Goal: Task Accomplishment & Management: Manage account settings

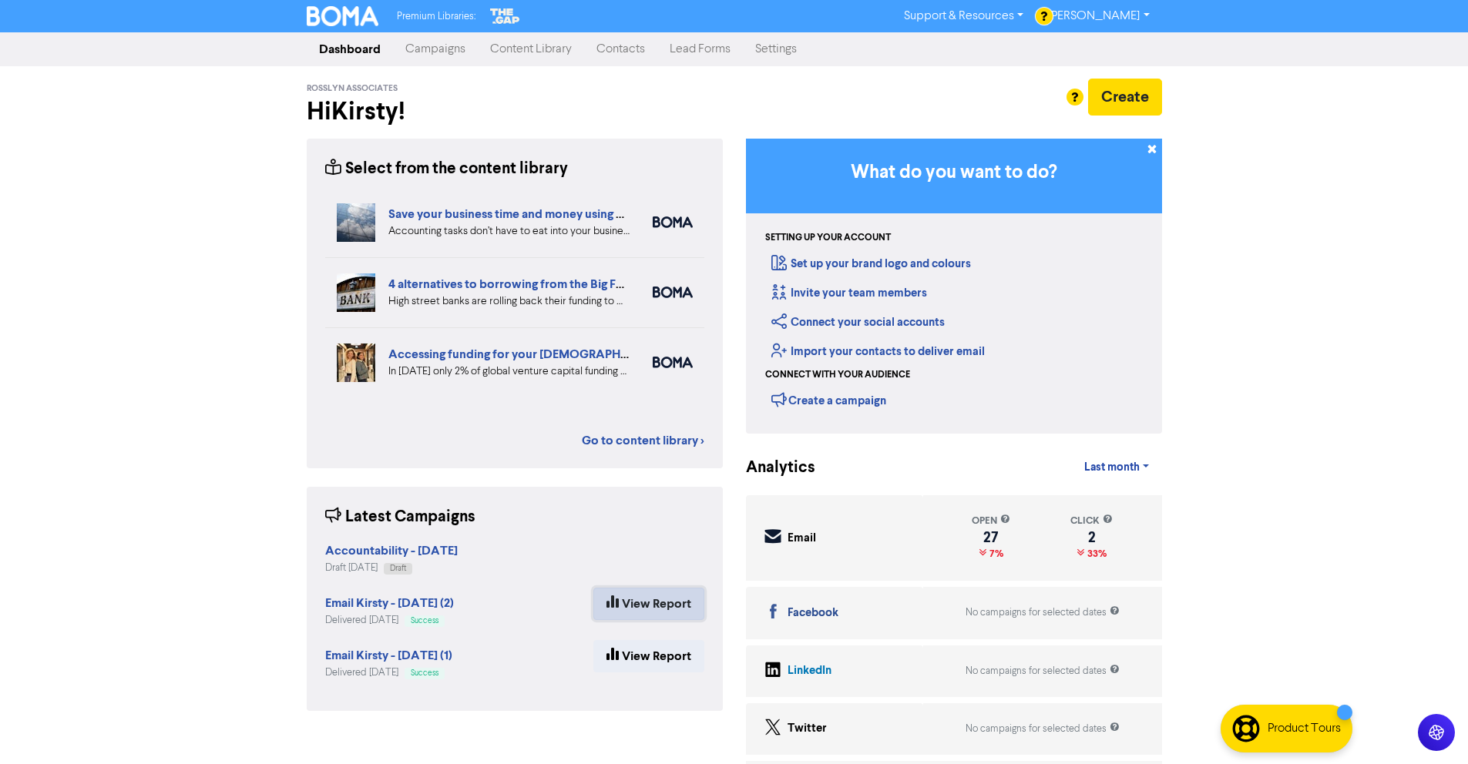
click at [671, 611] on link "View Report" at bounding box center [648, 604] width 111 height 32
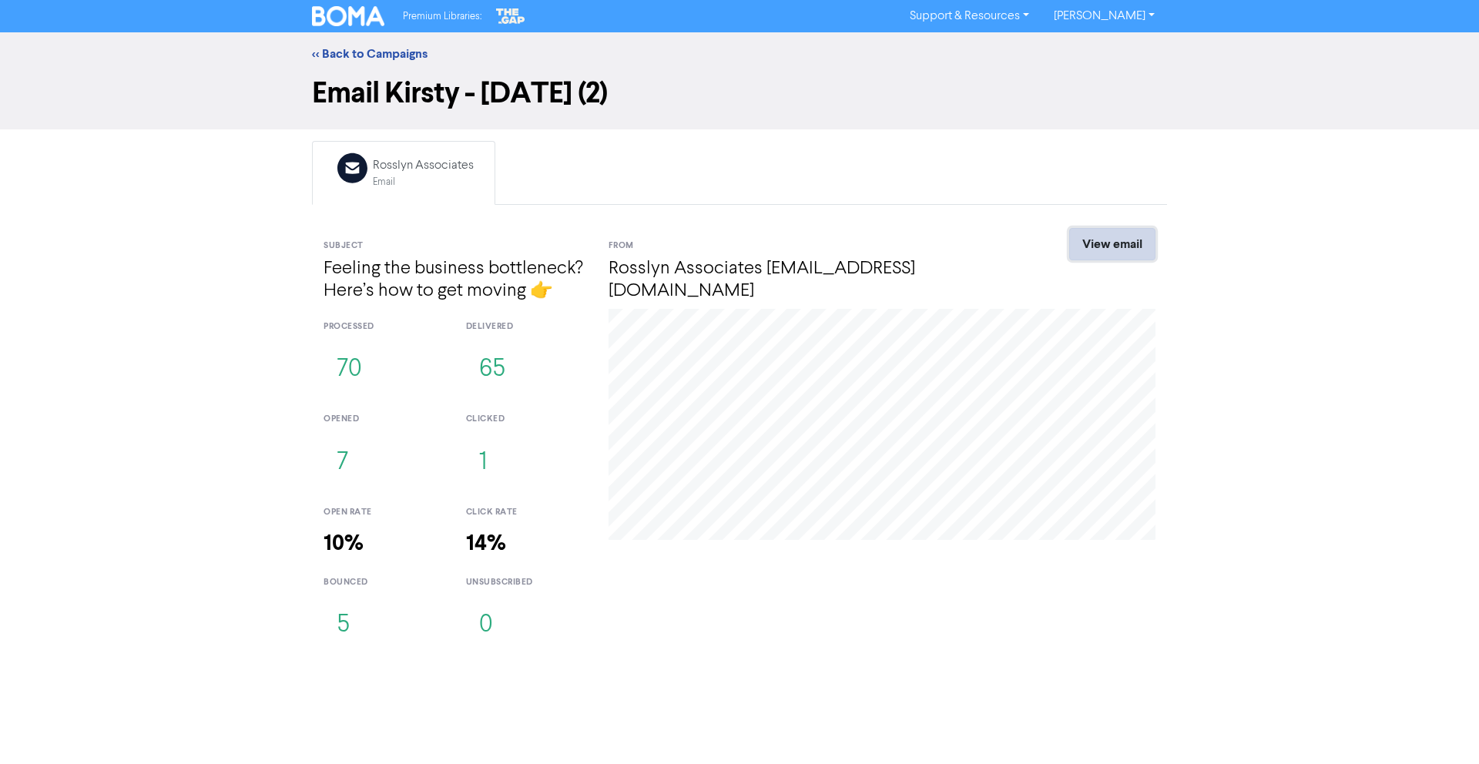
click at [1117, 256] on link "View email" at bounding box center [1112, 244] width 86 height 32
click at [355, 55] on link "<< Back to Campaigns" at bounding box center [370, 53] width 116 height 15
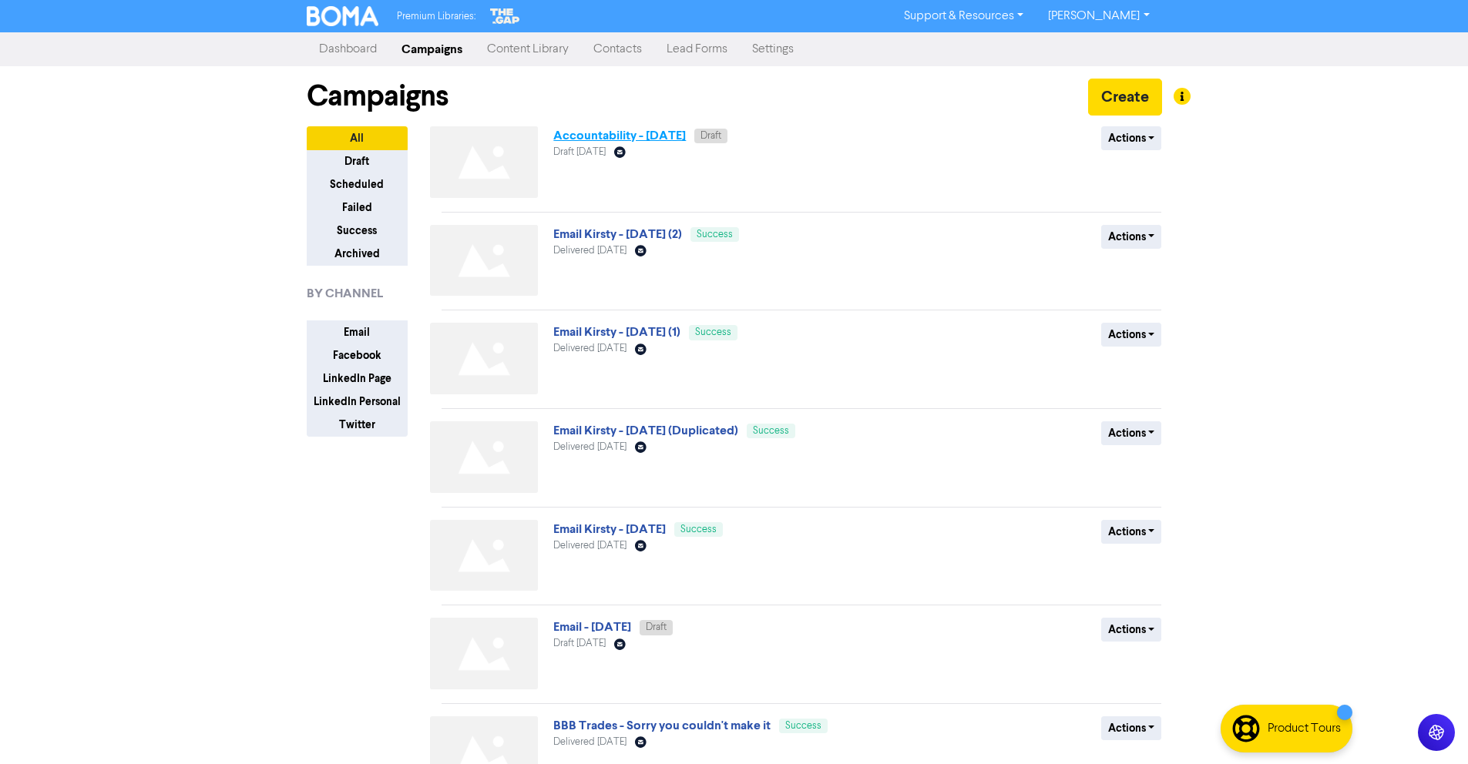
click at [639, 135] on link "Accountability - [DATE]" at bounding box center [619, 135] width 133 height 15
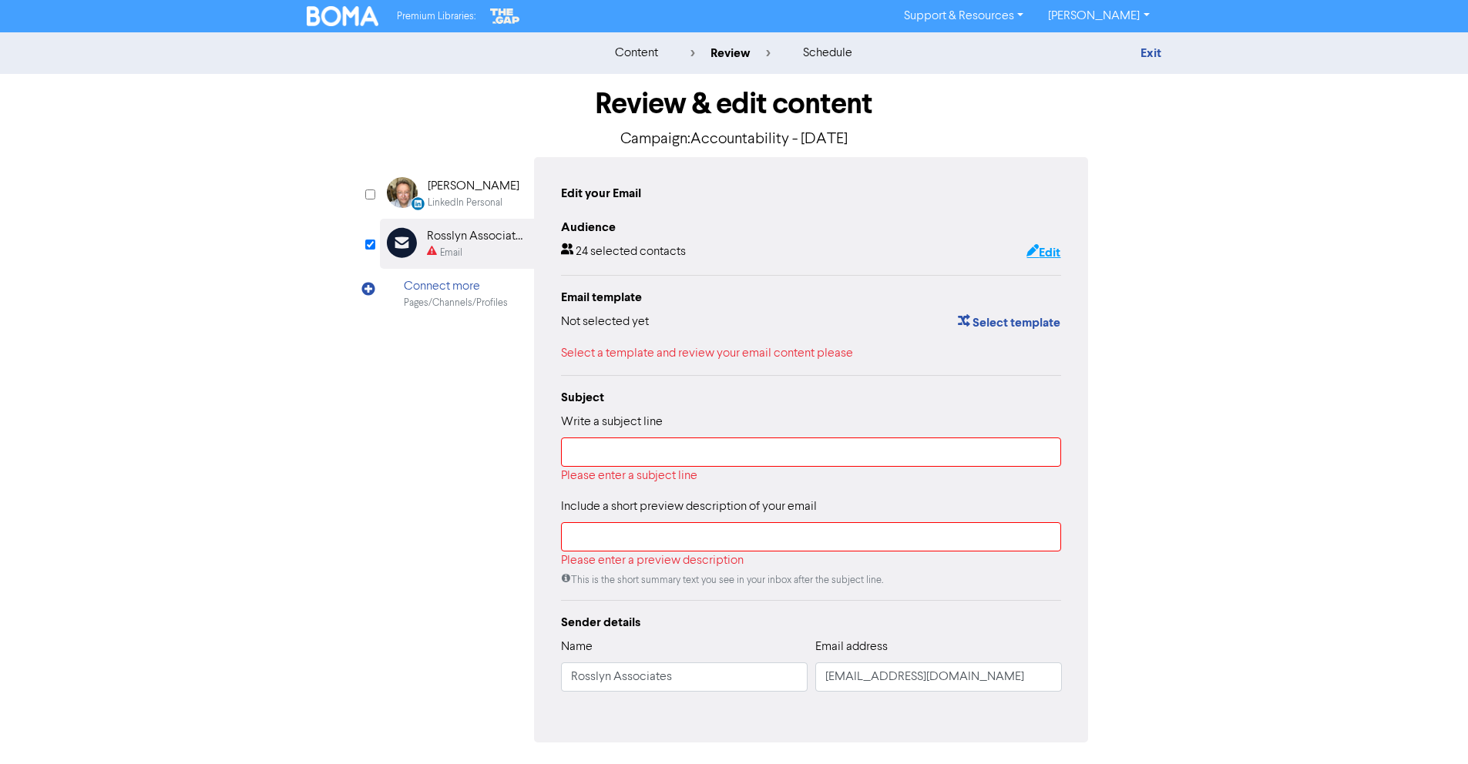
click at [1042, 251] on button "Edit" at bounding box center [1042, 253] width 35 height 20
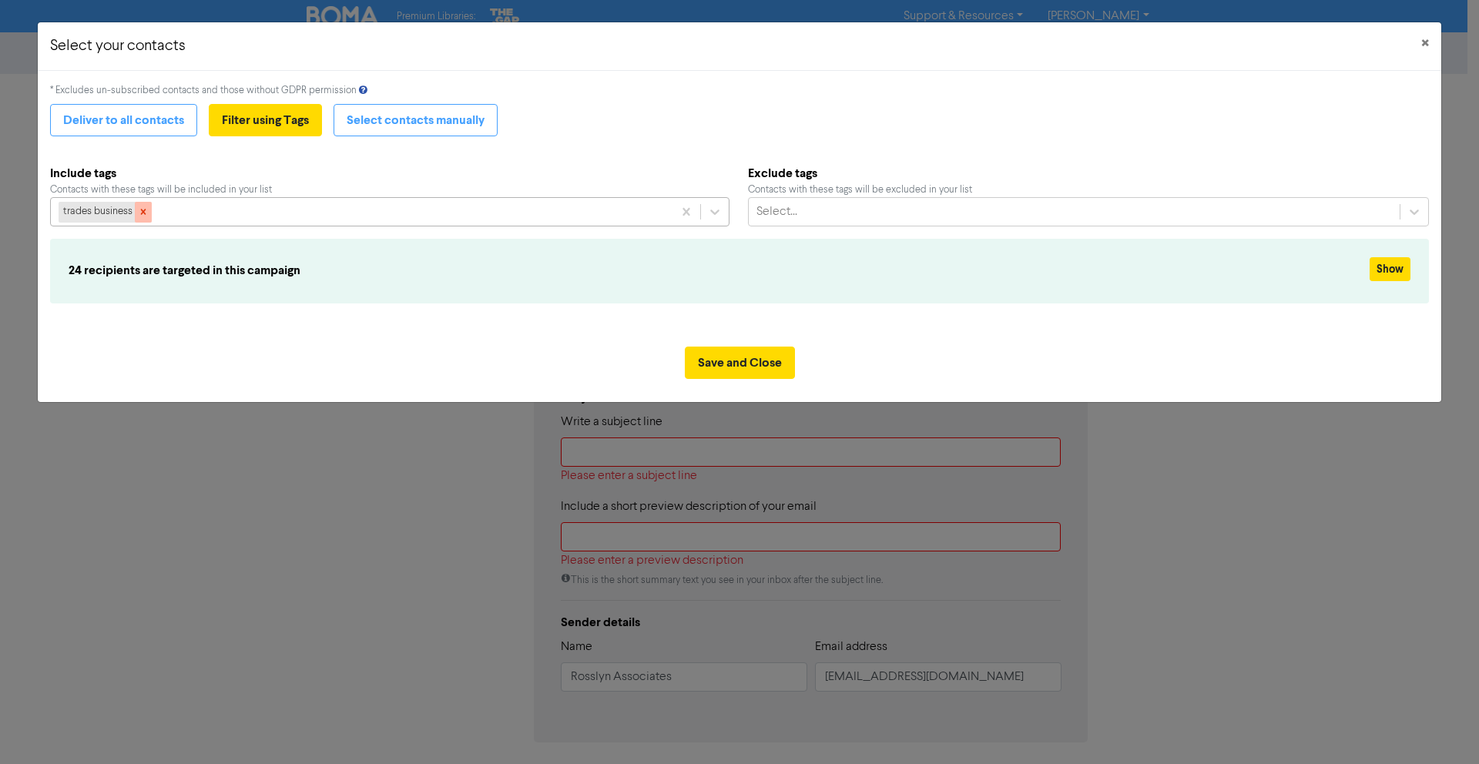
click at [148, 211] on icon at bounding box center [143, 211] width 11 height 11
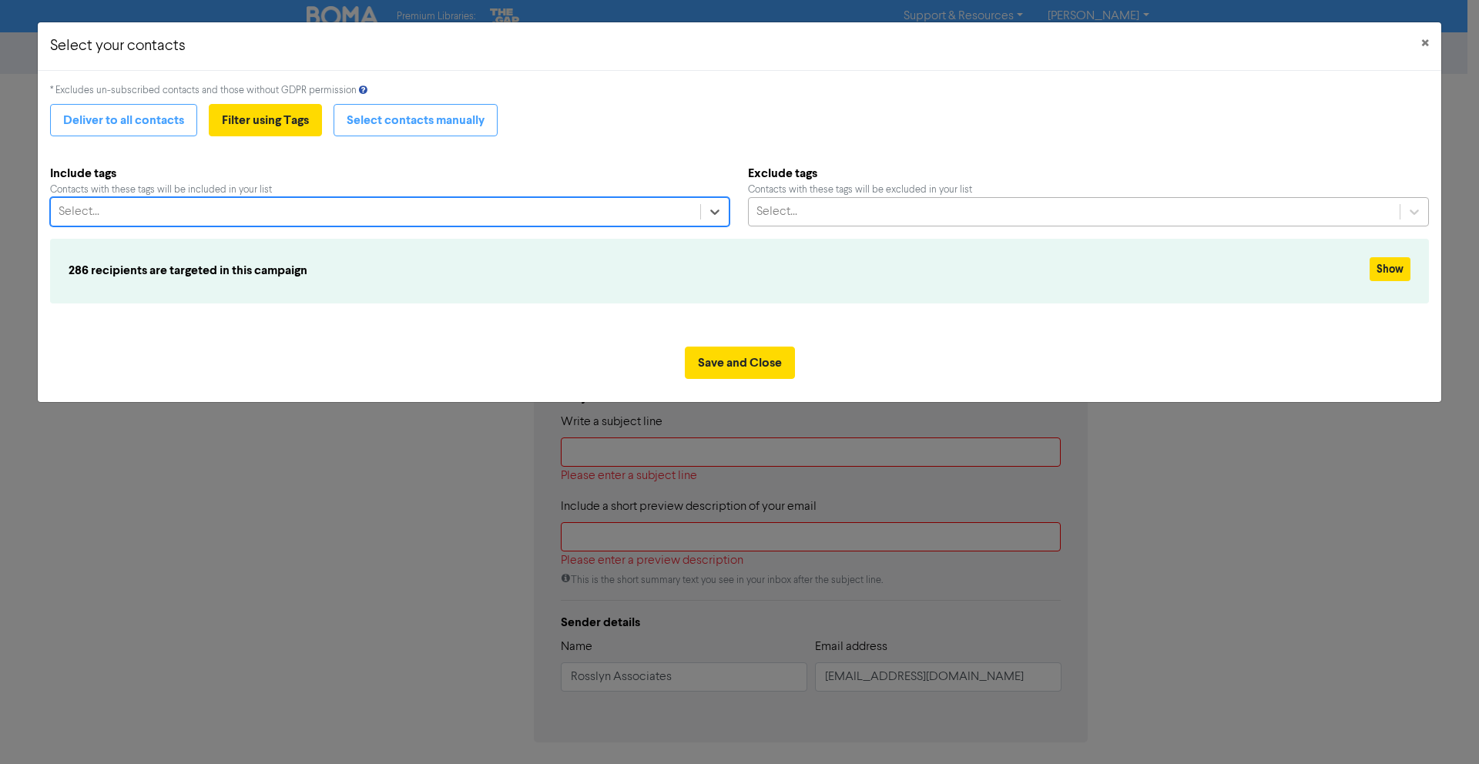
click at [853, 210] on div "Select..." at bounding box center [1075, 212] width 652 height 28
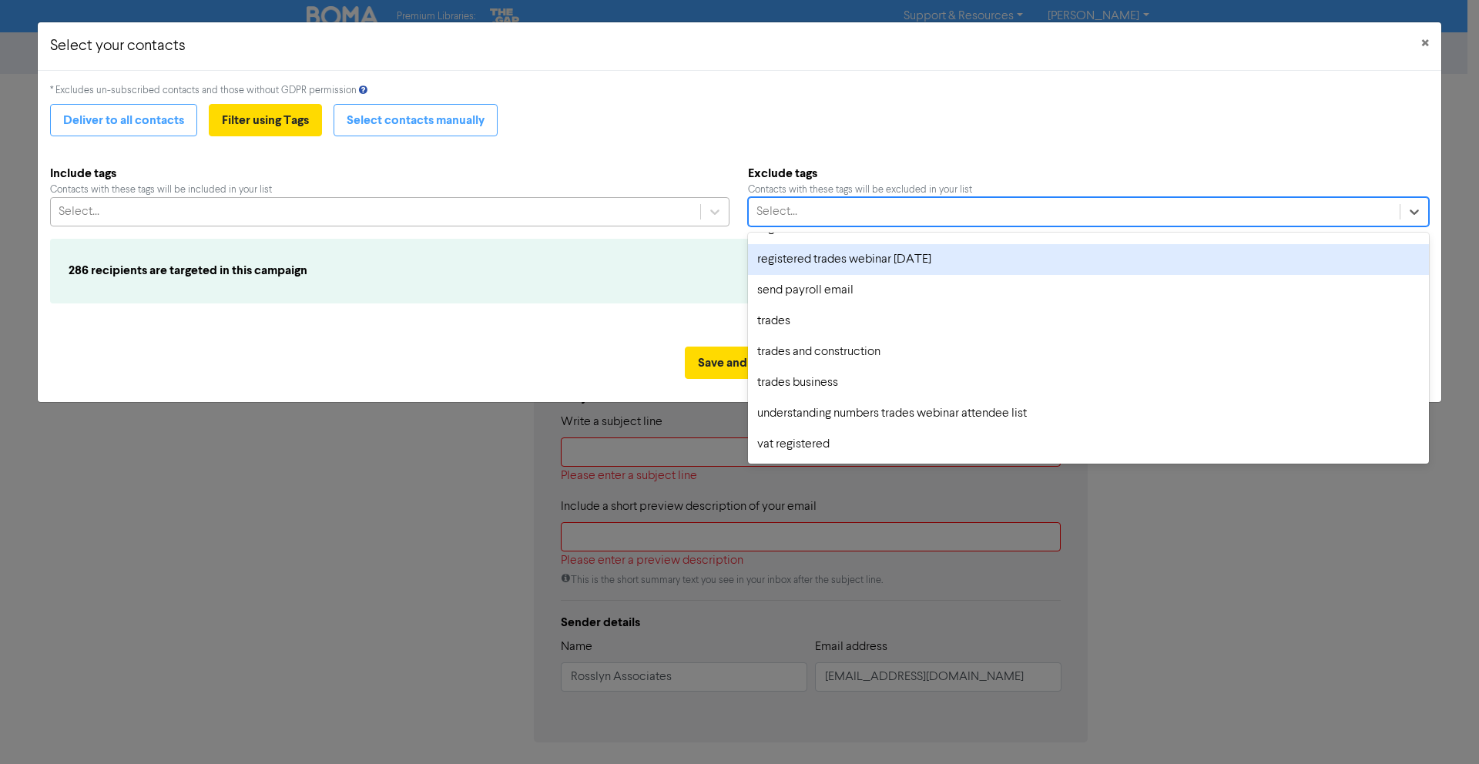
scroll to position [1702, 0]
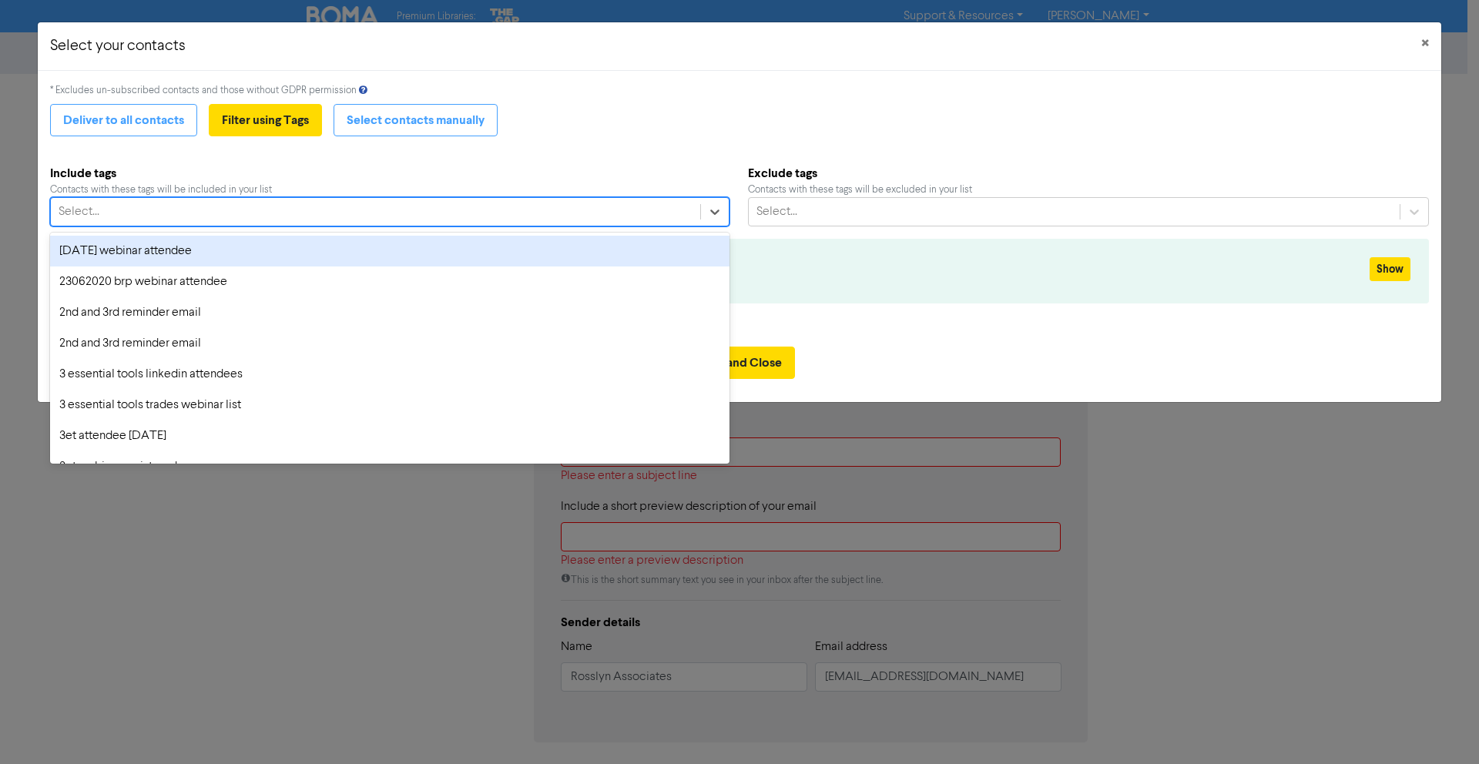
click at [652, 219] on div "Select..." at bounding box center [375, 212] width 649 height 28
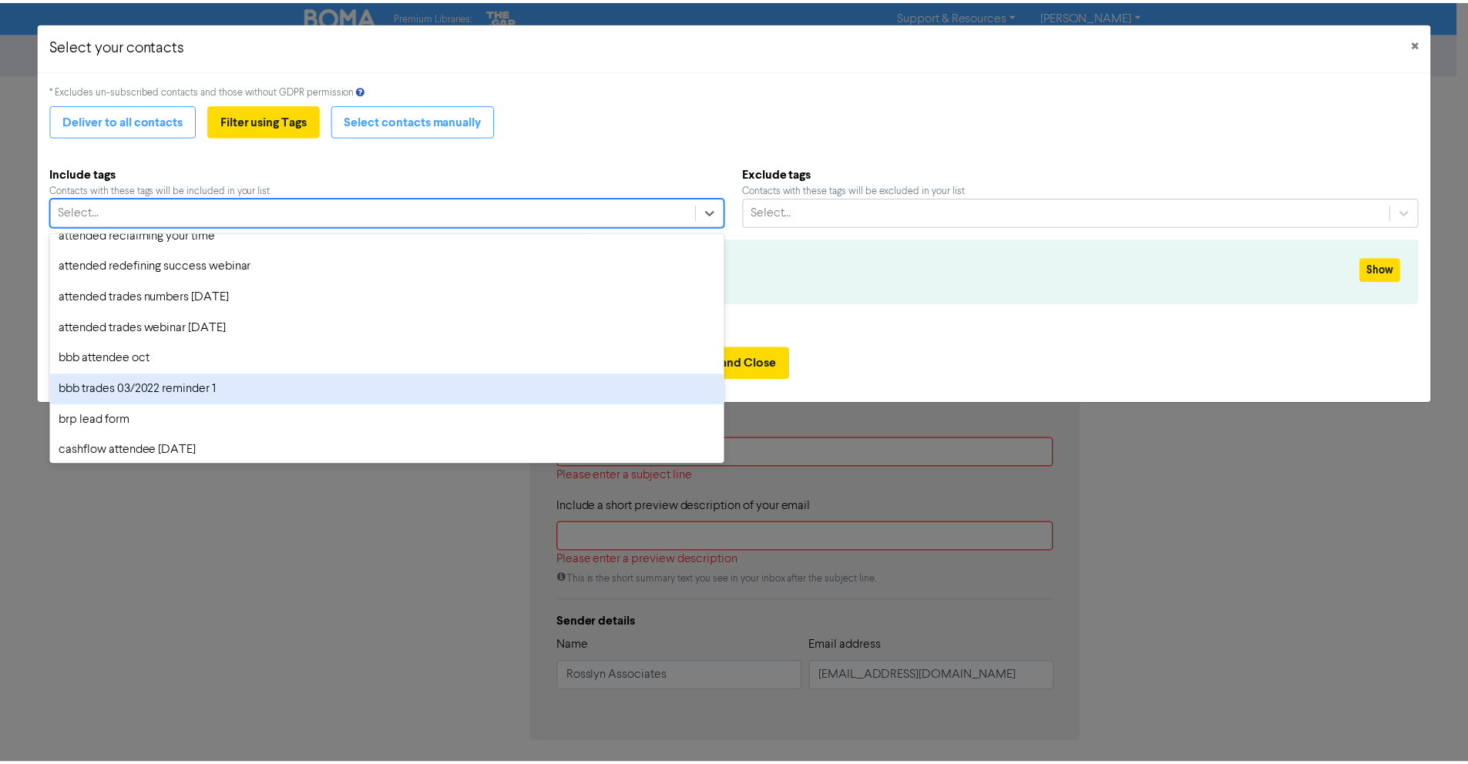
scroll to position [465, 0]
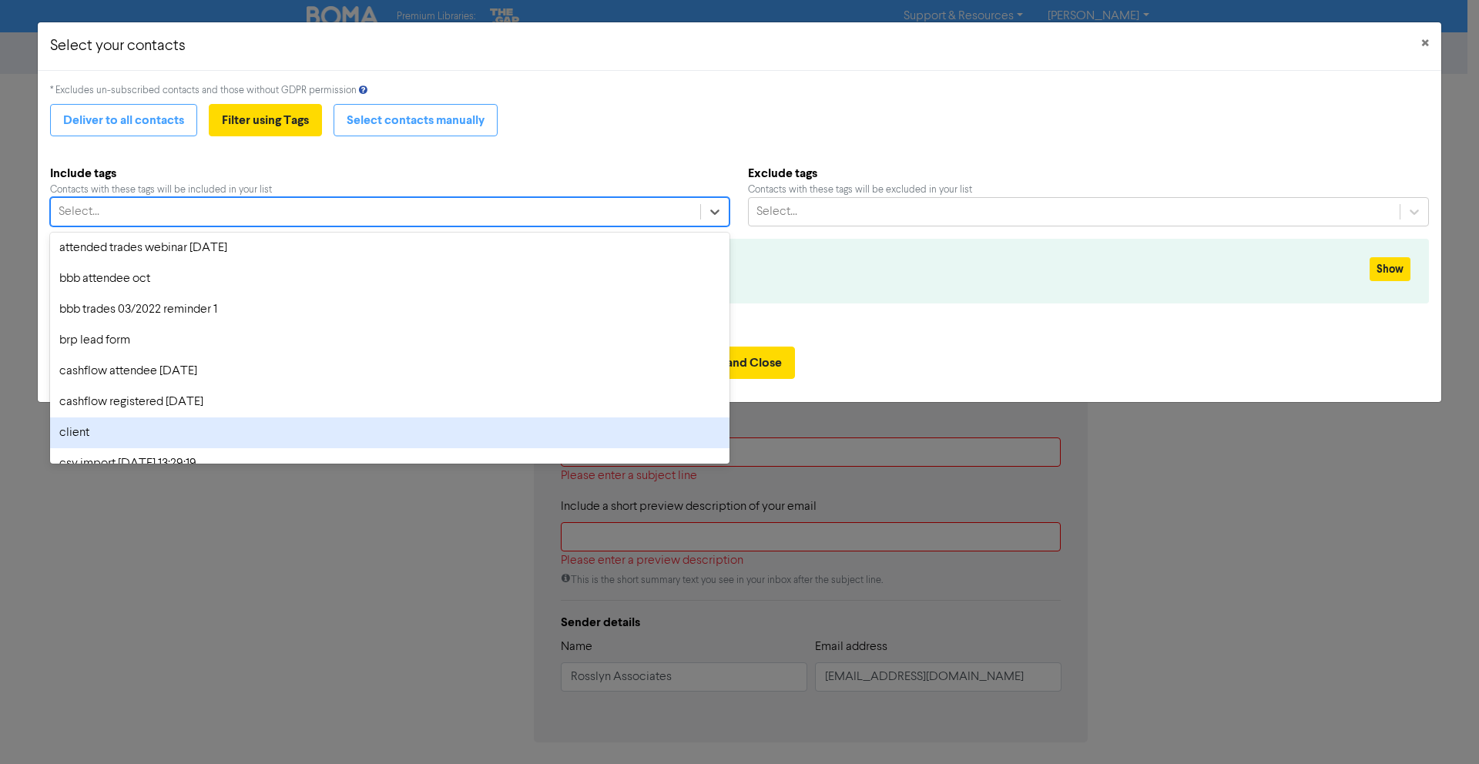
click at [514, 598] on div "Select your contacts × * Excludes un-subscribed contacts and those without GDPR…" at bounding box center [739, 382] width 1479 height 764
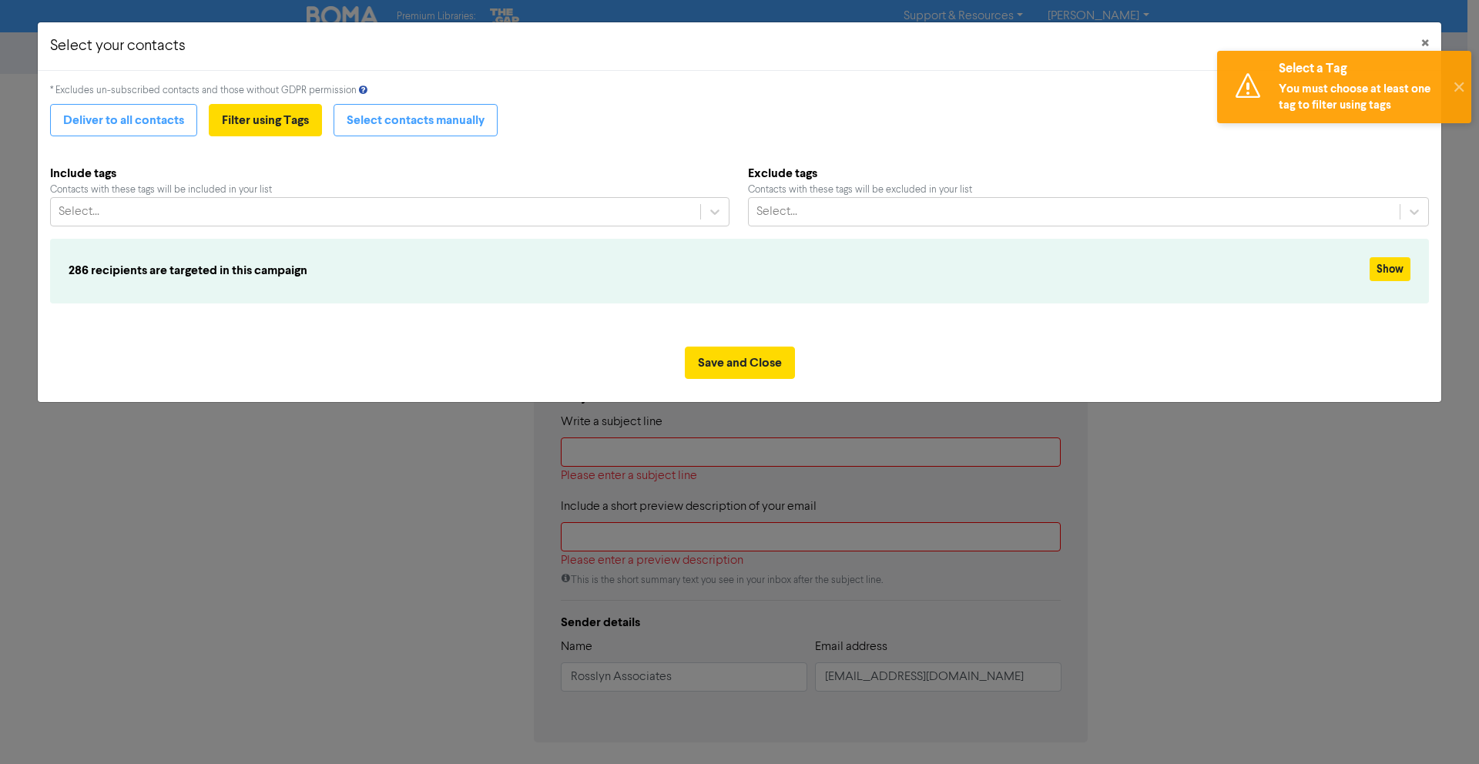
click at [1419, 45] on div "Select a Tag You must choose at least one tag to filter using tags ✕" at bounding box center [1344, 87] width 270 height 88
click at [1423, 43] on div "Select a Tag You must choose at least one tag to filter using tags ✕" at bounding box center [1344, 87] width 270 height 88
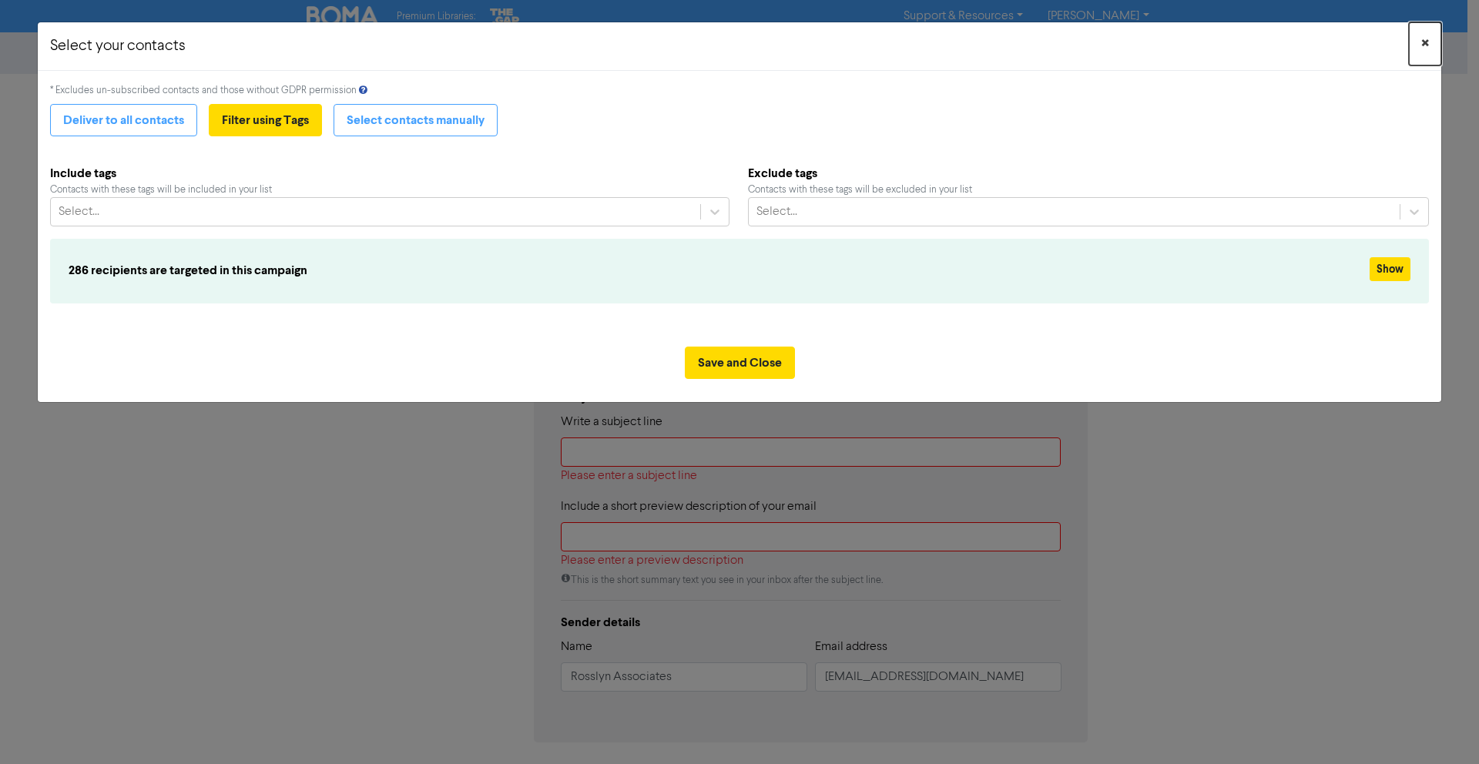
click at [1425, 41] on span "×" at bounding box center [1425, 43] width 8 height 23
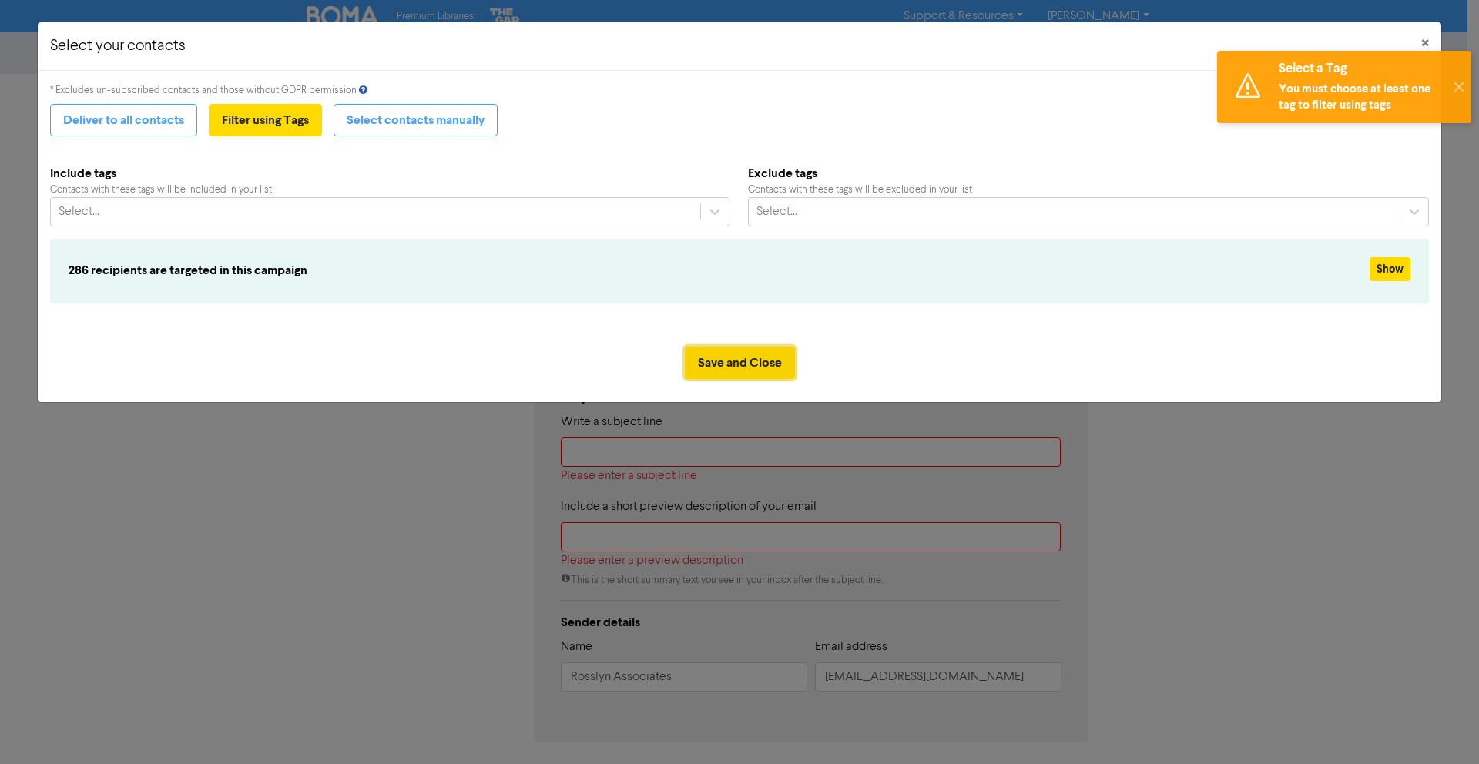
click at [747, 351] on button "Save and Close" at bounding box center [740, 363] width 110 height 32
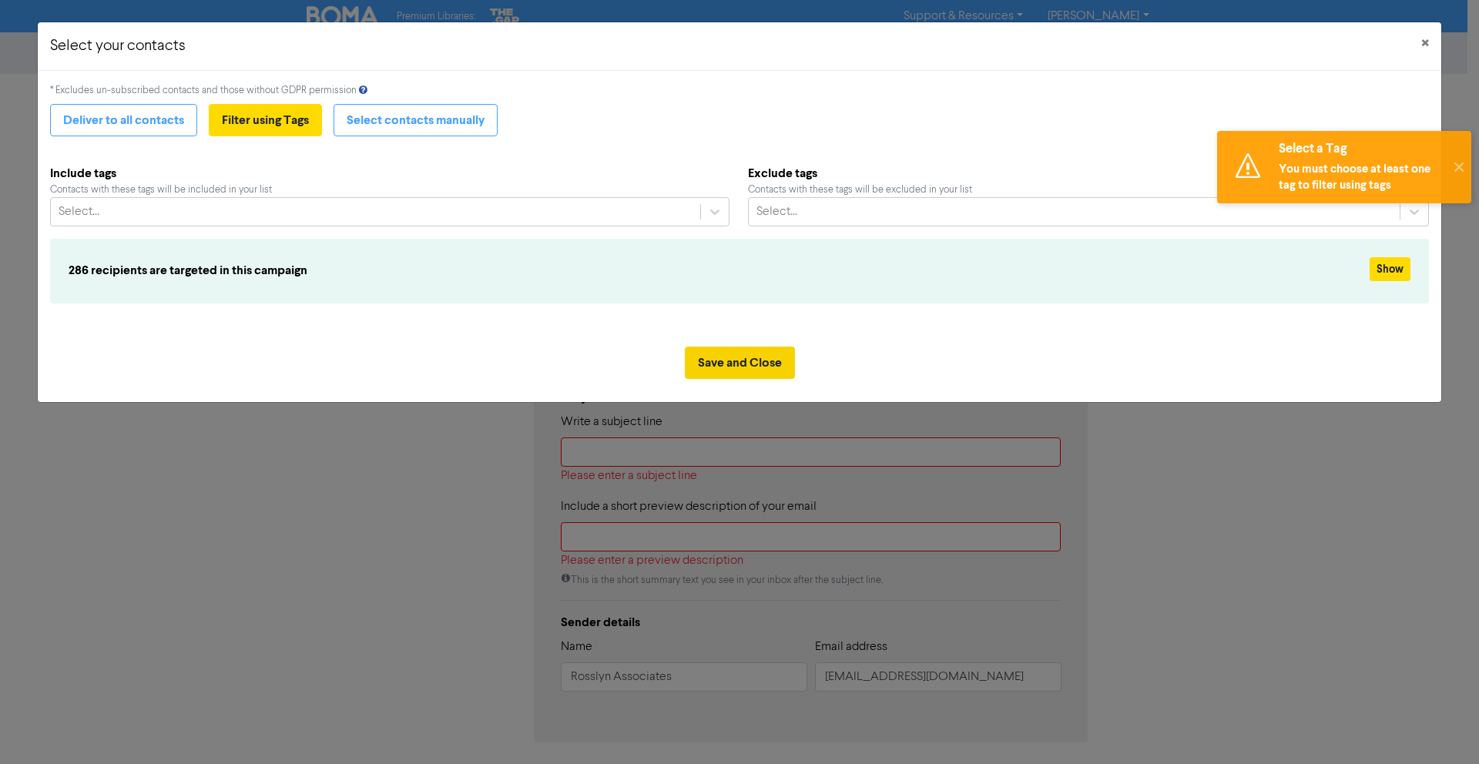
click at [745, 355] on button "Save and Close" at bounding box center [740, 363] width 110 height 32
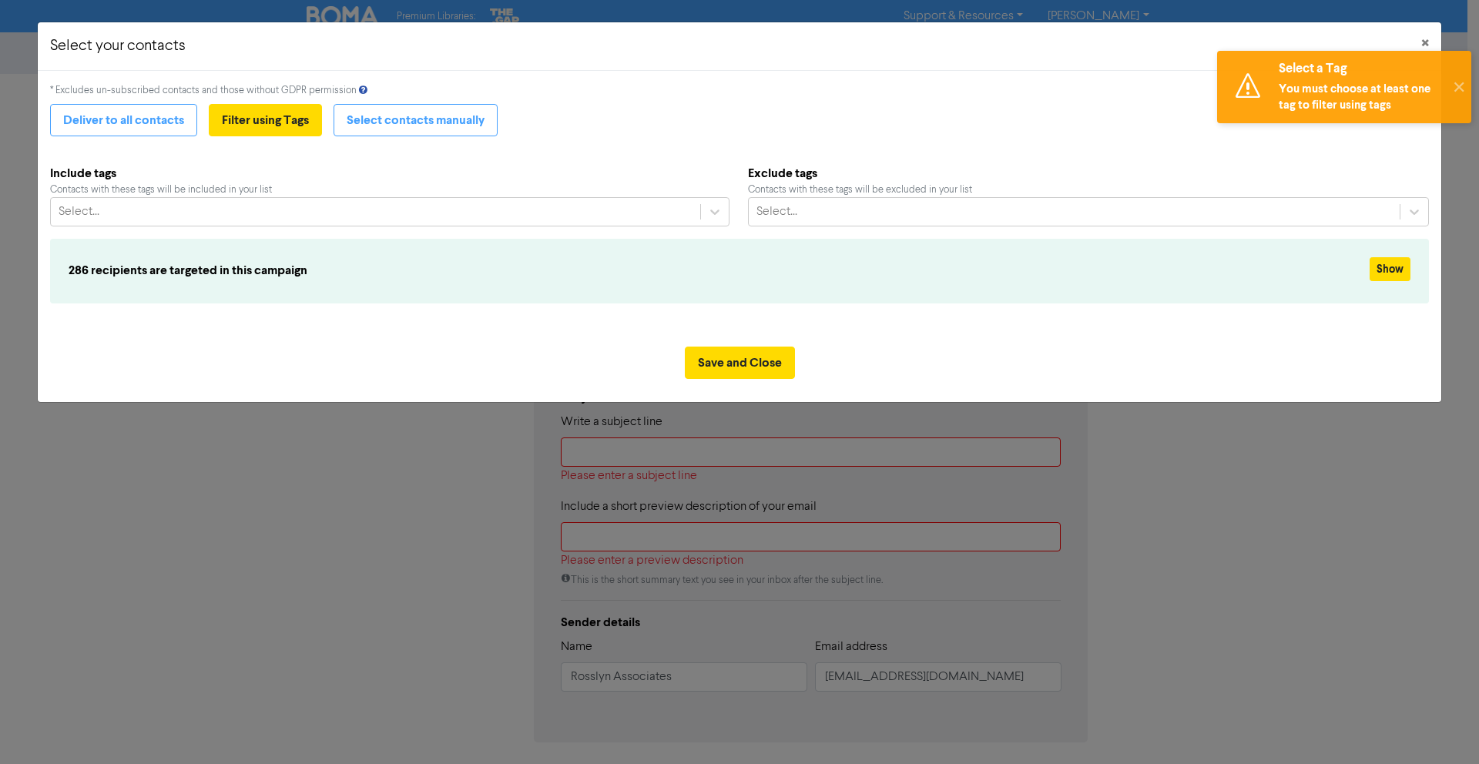
click at [1427, 43] on div "Select a Tag You must choose at least one tag to filter using tags ✕" at bounding box center [1344, 87] width 270 height 88
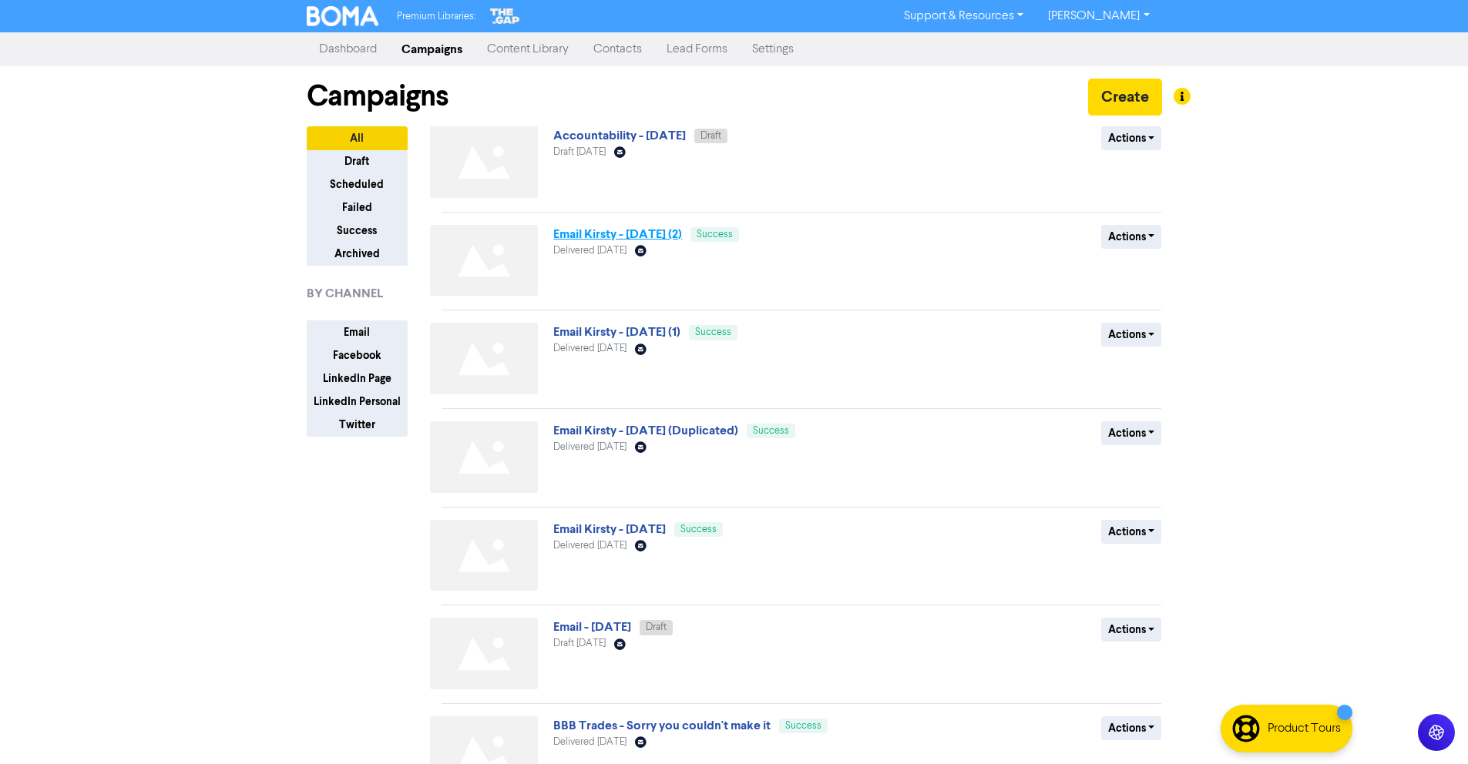
click at [649, 230] on link "Email Kirsty - [DATE] (2)" at bounding box center [617, 233] width 129 height 15
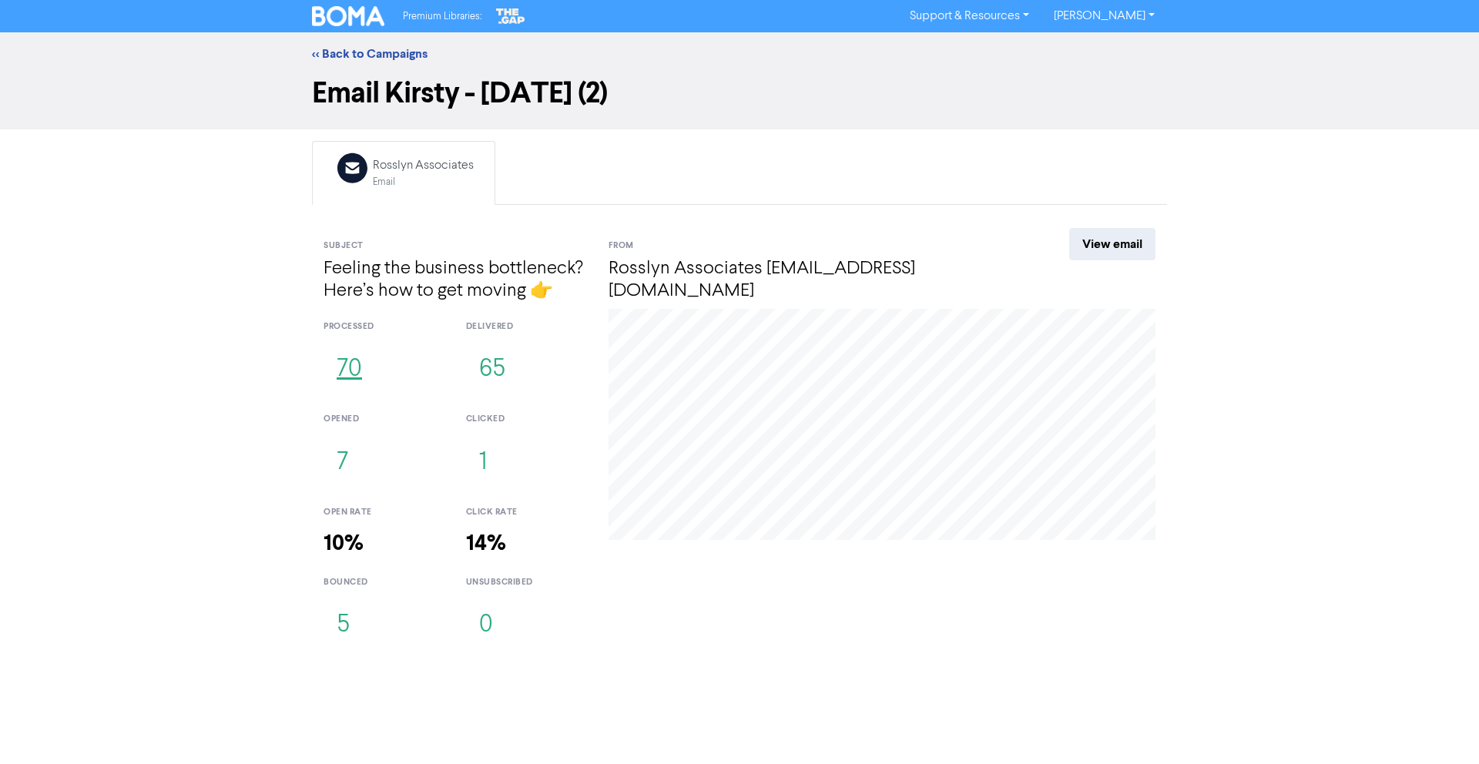
click at [347, 366] on button "70" at bounding box center [350, 369] width 52 height 51
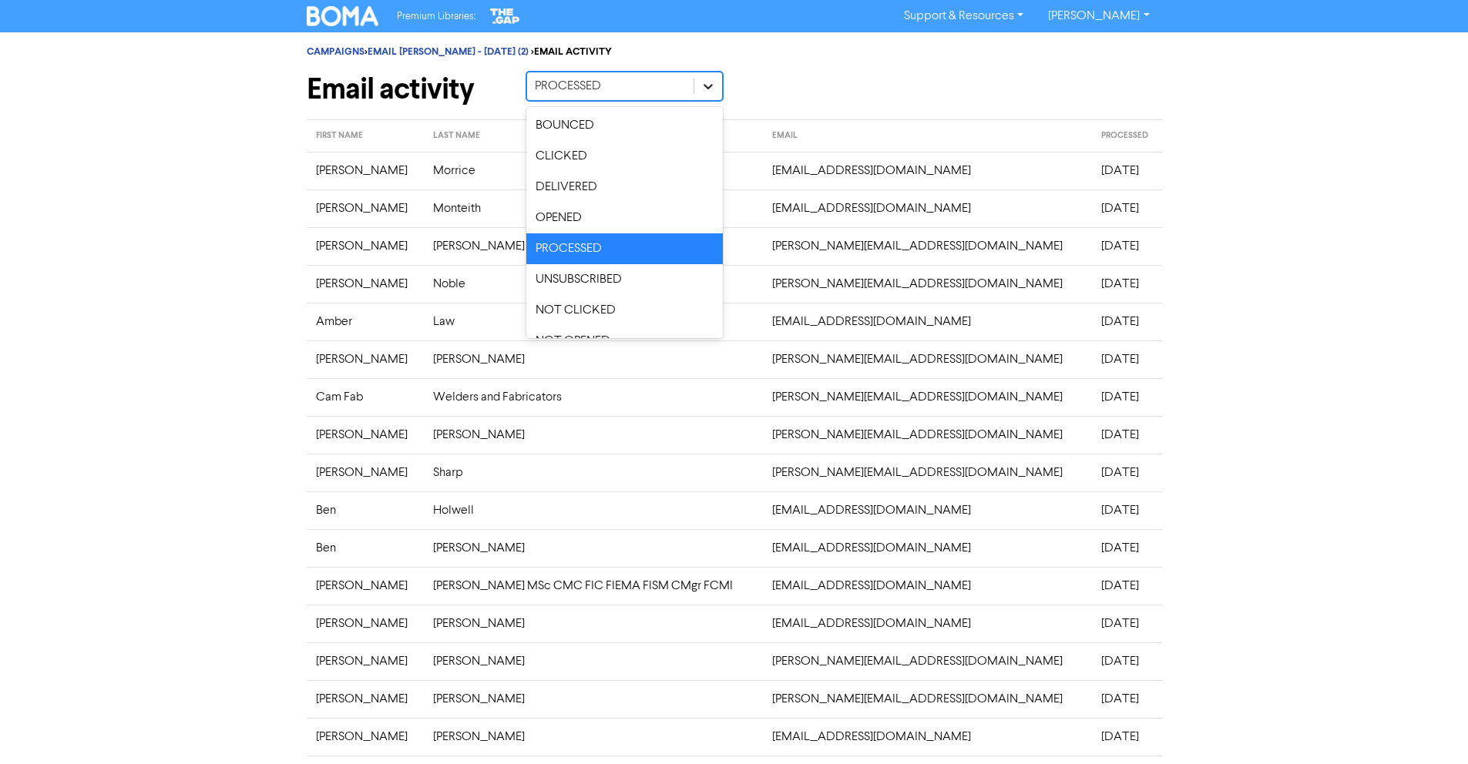
click at [708, 82] on icon at bounding box center [707, 86] width 15 height 15
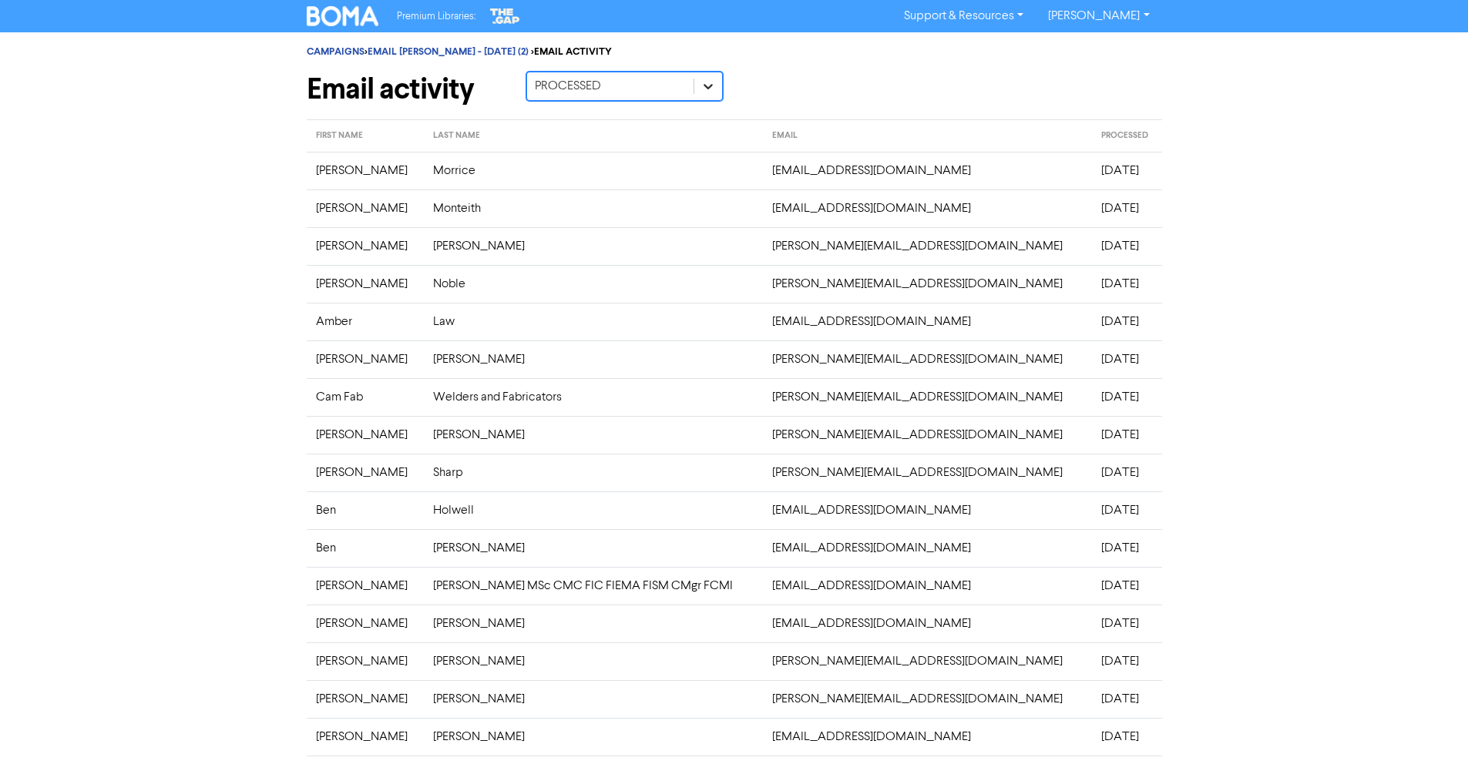
click at [708, 82] on icon at bounding box center [707, 86] width 15 height 15
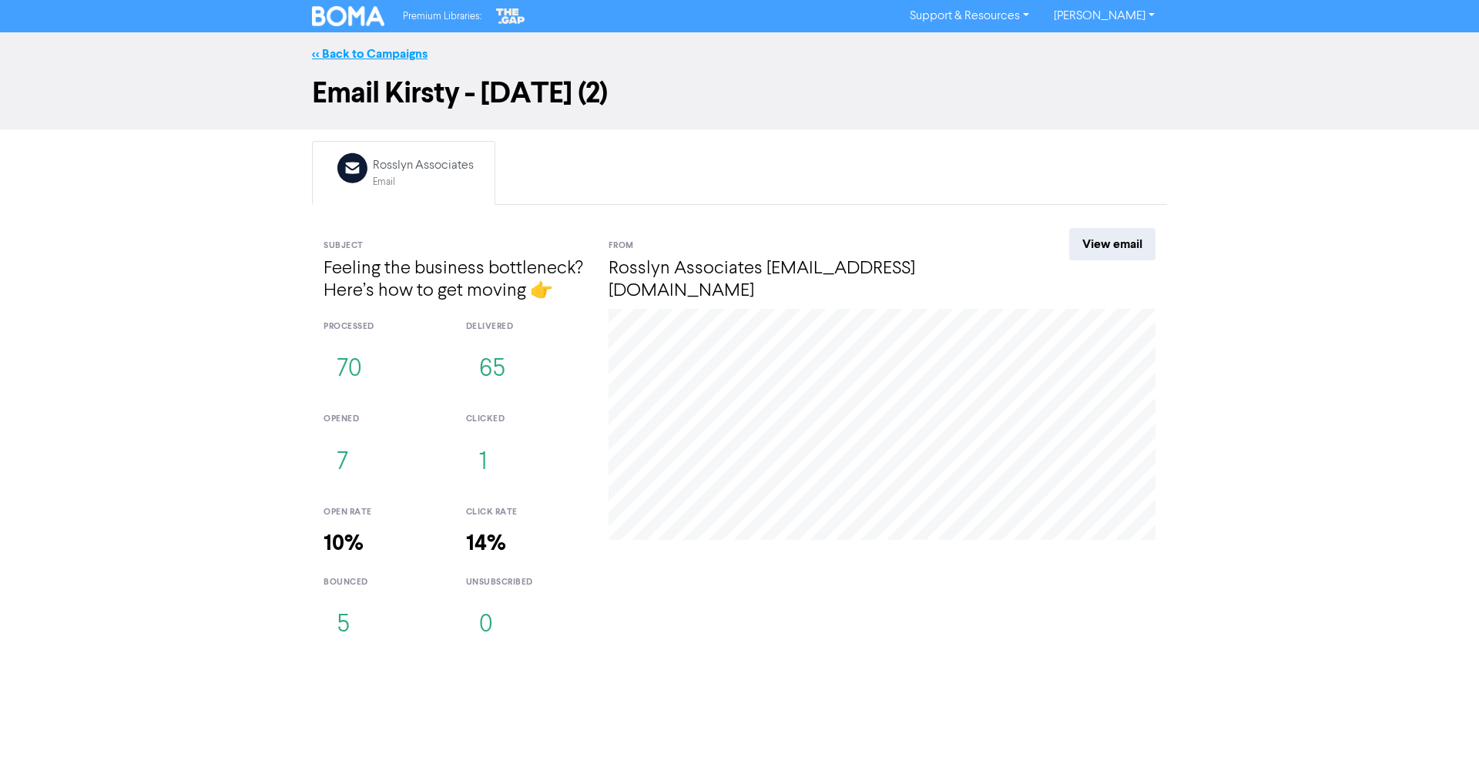
click at [355, 55] on link "<< Back to Campaigns" at bounding box center [370, 53] width 116 height 15
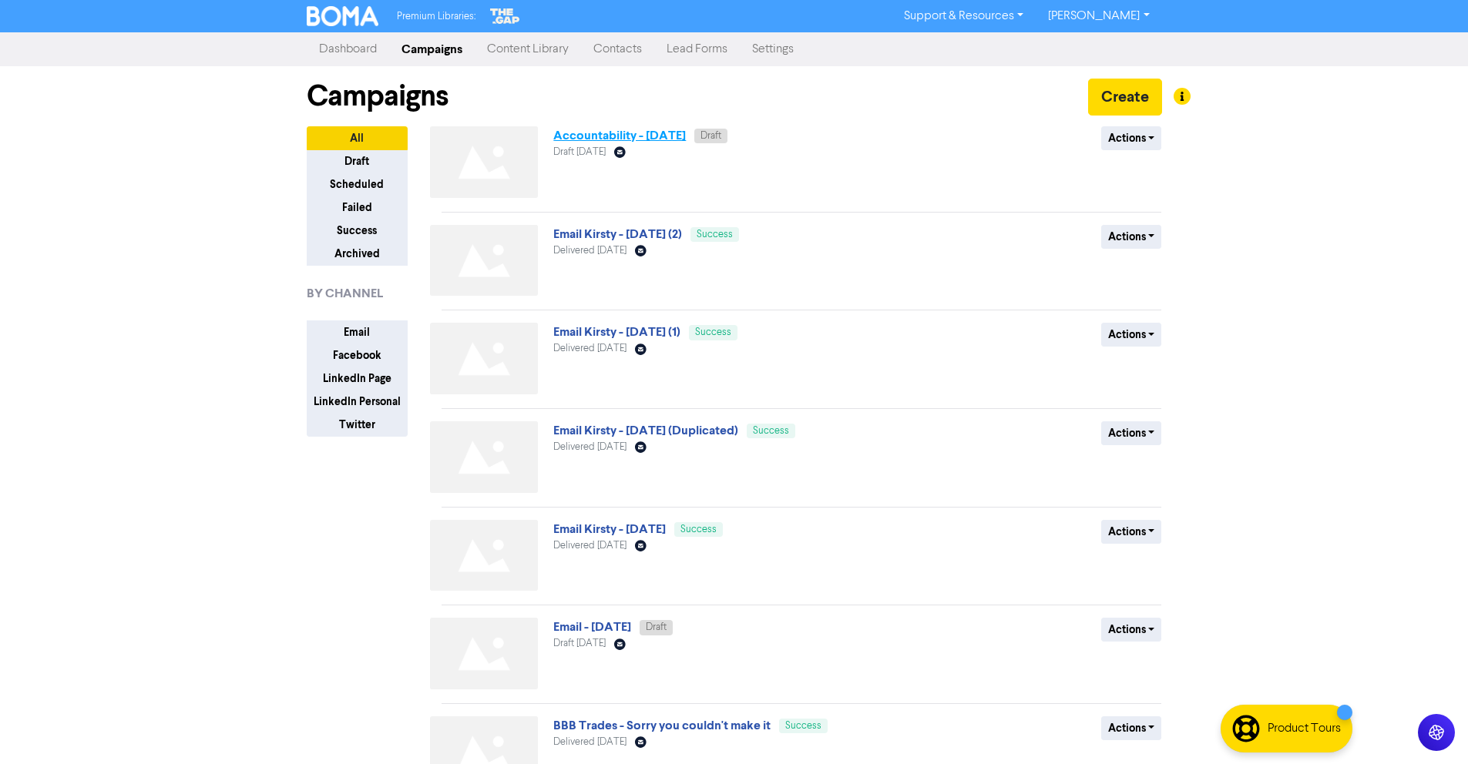
click at [622, 134] on link "Accountability - [DATE]" at bounding box center [619, 135] width 133 height 15
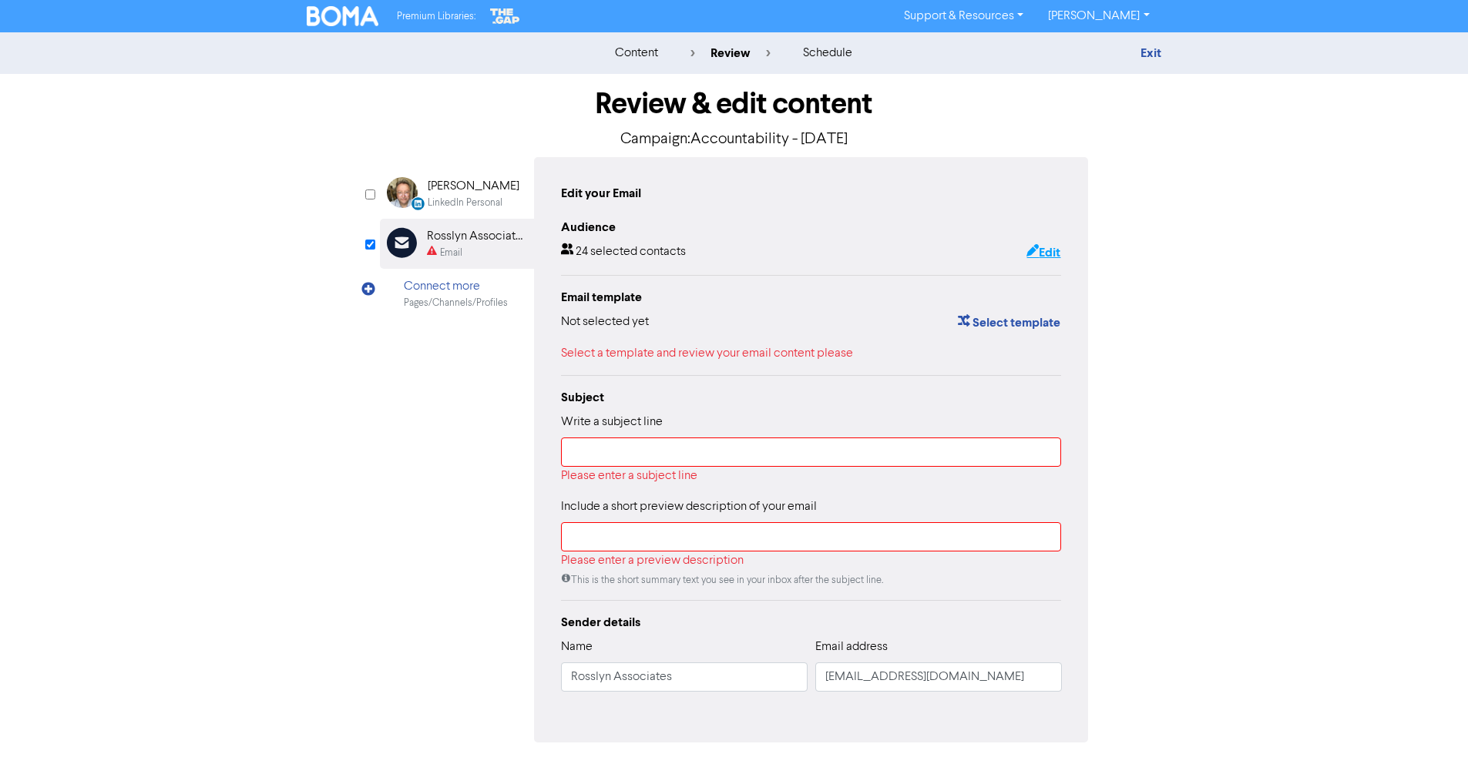
click at [1043, 256] on button "Edit" at bounding box center [1042, 253] width 35 height 20
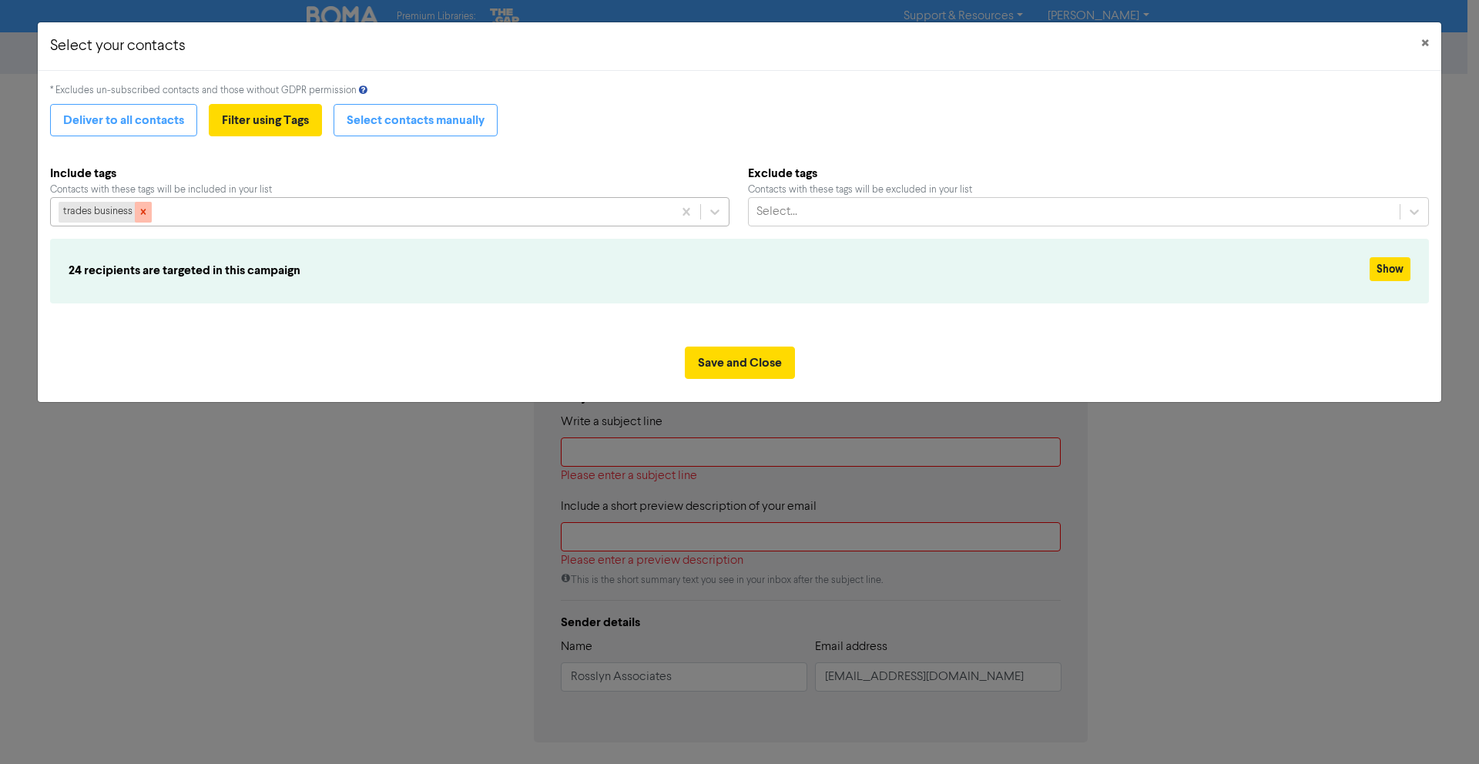
click at [149, 211] on icon at bounding box center [143, 211] width 11 height 11
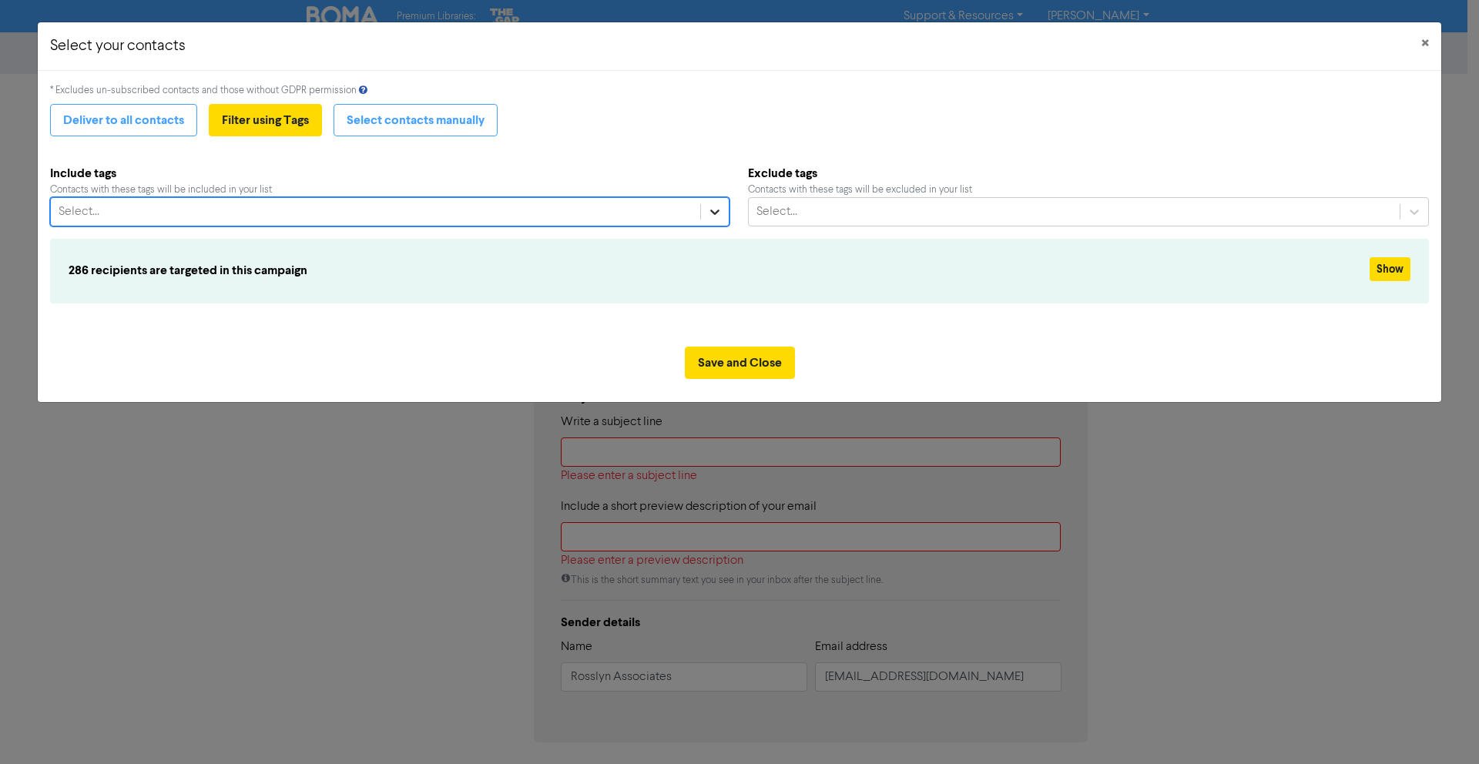
click at [726, 203] on div at bounding box center [715, 212] width 28 height 28
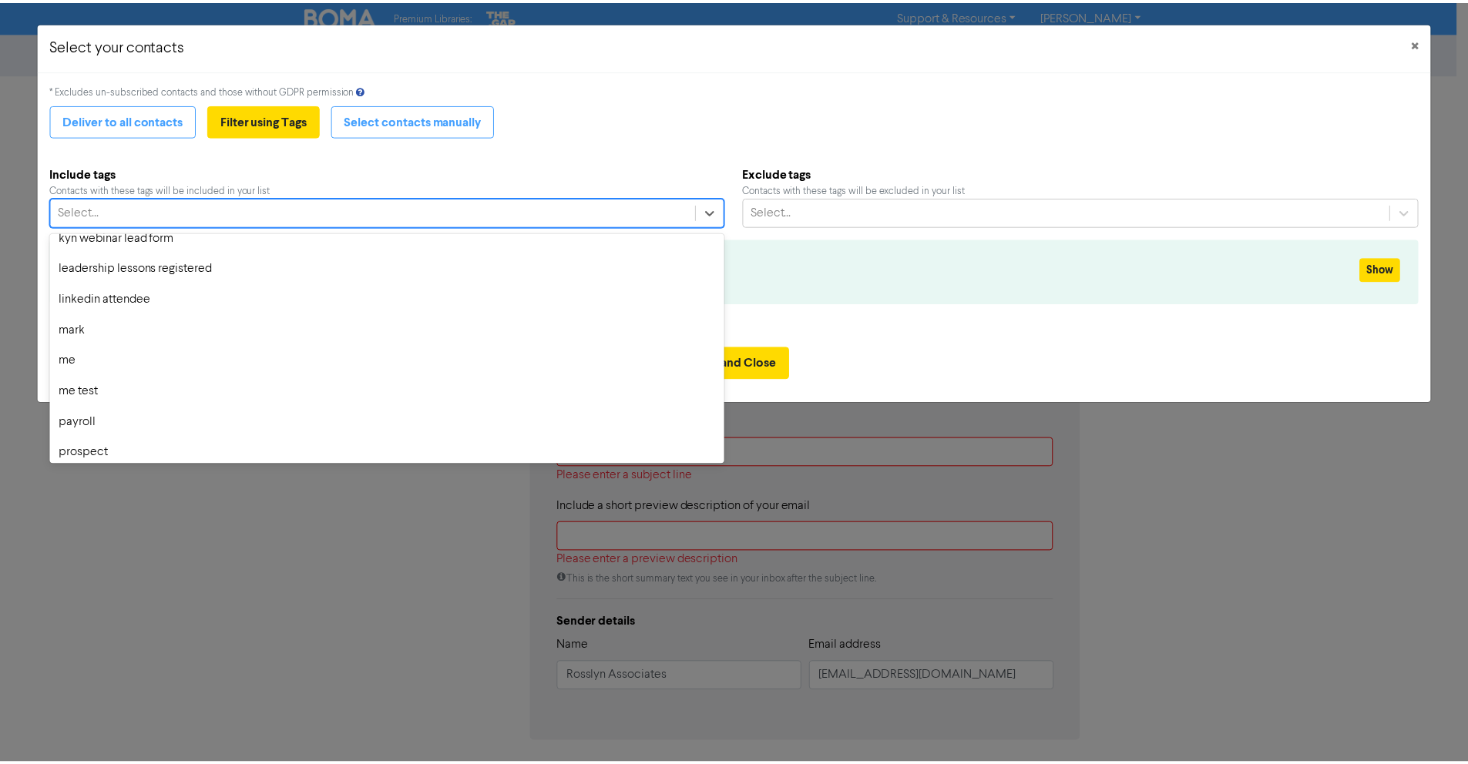
scroll to position [1778, 0]
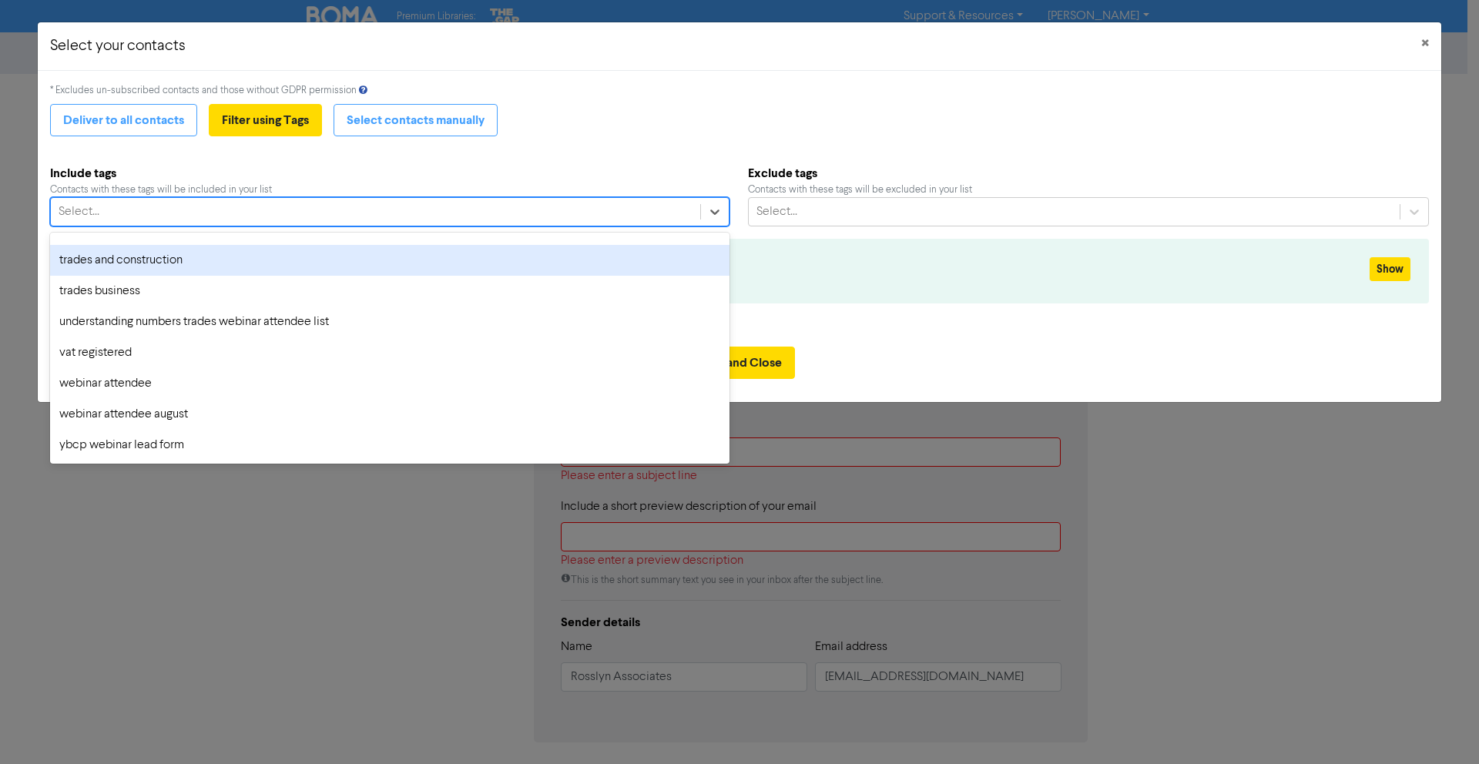
click at [550, 268] on div "trades and construction" at bounding box center [389, 260] width 679 height 31
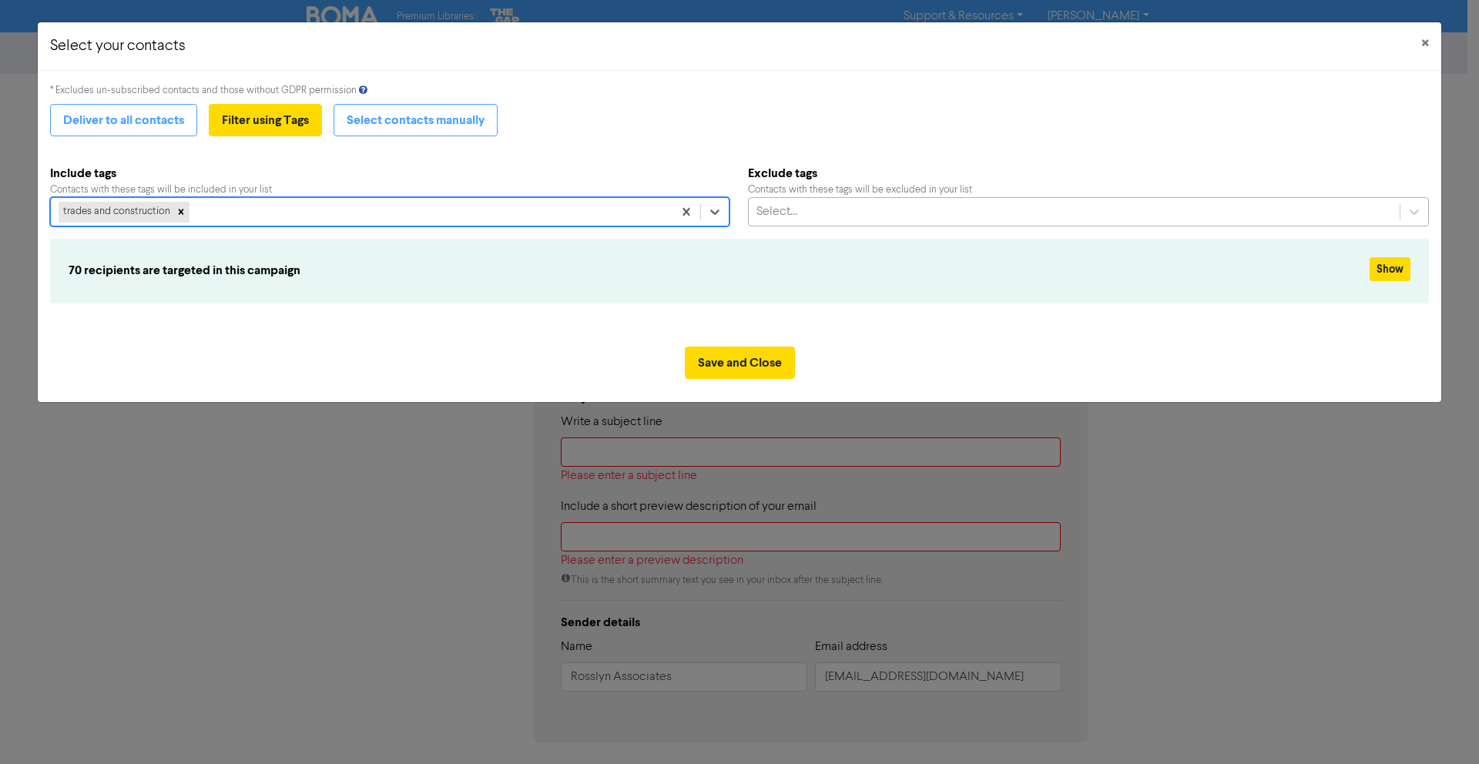
click at [787, 220] on div "Select..." at bounding box center [776, 212] width 41 height 18
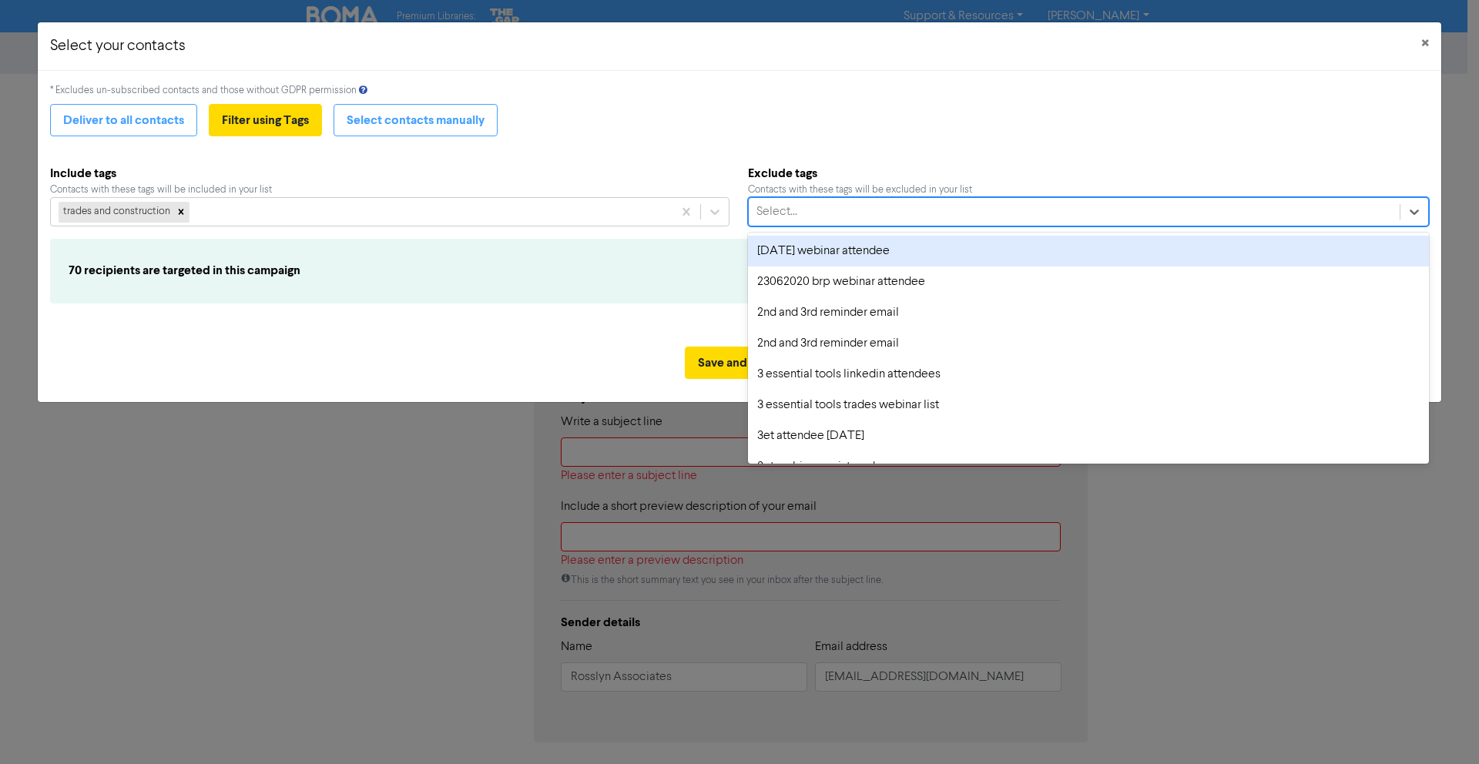
click at [787, 220] on div "Select..." at bounding box center [776, 212] width 41 height 18
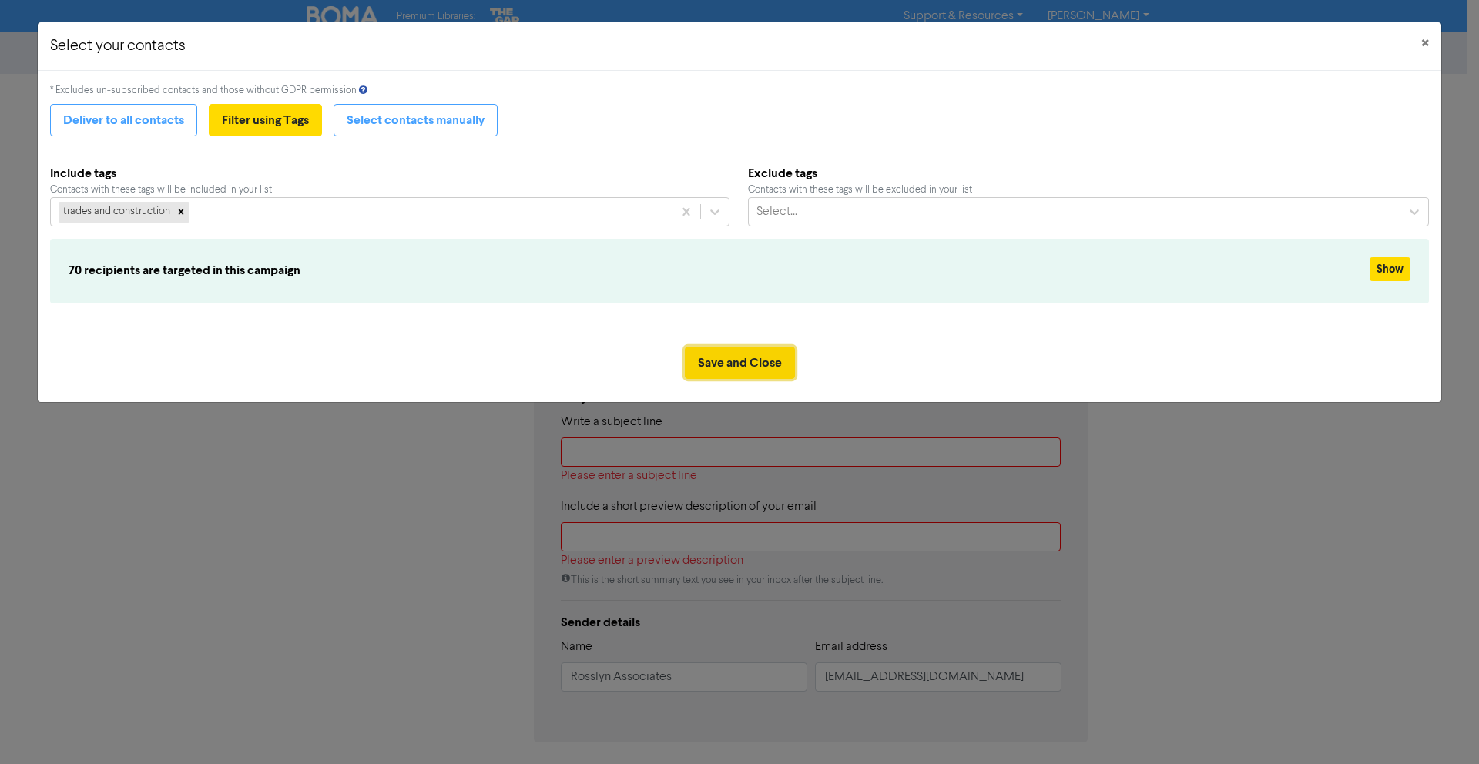
click at [736, 369] on button "Save and Close" at bounding box center [740, 363] width 110 height 32
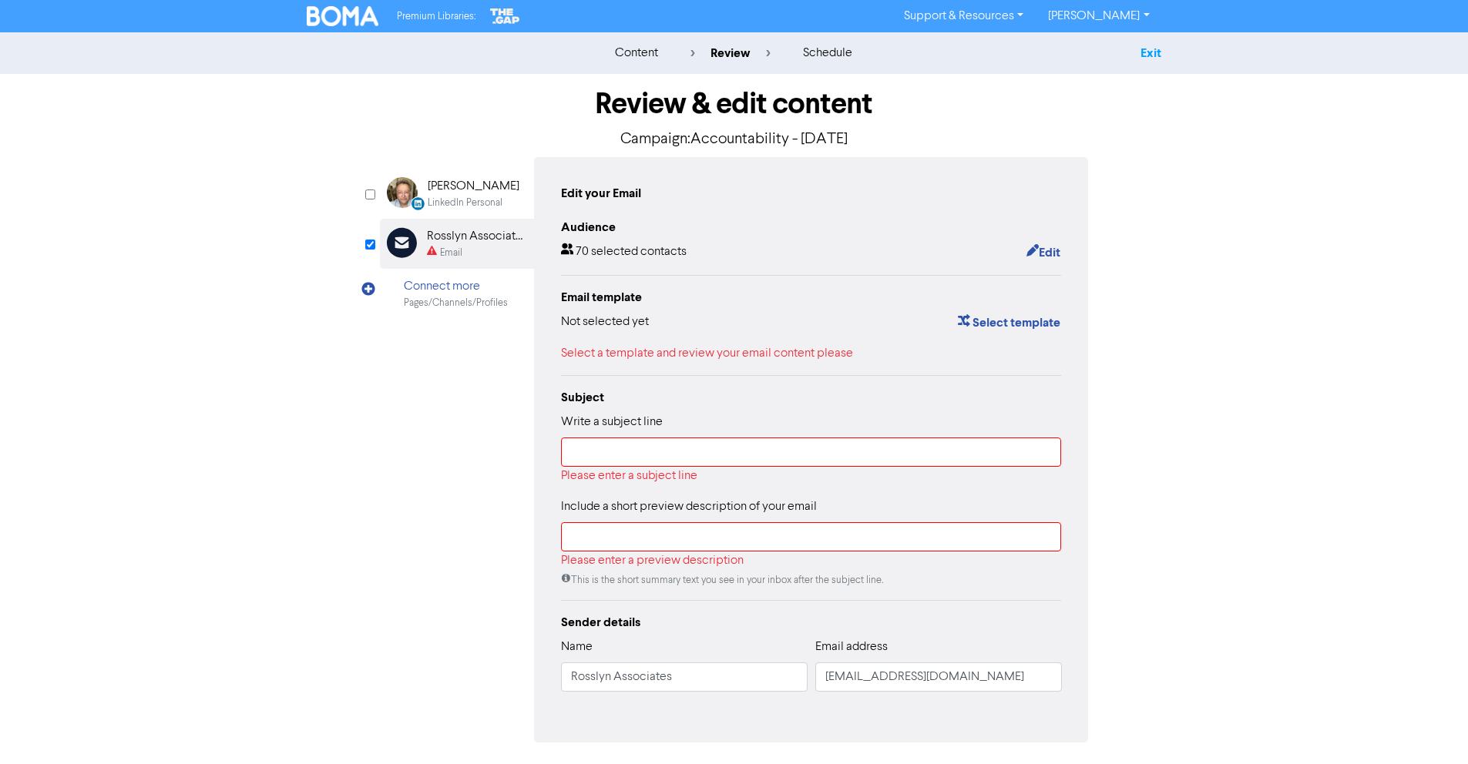
click at [1154, 49] on link "Exit" at bounding box center [1150, 52] width 21 height 15
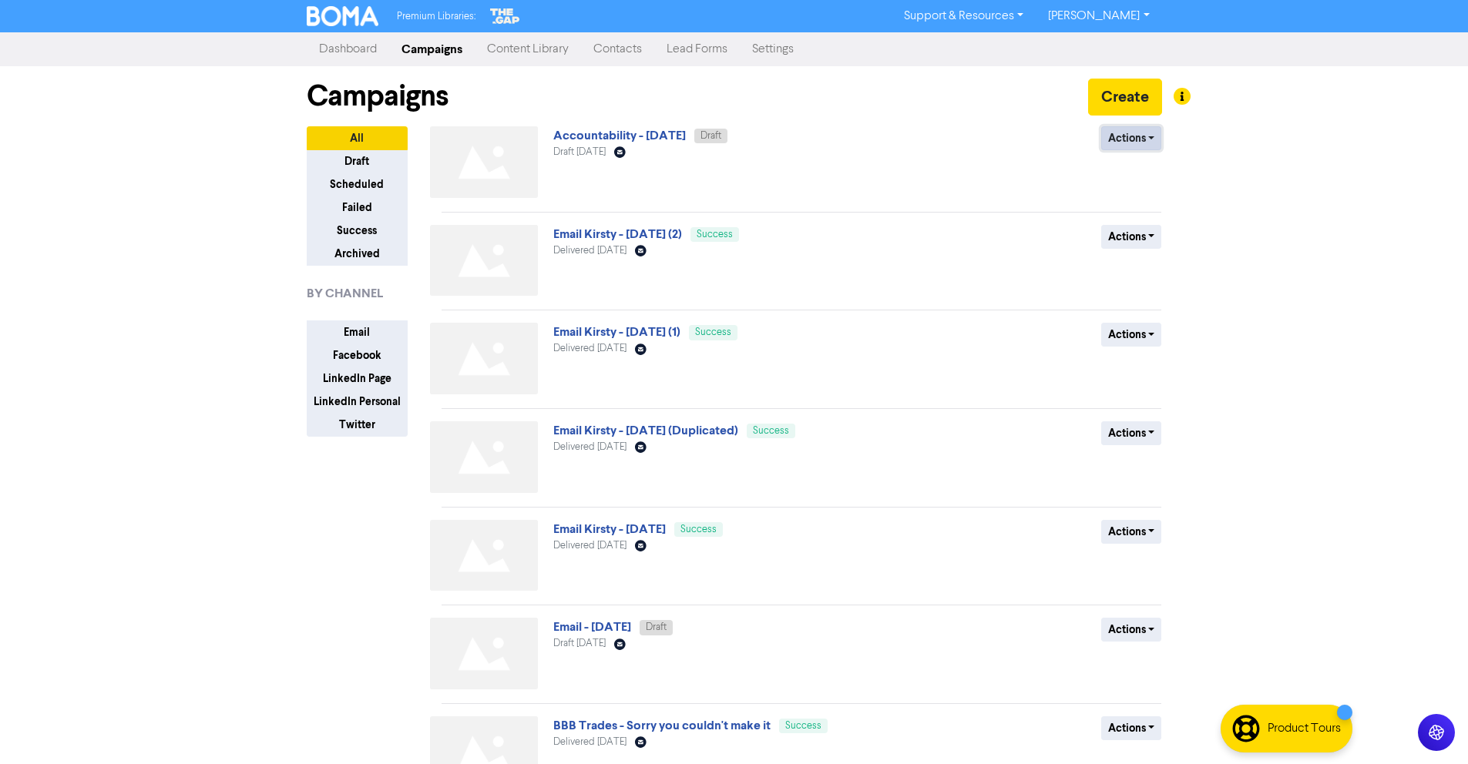
click at [1153, 143] on button "Actions" at bounding box center [1131, 138] width 61 height 24
click at [1152, 166] on button "Delete" at bounding box center [1163, 171] width 122 height 25
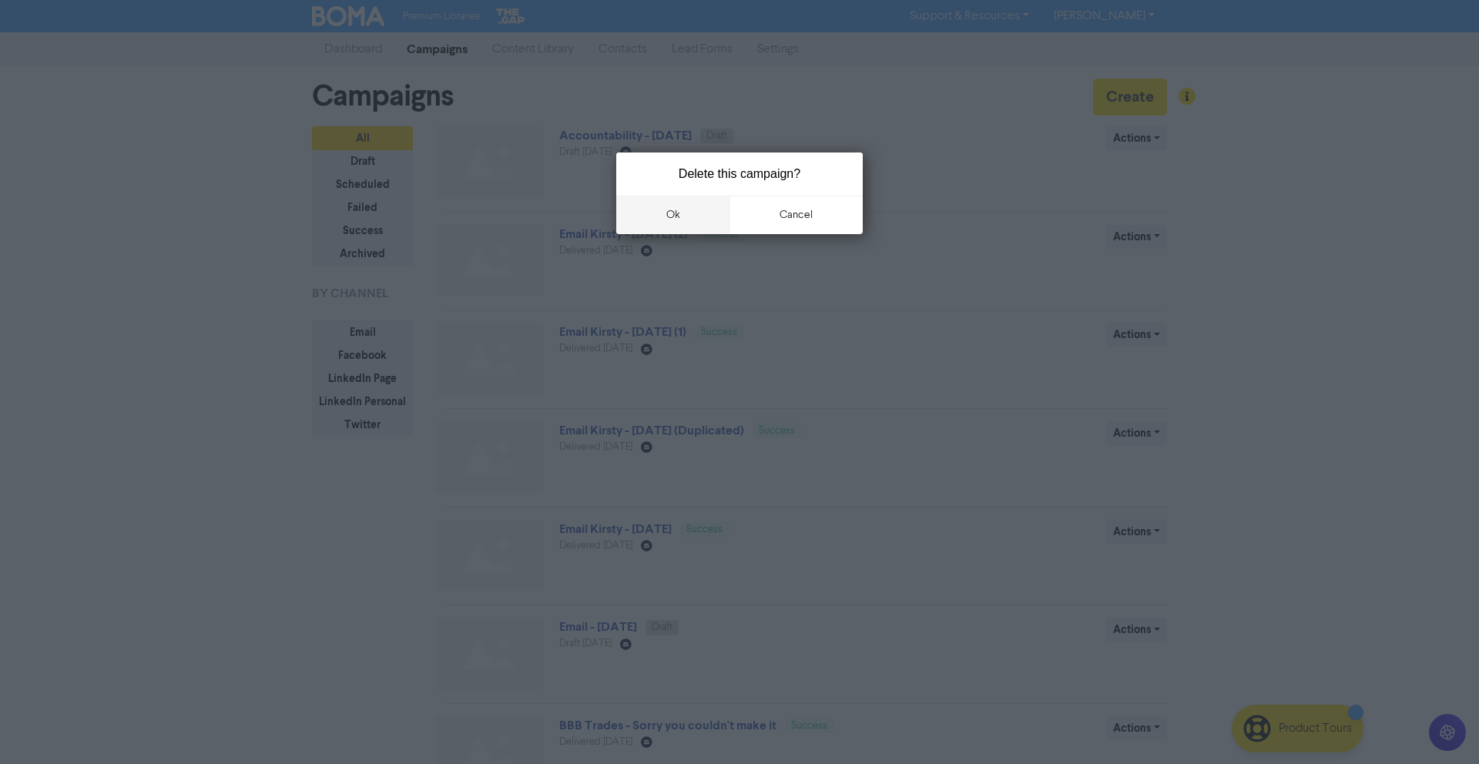
click at [676, 217] on button "ok" at bounding box center [673, 215] width 114 height 39
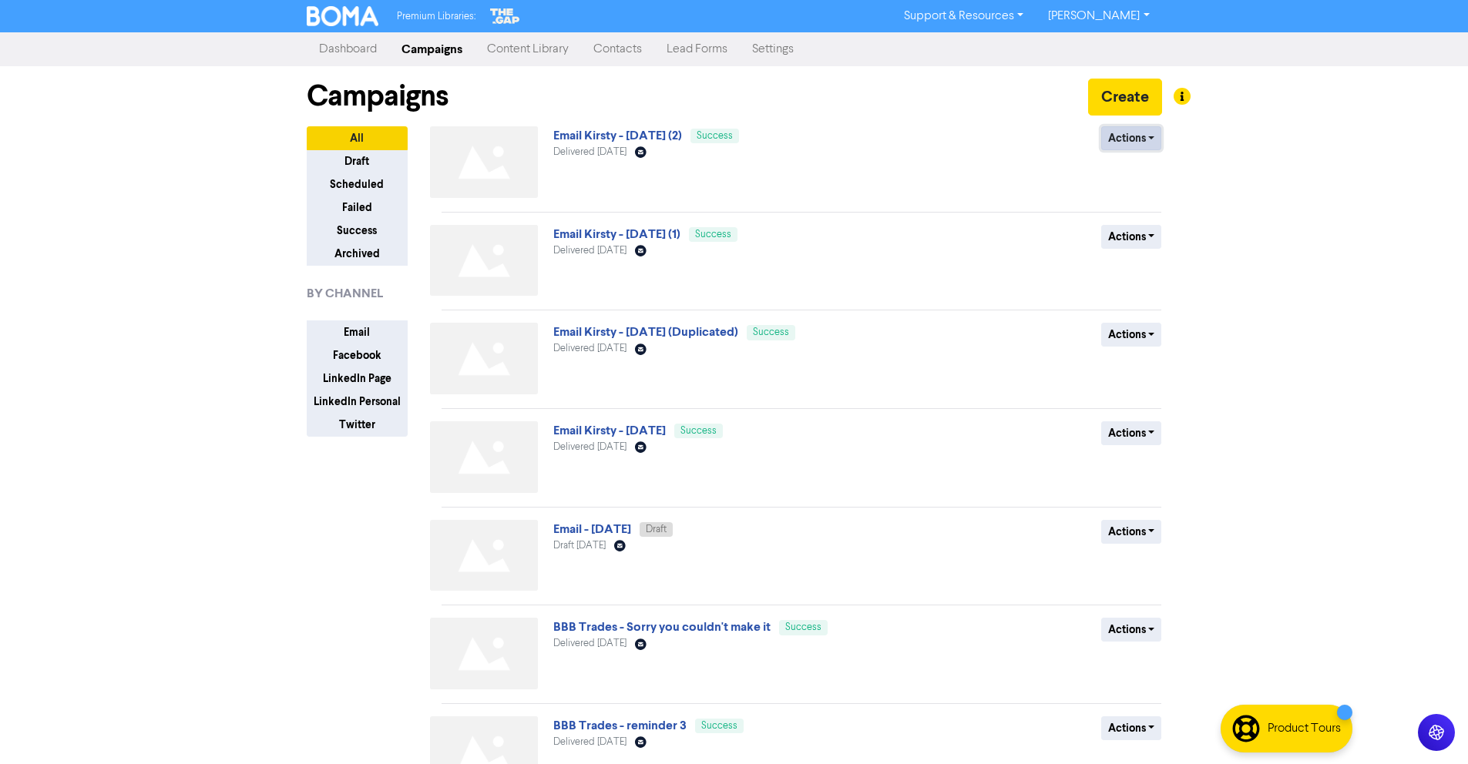
click at [1149, 131] on button "Actions" at bounding box center [1131, 138] width 61 height 24
click at [1150, 170] on button "Duplicate" at bounding box center [1163, 171] width 122 height 25
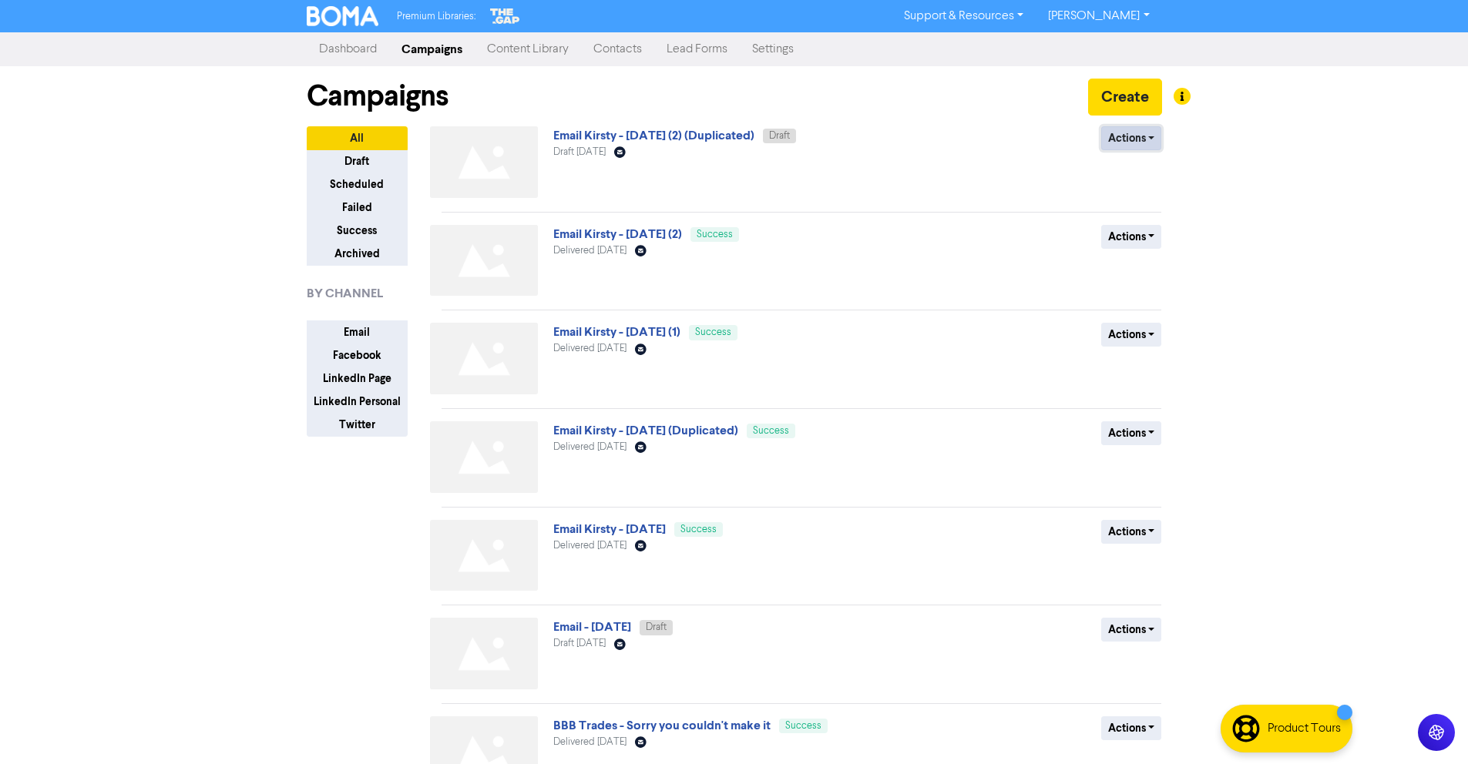
click at [1129, 133] on button "Actions" at bounding box center [1131, 138] width 61 height 24
click at [1142, 211] on button "Rename" at bounding box center [1163, 220] width 122 height 25
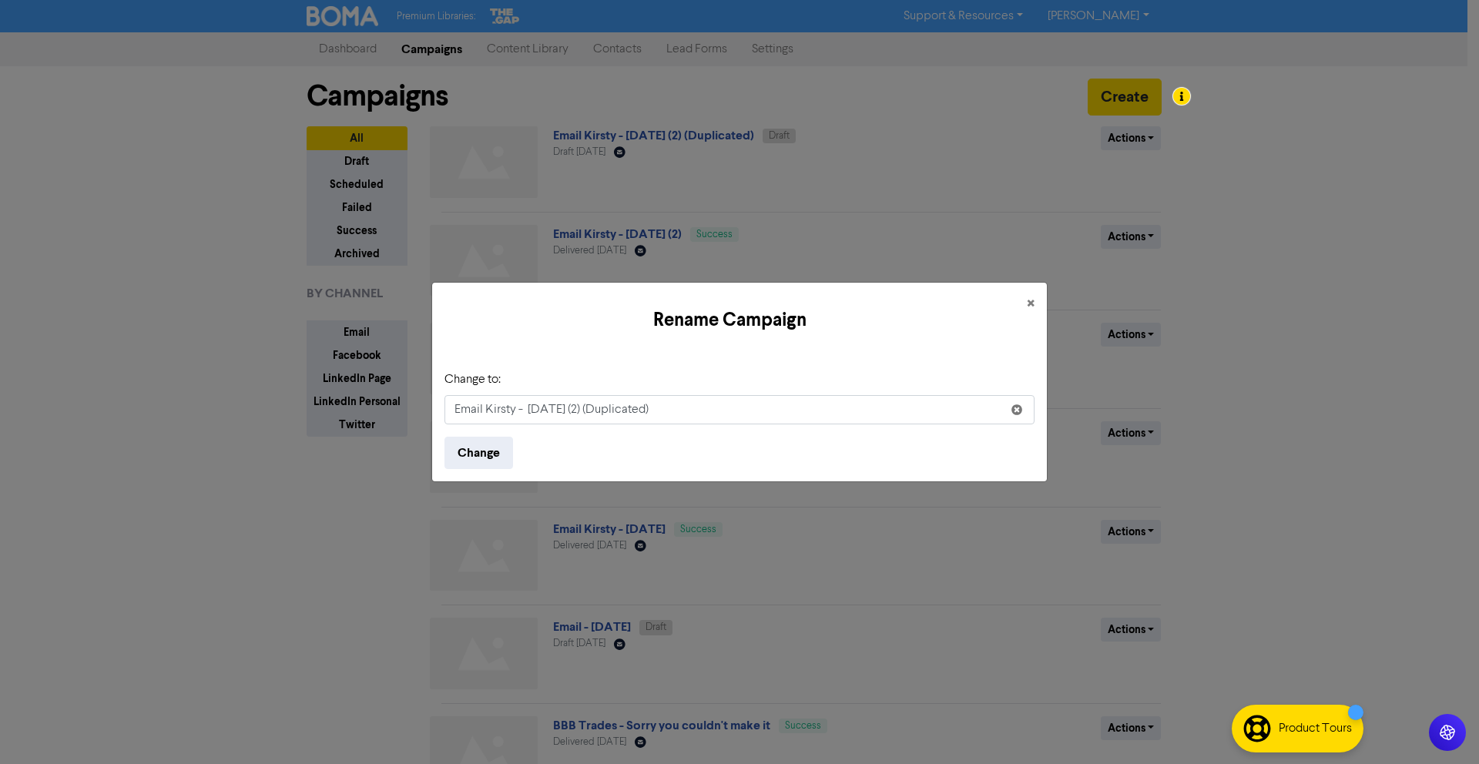
drag, startPoint x: 675, startPoint y: 406, endPoint x: 531, endPoint y: 411, distance: 144.1
click at [531, 411] on input "Email Kirsty - [DATE] (2) (Duplicated)" at bounding box center [739, 409] width 590 height 29
click at [531, 410] on input "Email Kirsty - [DATE] (2) (Duplicated)" at bounding box center [739, 409] width 590 height 29
drag, startPoint x: 532, startPoint y: 408, endPoint x: 700, endPoint y: 419, distance: 169.1
click at [700, 419] on input "Email Kirsty - [DATE] (2) (Duplicated)" at bounding box center [739, 409] width 590 height 29
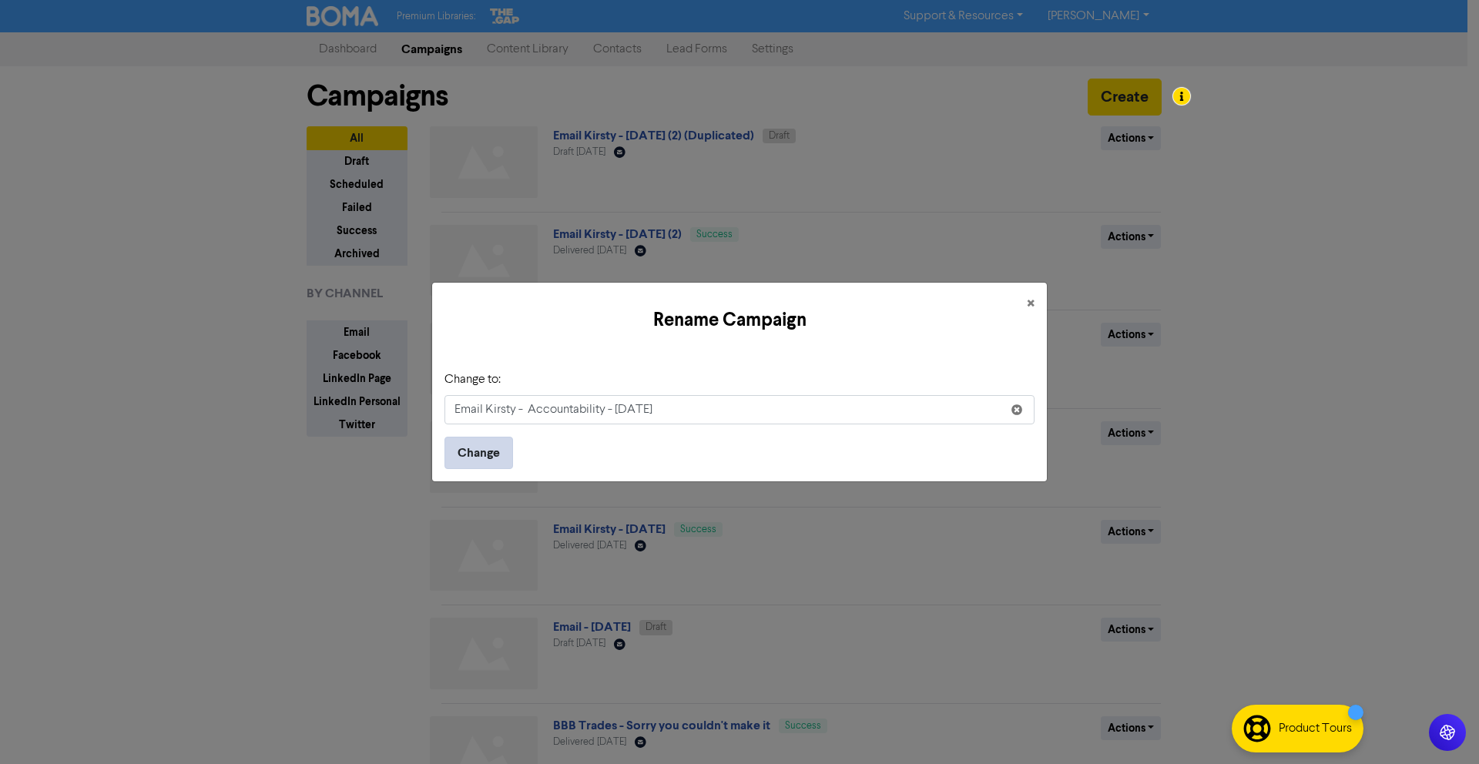
type input "Email Kirsty - Accountability - [DATE]"
click at [495, 447] on button "Change" at bounding box center [478, 453] width 69 height 32
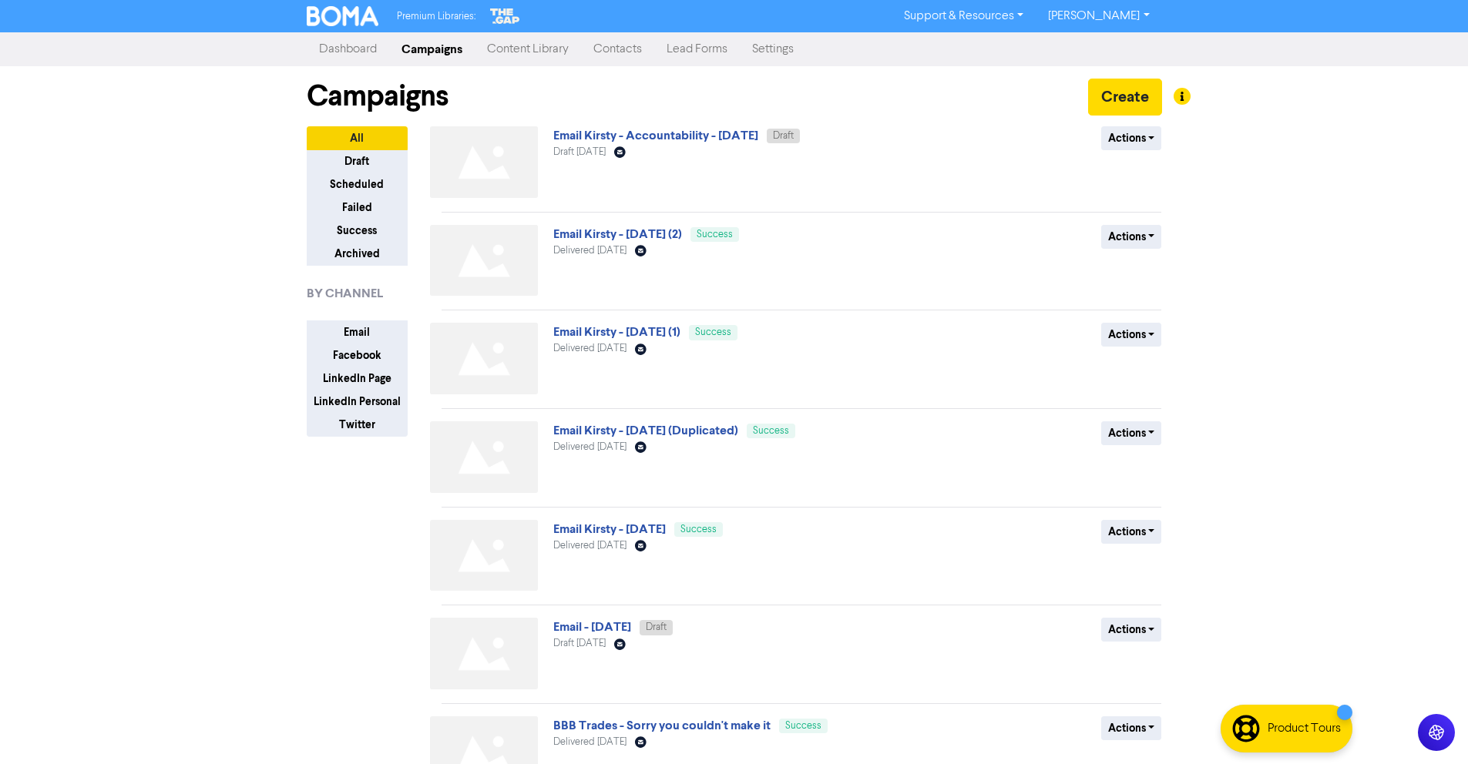
click at [647, 137] on link "Email Kirsty - Accountability - [DATE]" at bounding box center [655, 135] width 205 height 15
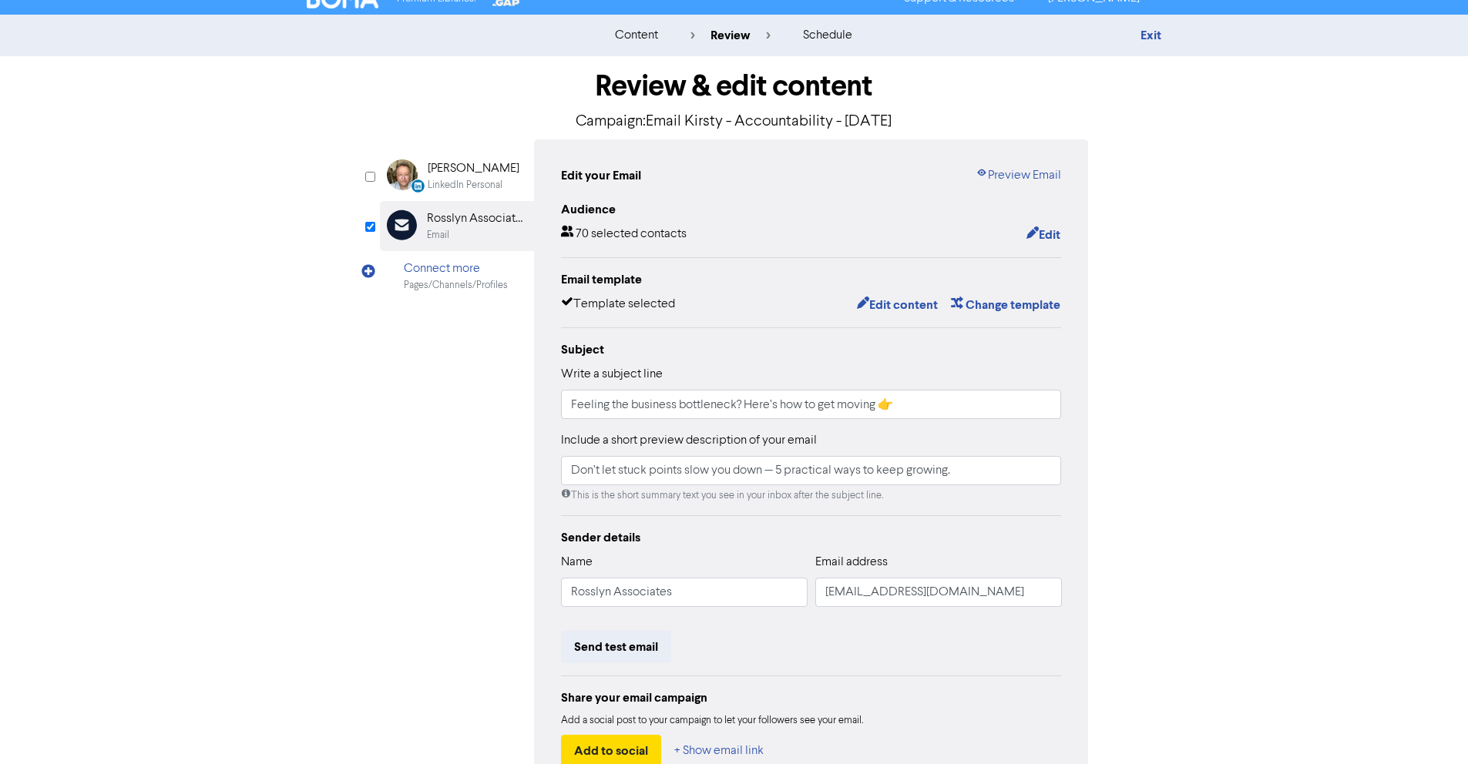
scroll to position [22, 0]
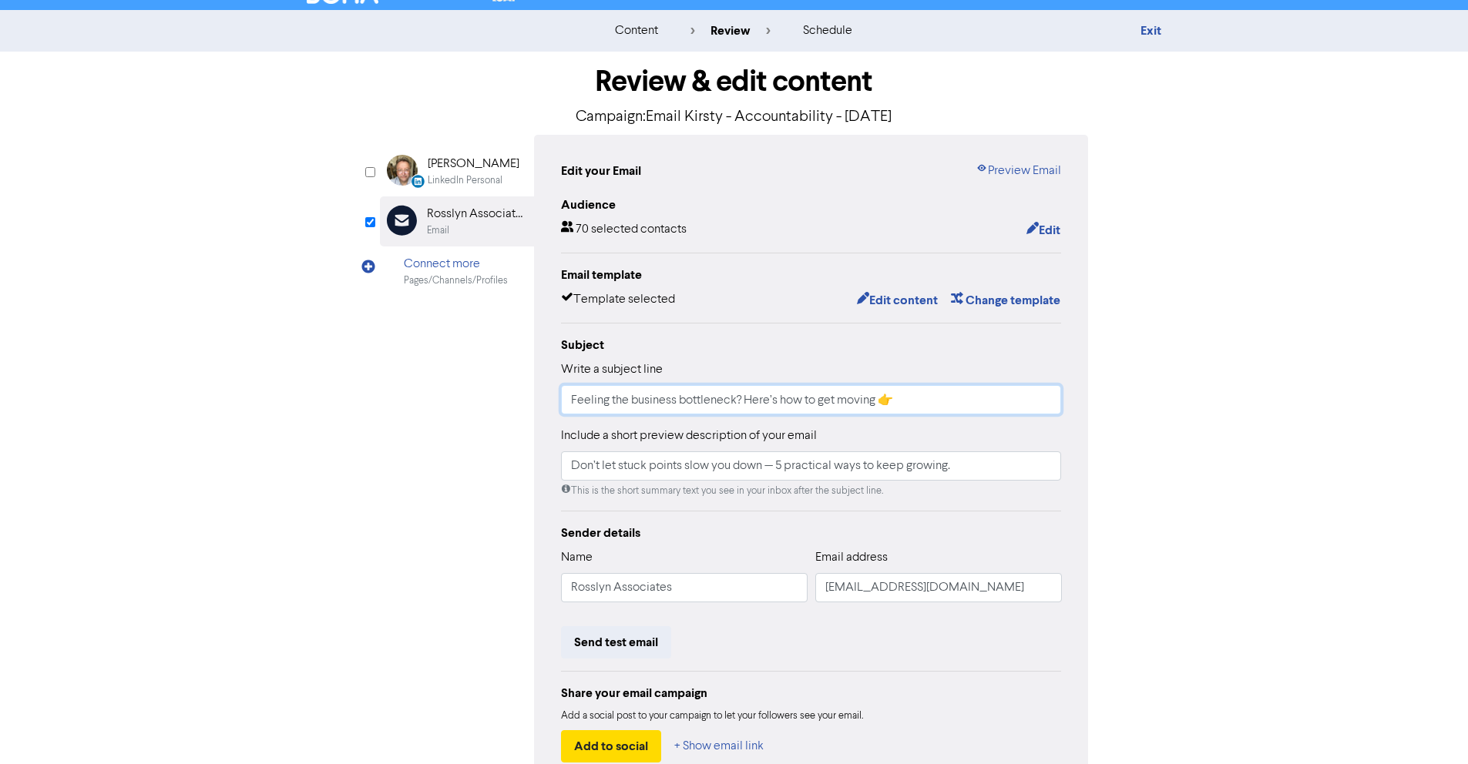
click at [734, 401] on input "Feeling the business bottleneck? Here’s how to get moving 👉" at bounding box center [811, 399] width 501 height 29
paste input "Why Edinburgh Trades Business Owners Thrive in Community"
paste input "👍"
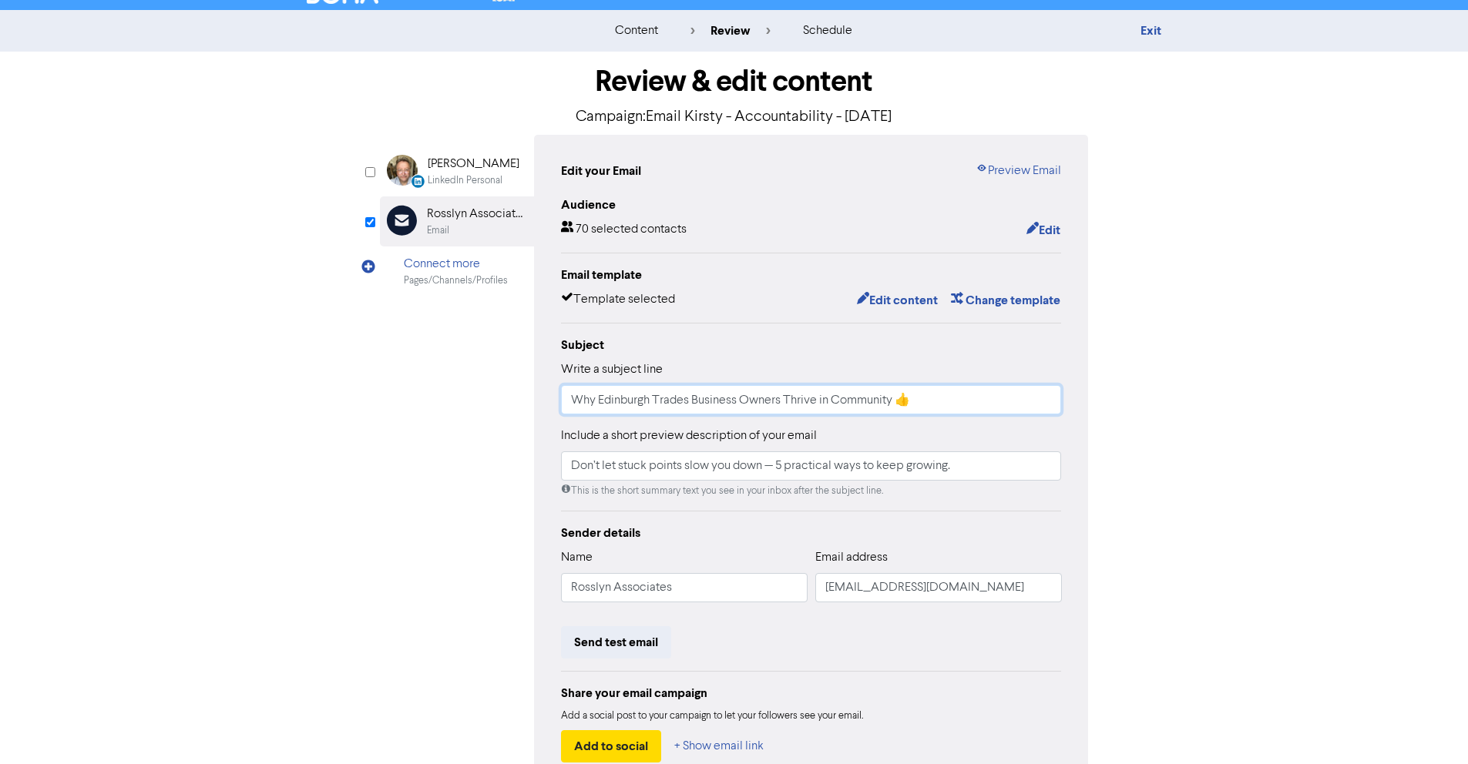
type input "Why Edinburgh Trades Business Owners Thrive in Community 👍"
click at [682, 468] on input "Don’t let stuck points slow you down — 5 practical ways to keep growing." at bounding box center [811, 465] width 501 height 29
paste input "iscover why being around people who get it can accelerate growth, reduce stress…"
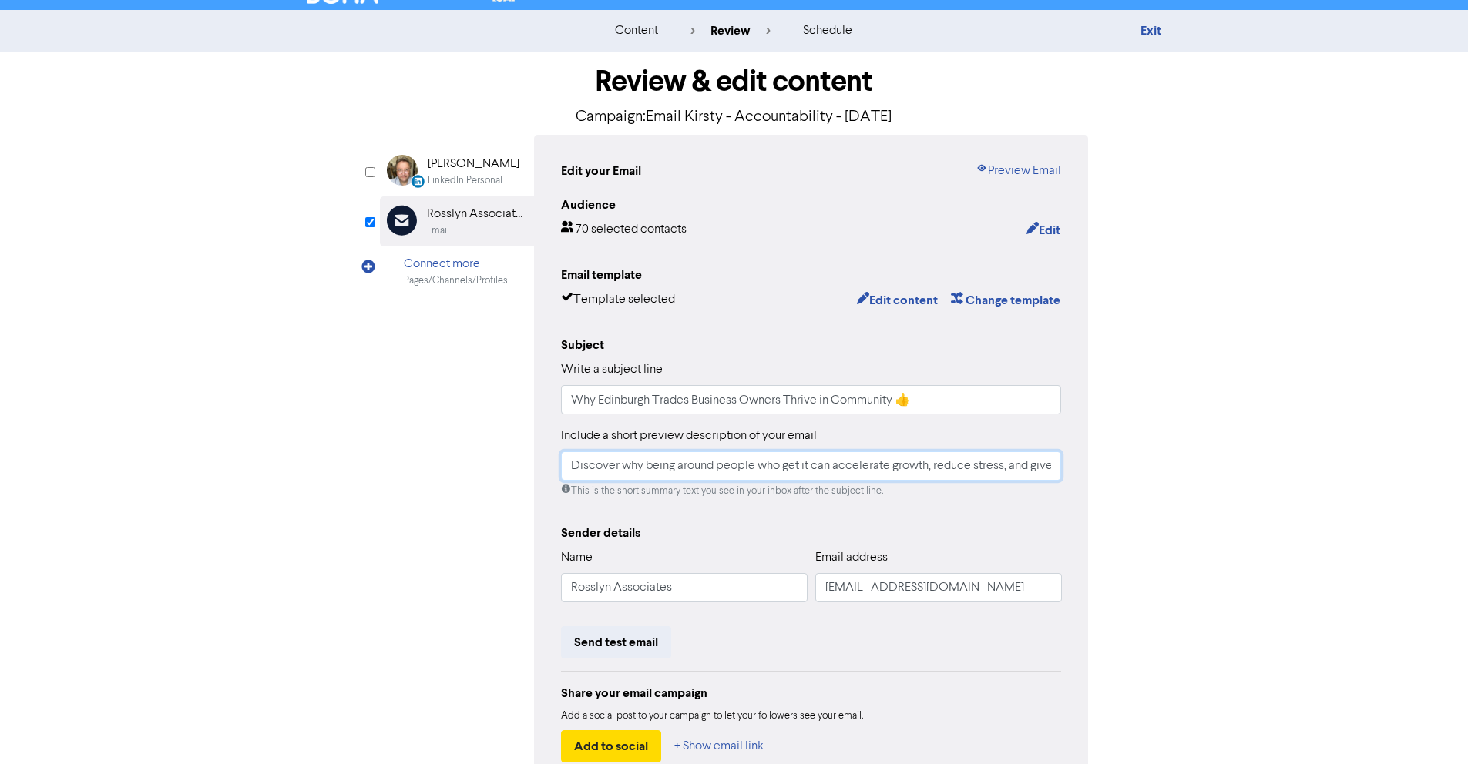
scroll to position [0, 216]
click at [683, 465] on input "Discover why being around people who get it can accelerate growth, reduce stres…" at bounding box center [811, 465] width 501 height 29
drag, startPoint x: 613, startPoint y: 466, endPoint x: 1064, endPoint y: 469, distance: 450.7
click at [1064, 469] on div "Edit your Email Preview Email Audience 70 selected contacts Edit Email template…" at bounding box center [811, 462] width 555 height 655
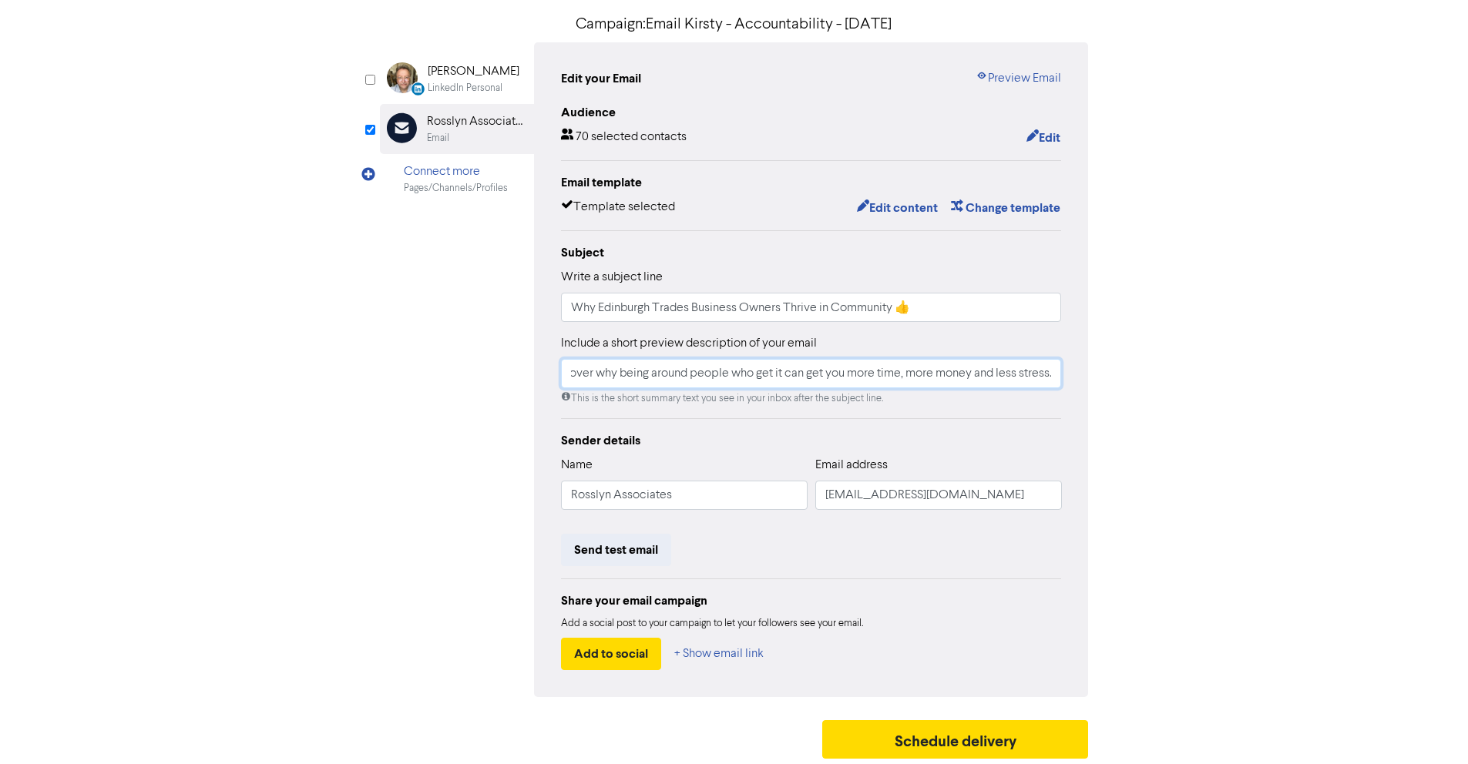
scroll to position [95, 0]
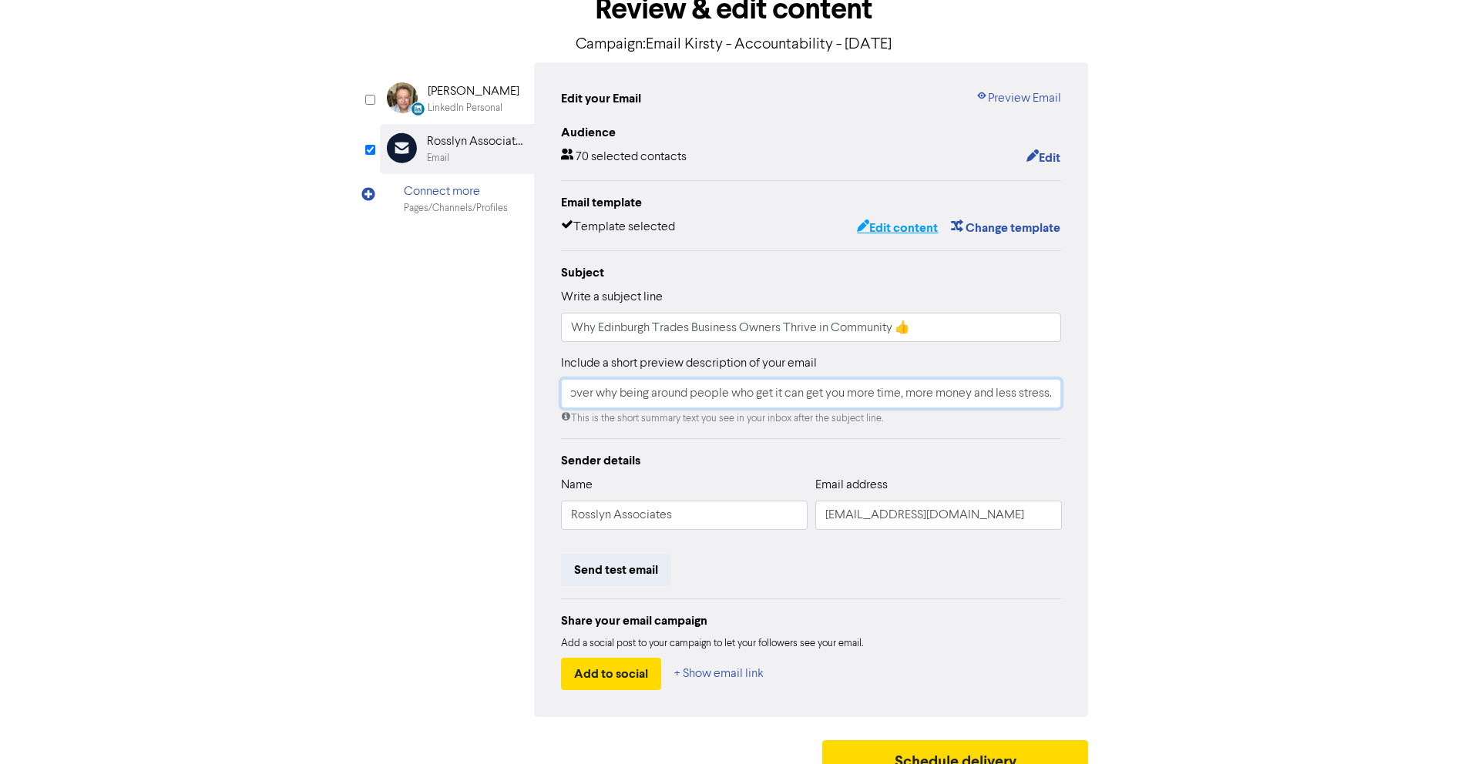
type input "Discover why being around people who get it can get you more time, more money a…"
click at [898, 226] on button "Edit content" at bounding box center [897, 228] width 82 height 20
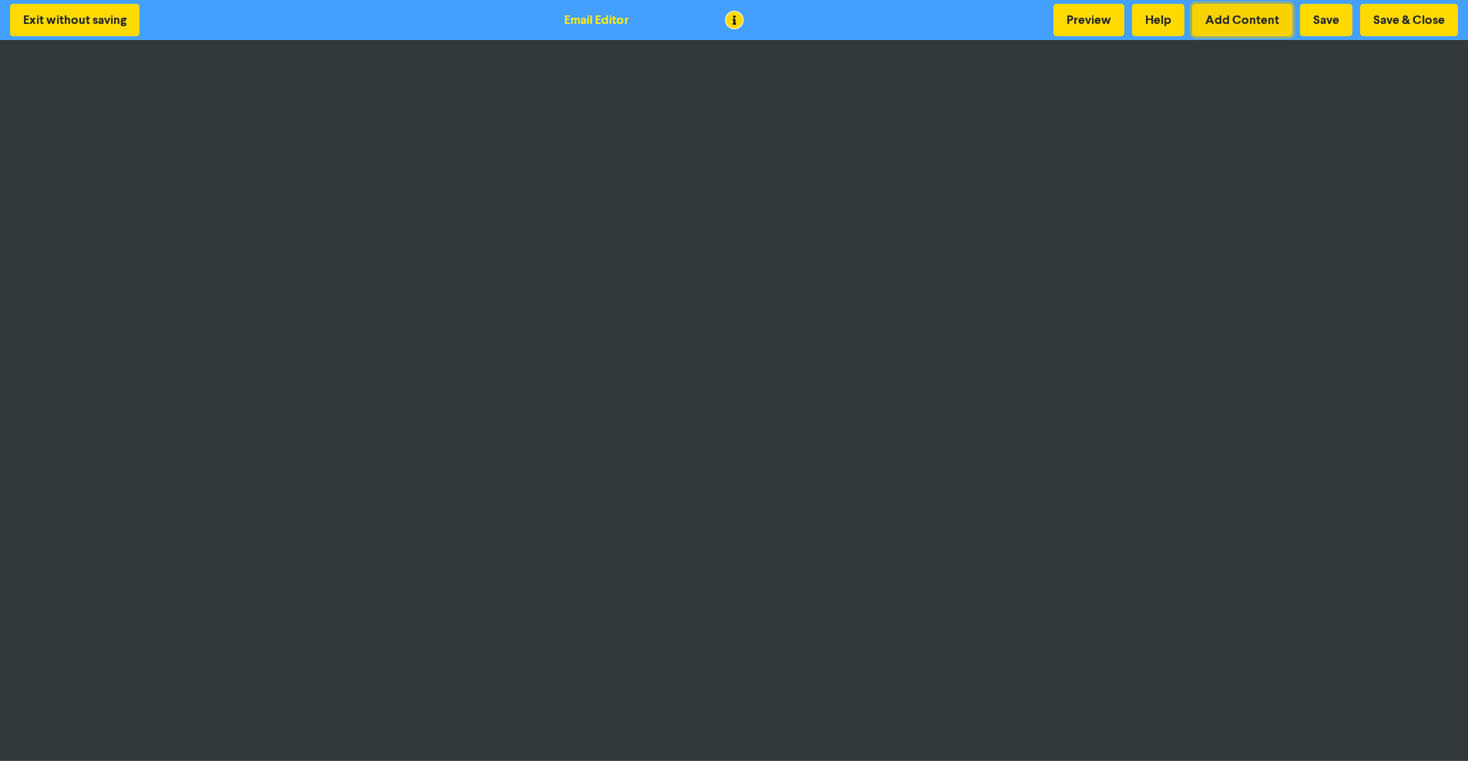
click at [1240, 31] on button "Add Content" at bounding box center [1242, 20] width 100 height 32
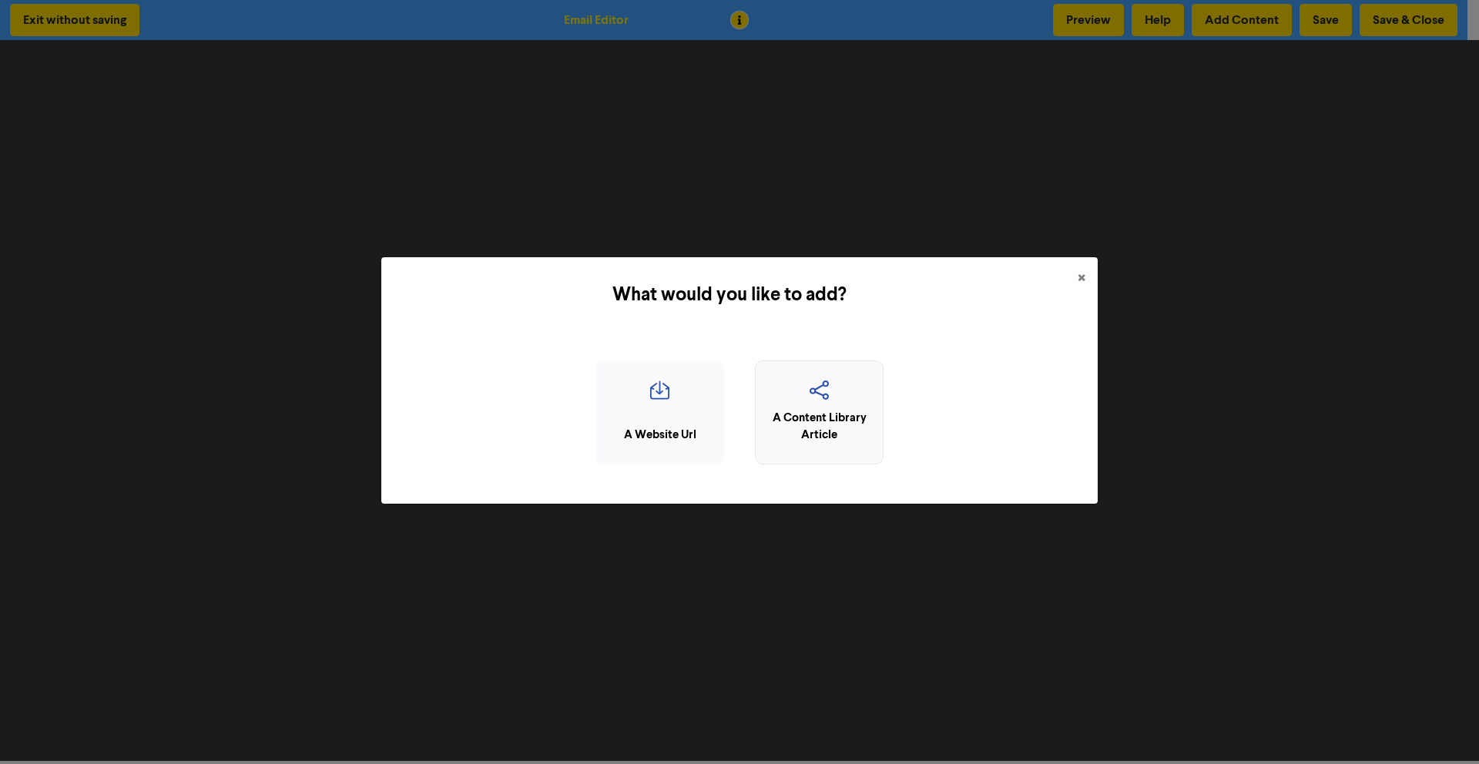
click at [798, 414] on div "A Content Library Article" at bounding box center [819, 427] width 112 height 35
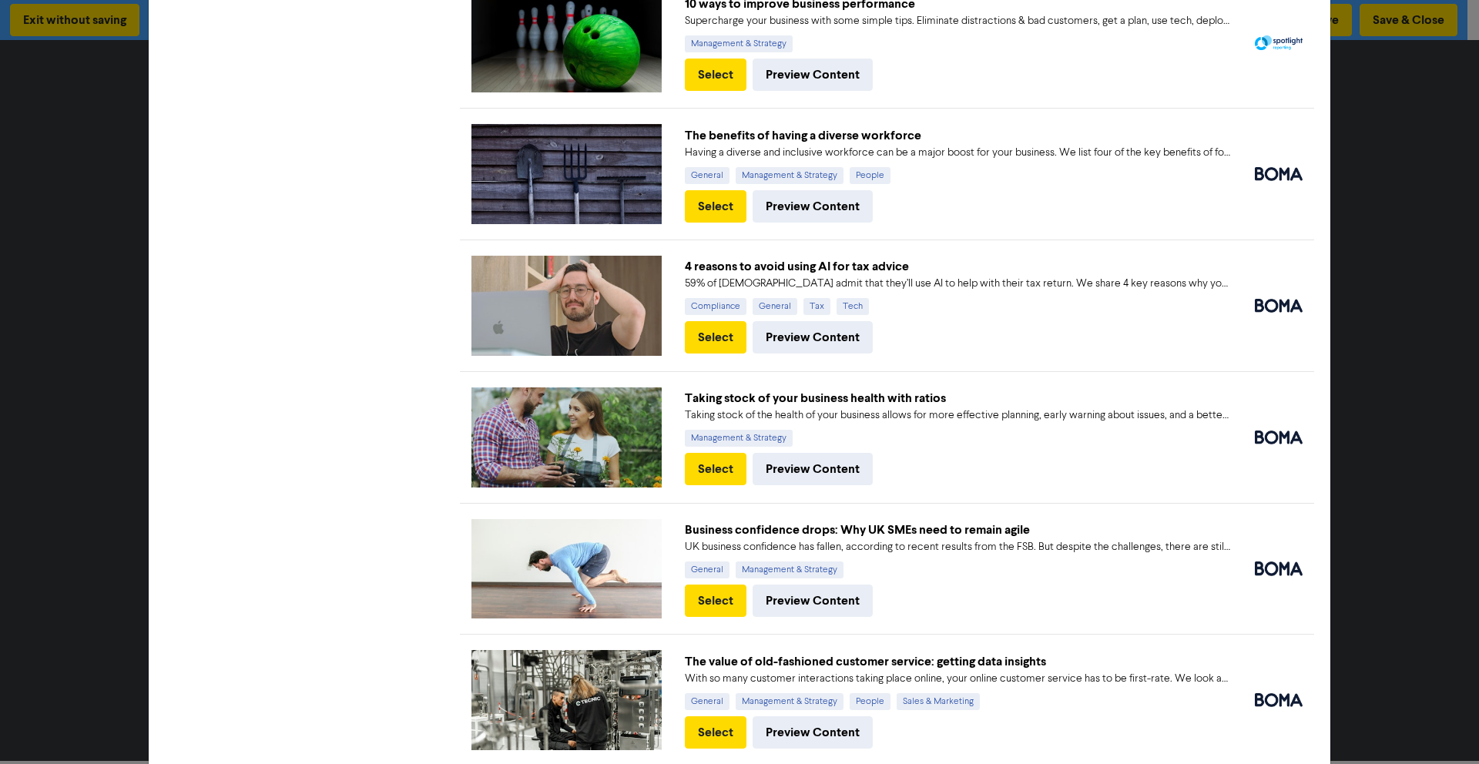
scroll to position [575, 0]
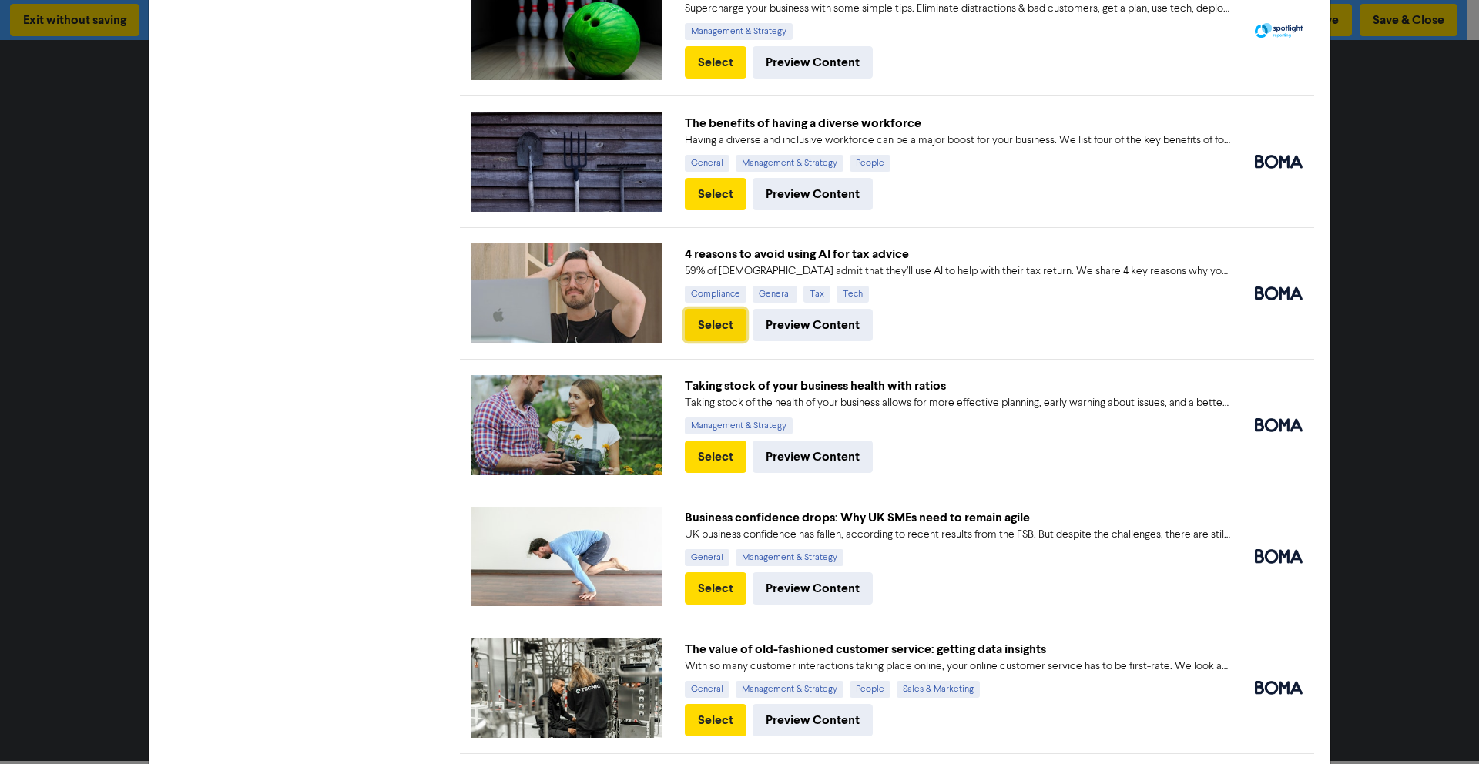
click at [726, 324] on button "Select" at bounding box center [716, 325] width 62 height 32
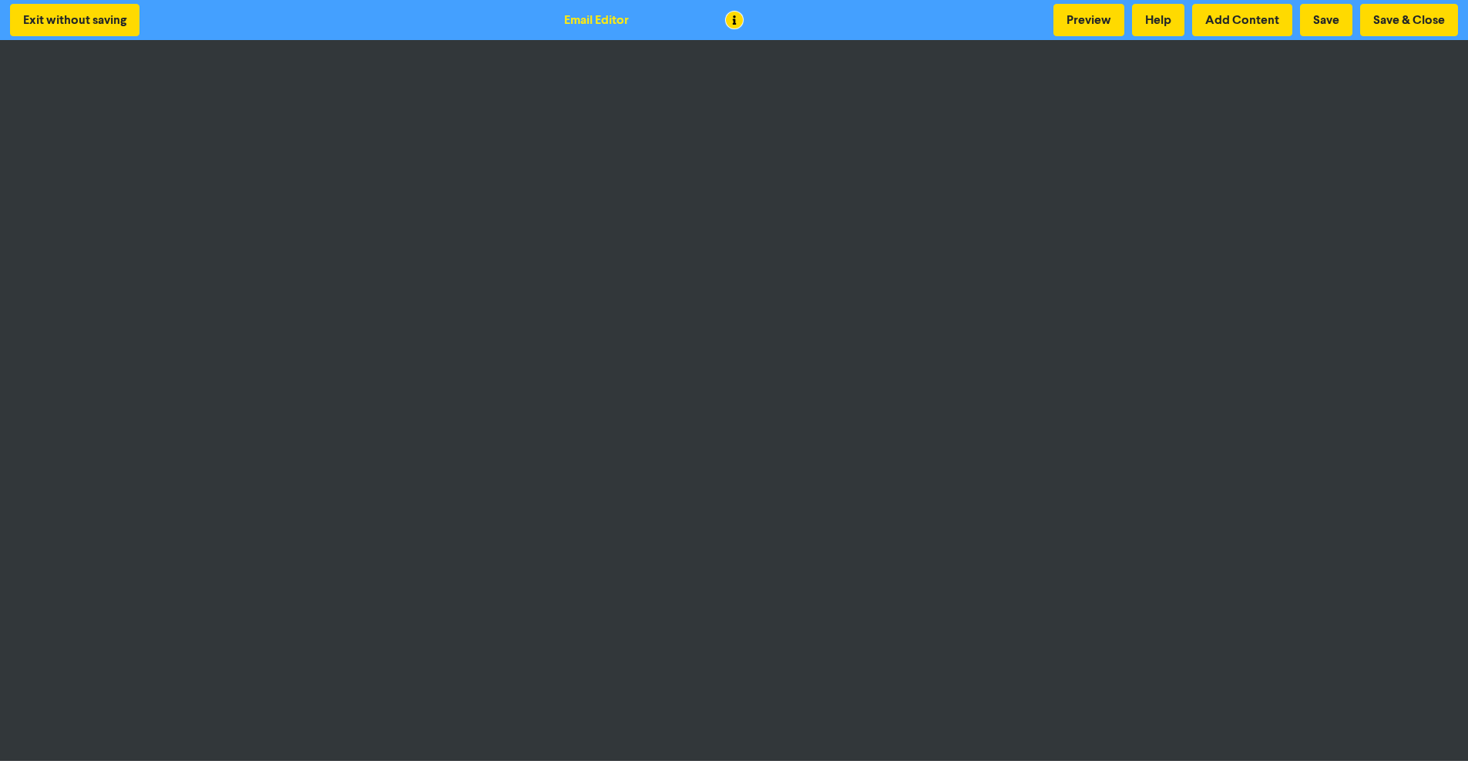
scroll to position [3, 0]
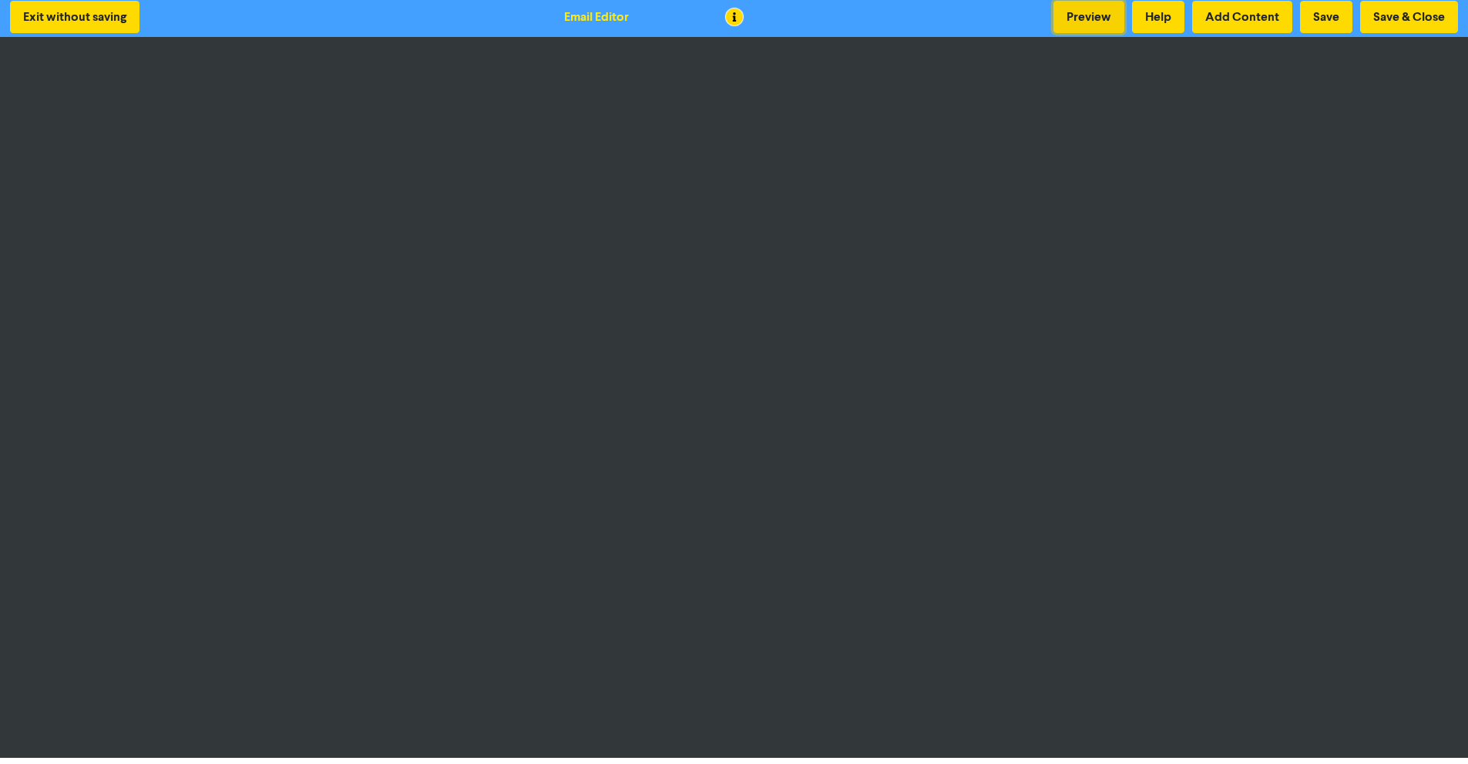
click at [1091, 22] on button "Preview" at bounding box center [1088, 17] width 71 height 32
click at [1329, 17] on button "Save" at bounding box center [1326, 17] width 52 height 32
click at [1124, 16] on div "Preview Help Add Content Save Save & Close" at bounding box center [1255, 17] width 412 height 32
click at [1118, 18] on button "Preview" at bounding box center [1088, 17] width 71 height 32
click at [1404, 23] on button "Save & Close" at bounding box center [1409, 17] width 98 height 32
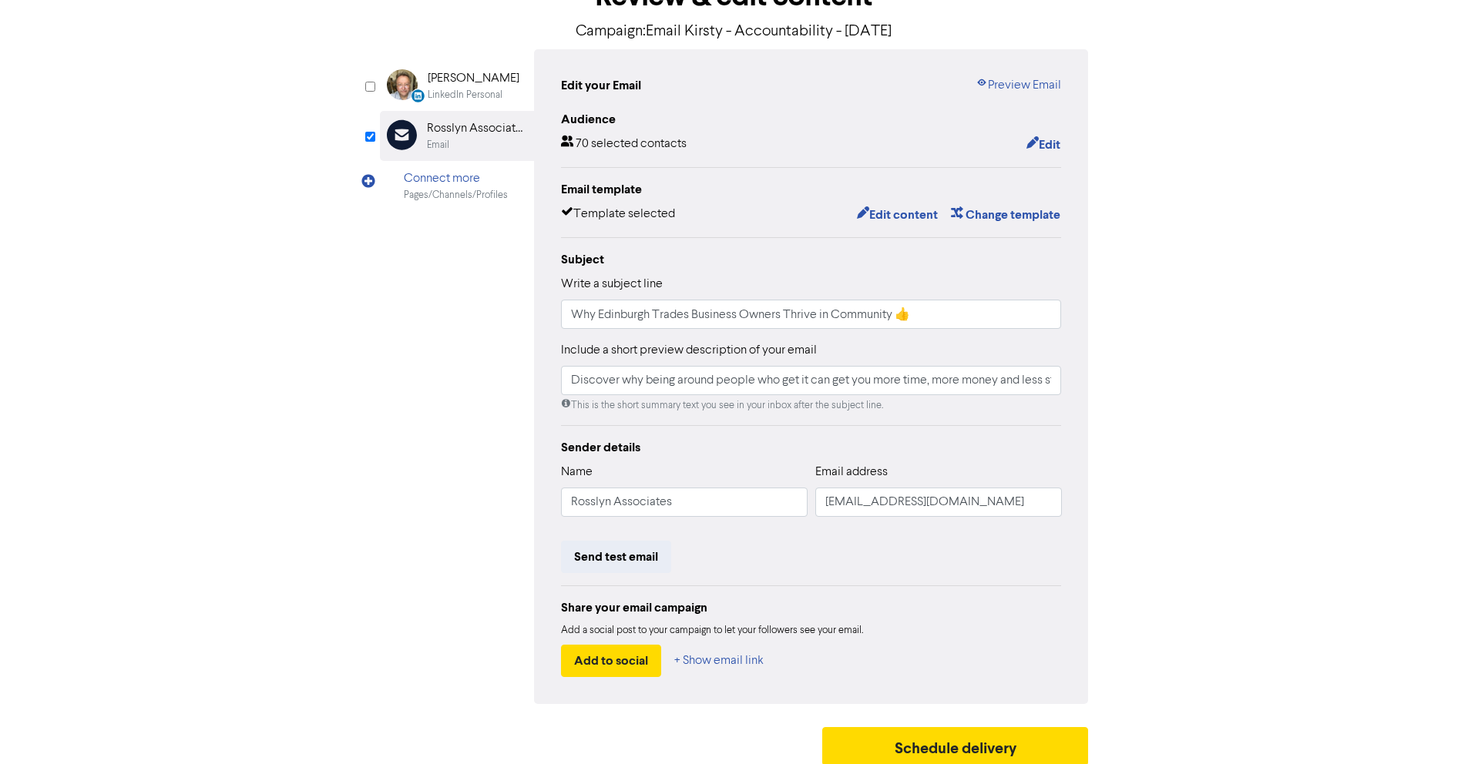
scroll to position [117, 0]
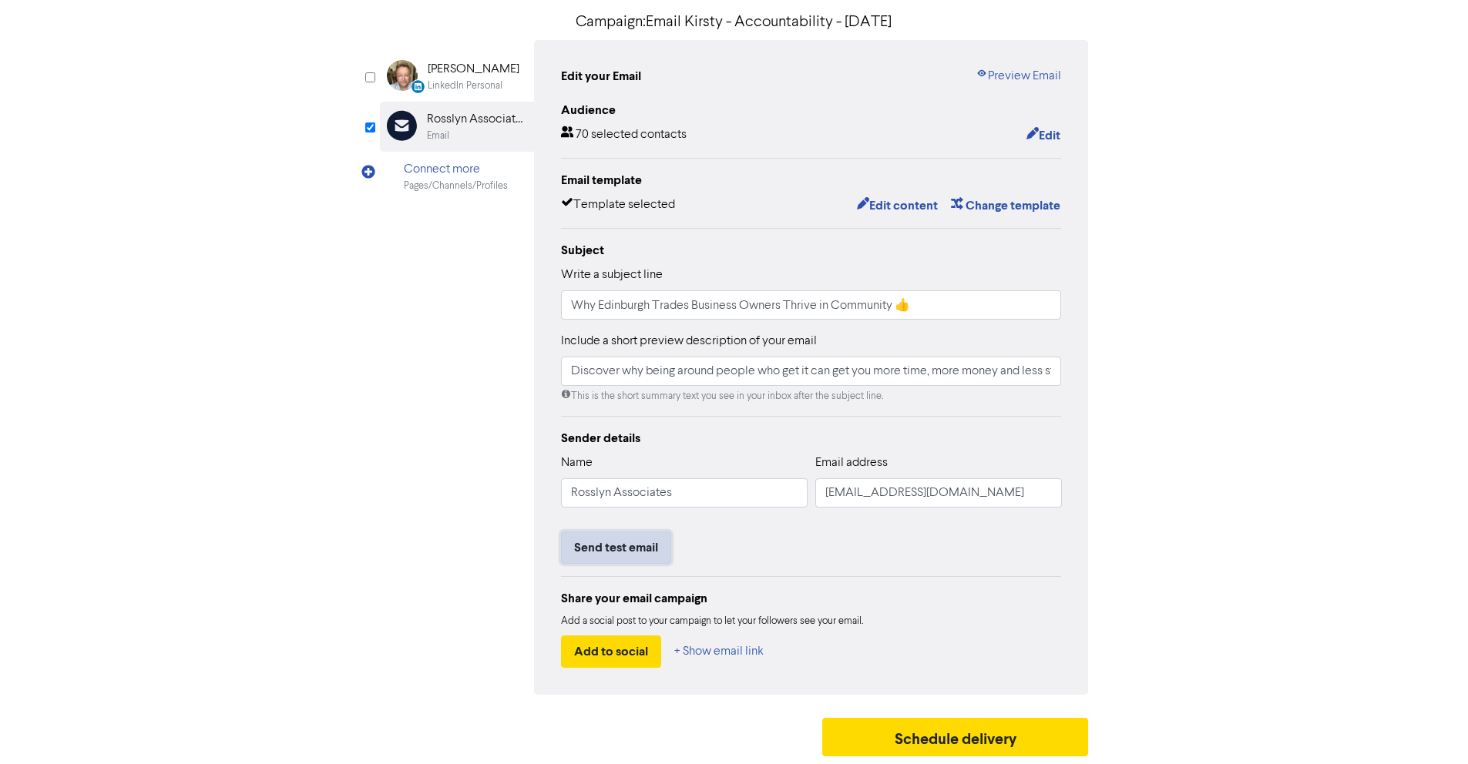
click at [644, 553] on button "Send test email" at bounding box center [616, 548] width 110 height 32
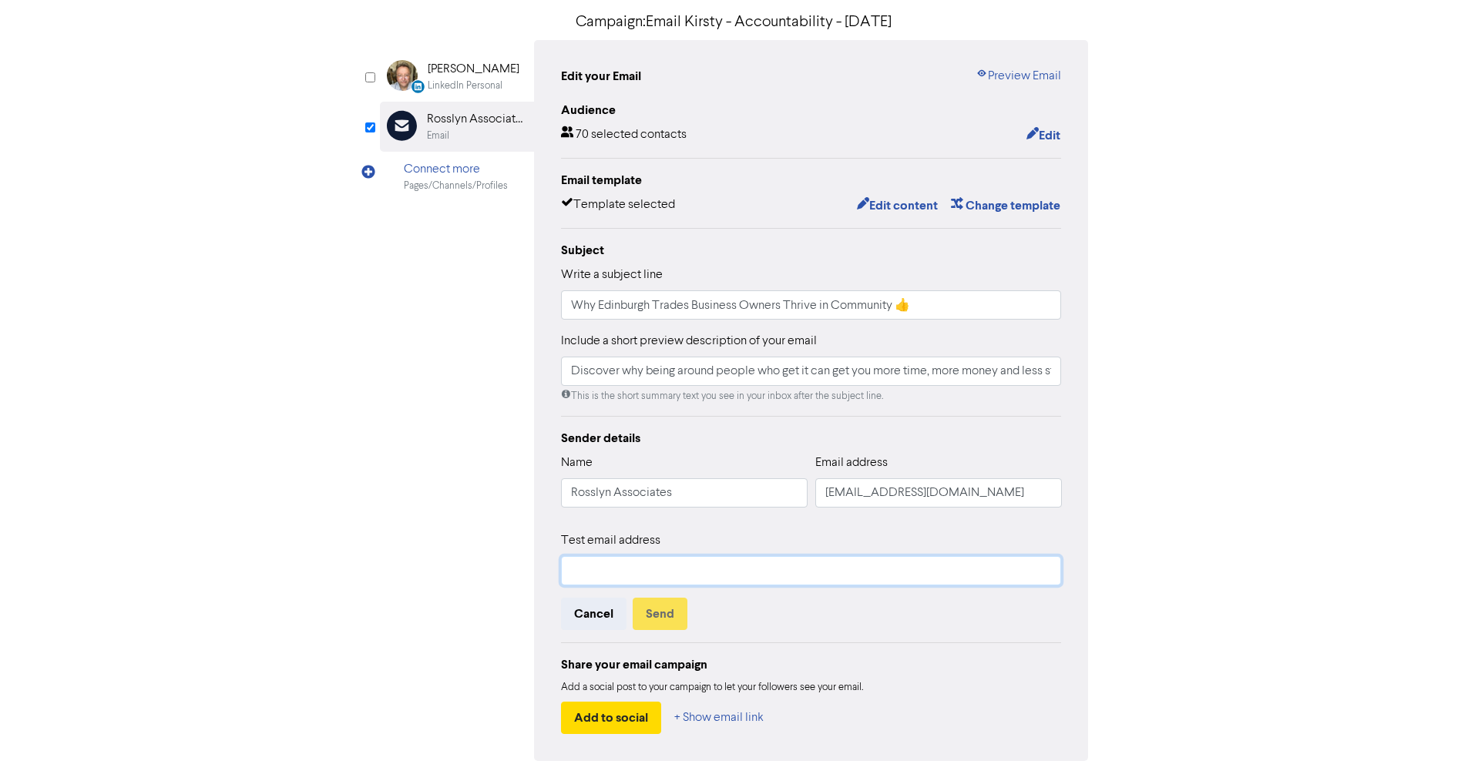
click at [669, 570] on input "text" at bounding box center [811, 570] width 501 height 29
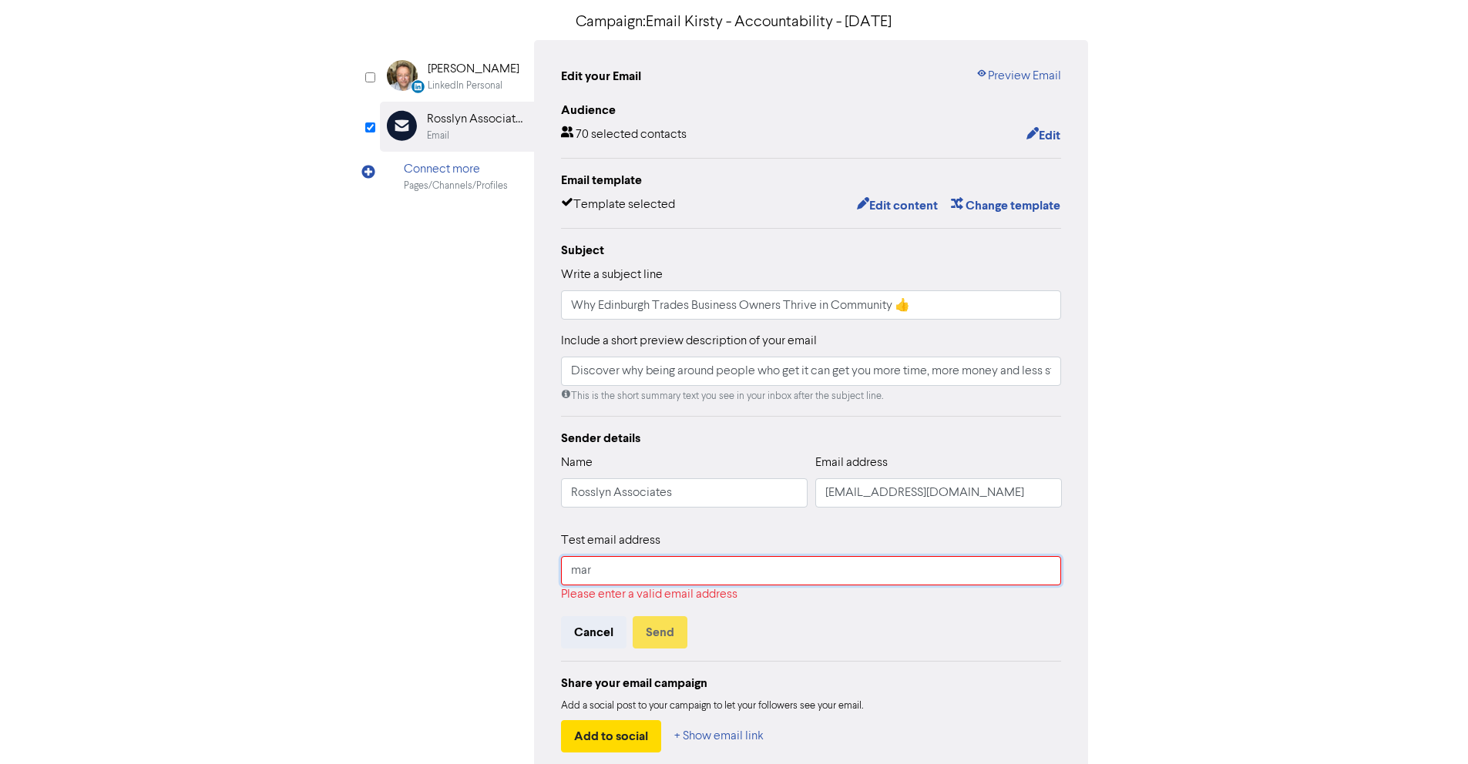
type input "[EMAIL_ADDRESS][DOMAIN_NAME]"
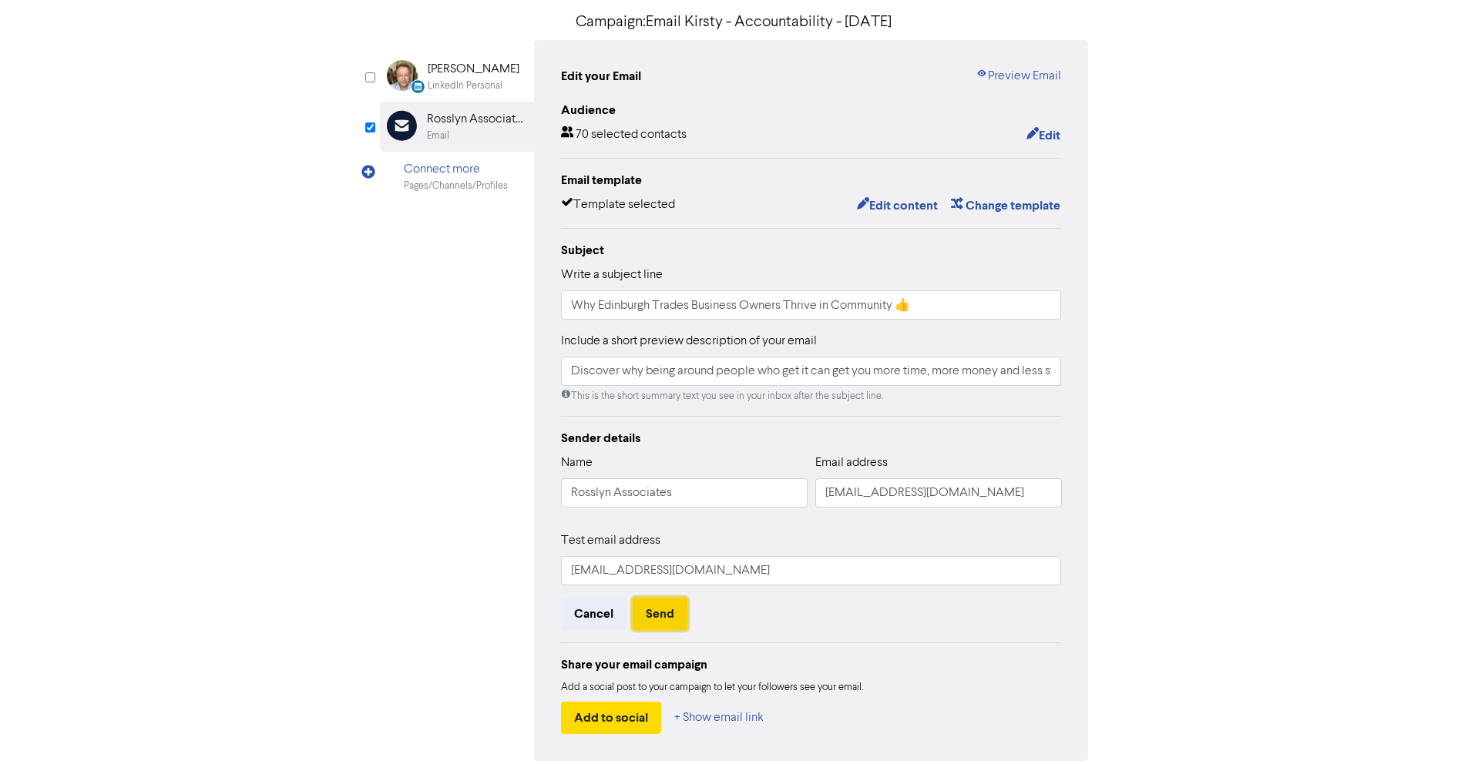
click at [659, 612] on button "Send" at bounding box center [659, 614] width 55 height 32
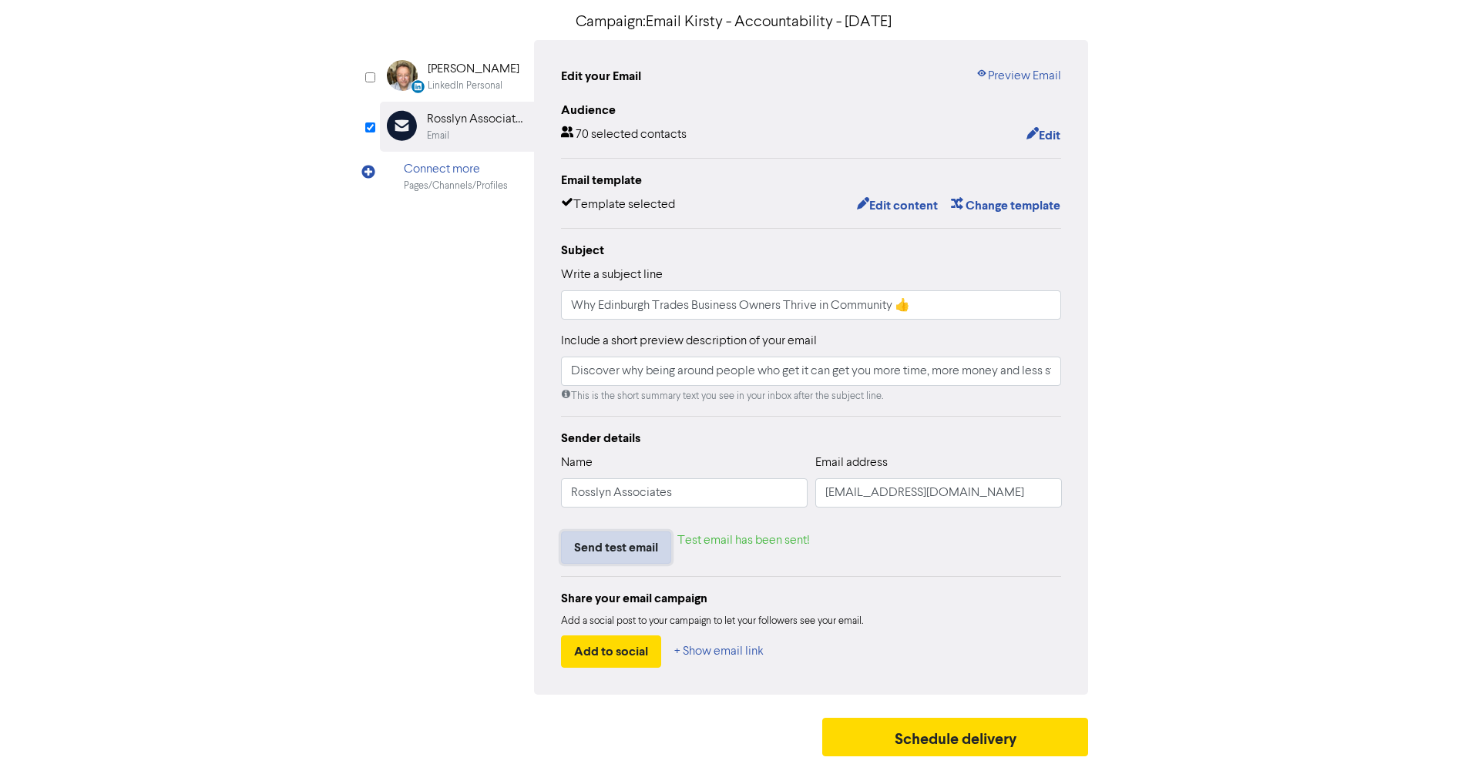
click at [647, 542] on button "Send test email" at bounding box center [616, 548] width 110 height 32
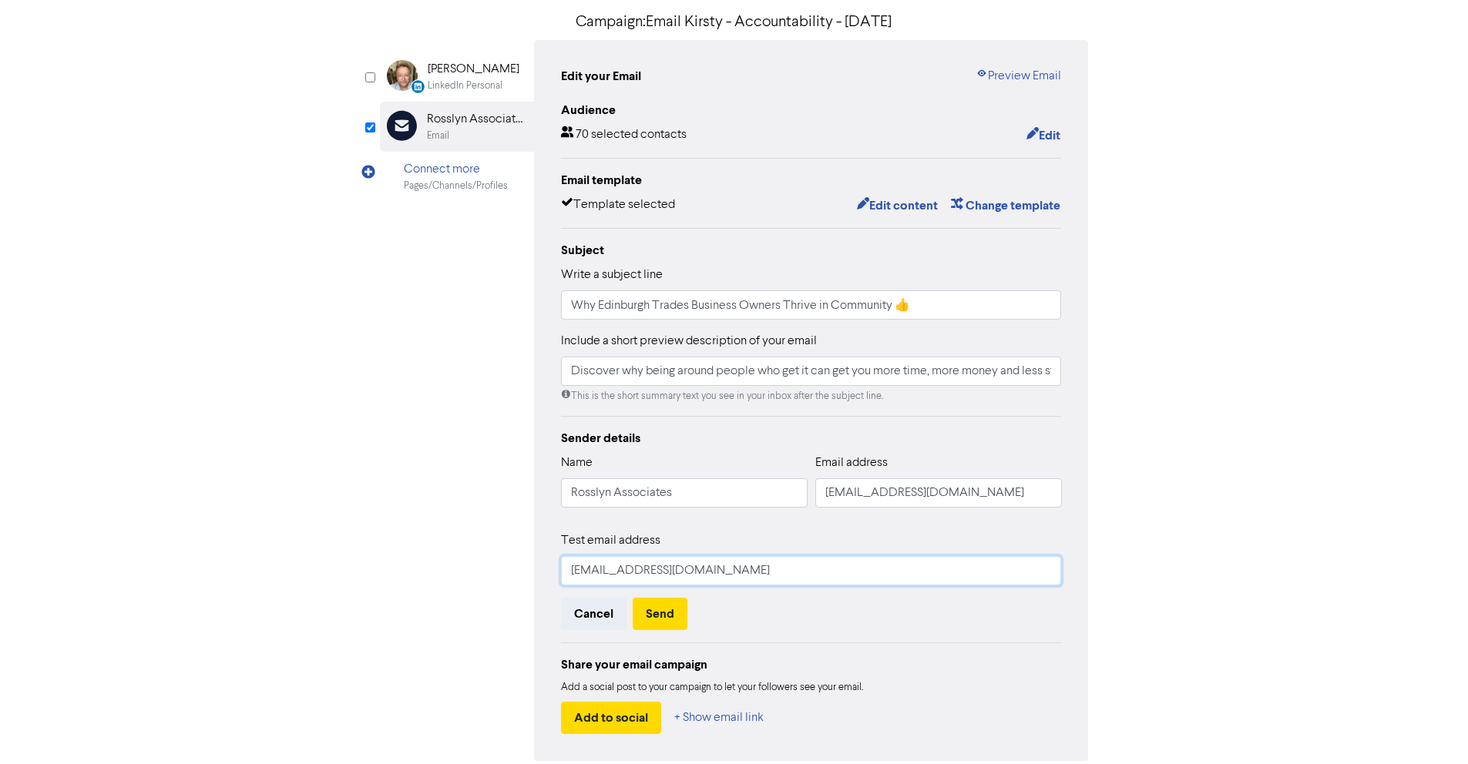
click at [694, 569] on input "[EMAIL_ADDRESS][DOMAIN_NAME]" at bounding box center [811, 570] width 501 height 29
click at [612, 575] on input "[EMAIL_ADDRESS][DOMAIN_NAME]" at bounding box center [811, 570] width 501 height 29
drag, startPoint x: 595, startPoint y: 569, endPoint x: 515, endPoint y: 564, distance: 81.1
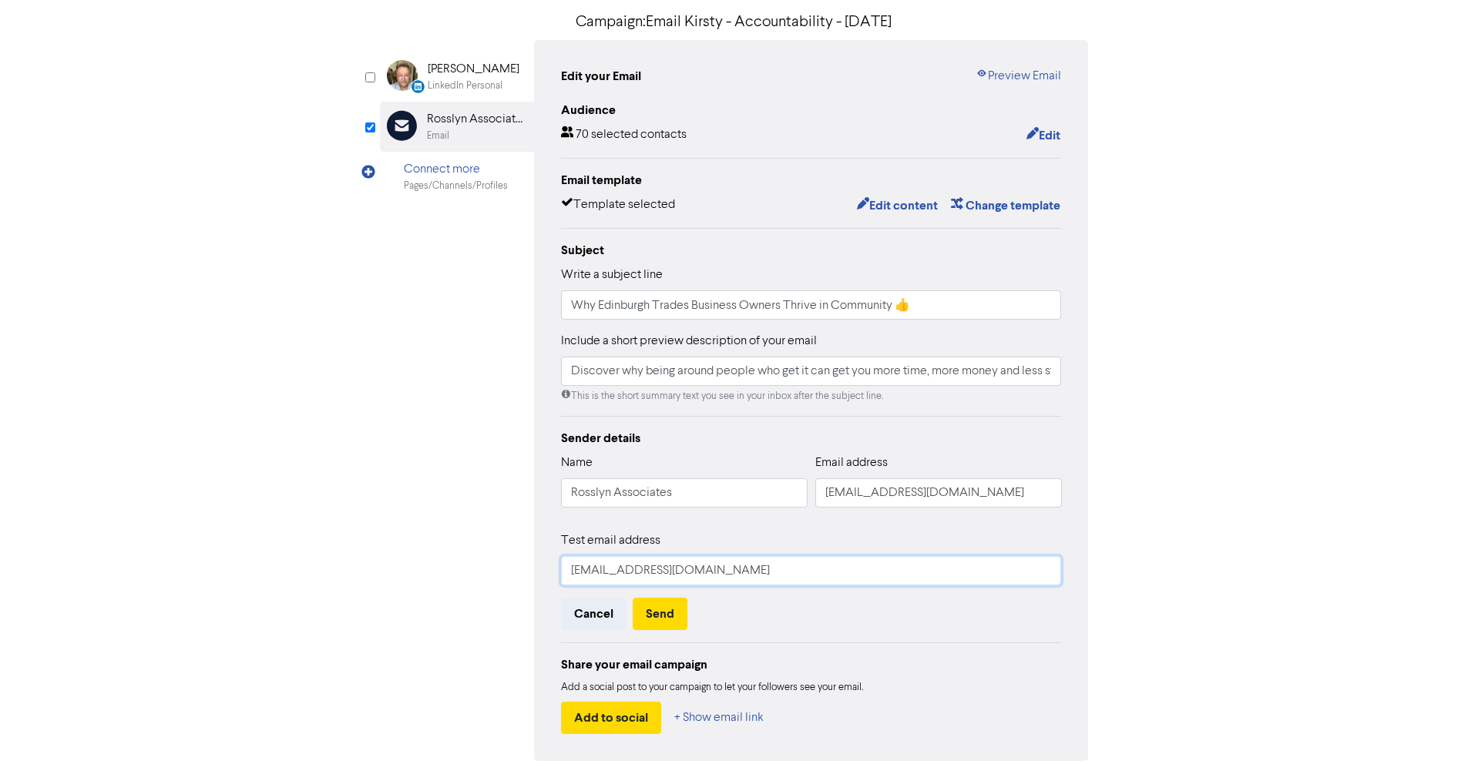
click at [515, 565] on div "LinkedIn Personal Created with Sketch. [PERSON_NAME] LinkedIn Personal Email Cr…" at bounding box center [734, 400] width 709 height 721
type input "[PERSON_NAME][EMAIL_ADDRESS][DOMAIN_NAME]"
click at [663, 609] on button "Send" at bounding box center [659, 614] width 55 height 32
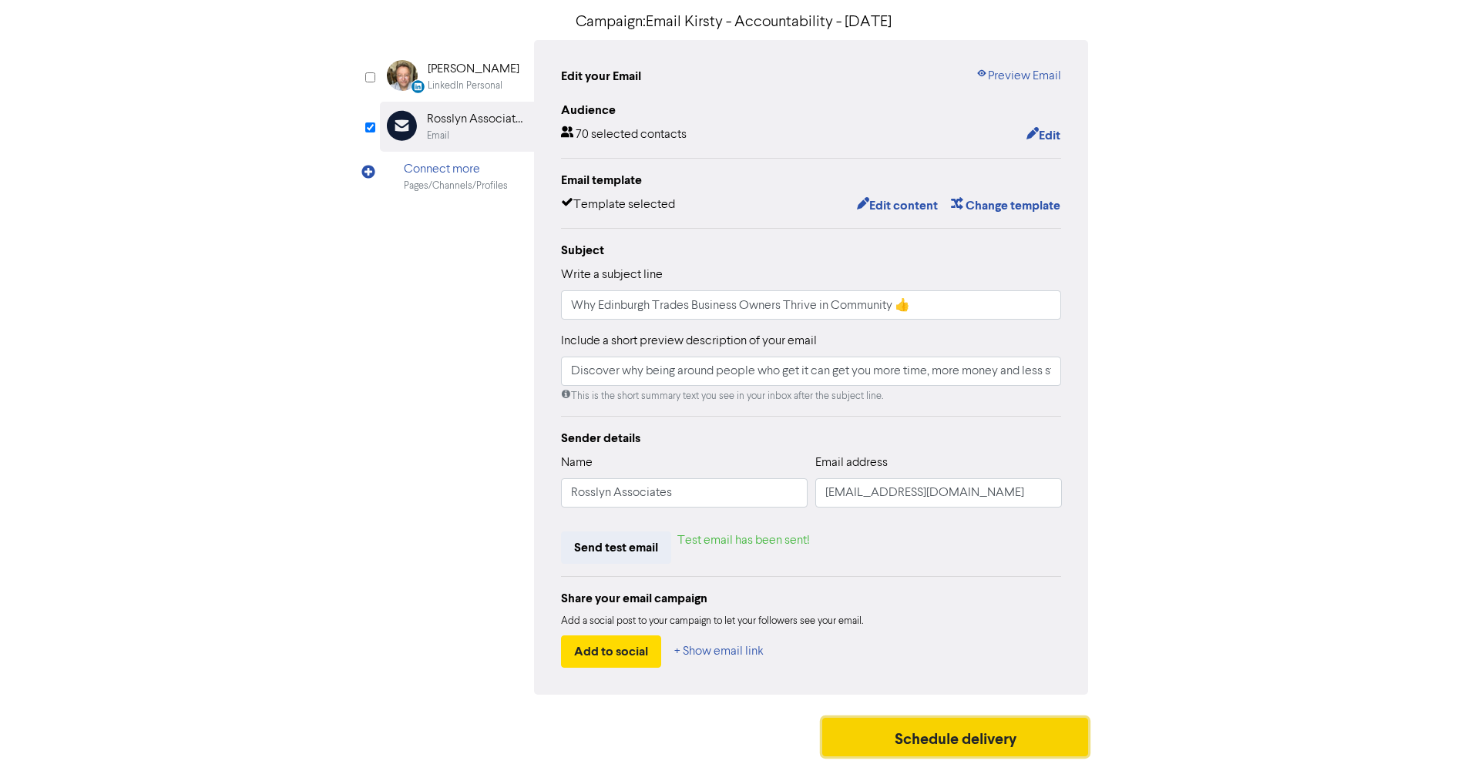
click at [980, 739] on button "Schedule delivery" at bounding box center [955, 737] width 267 height 39
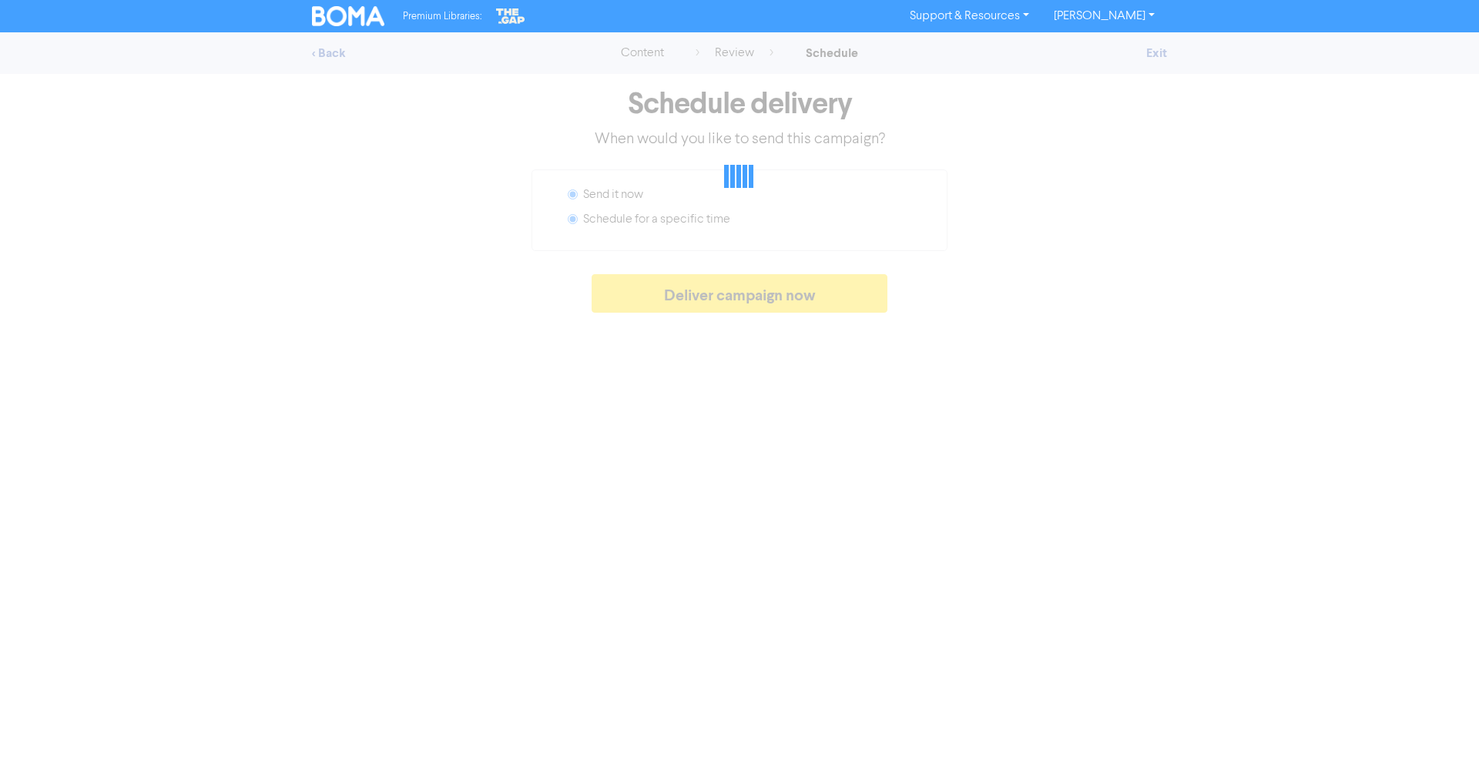
radio input "false"
radio input "true"
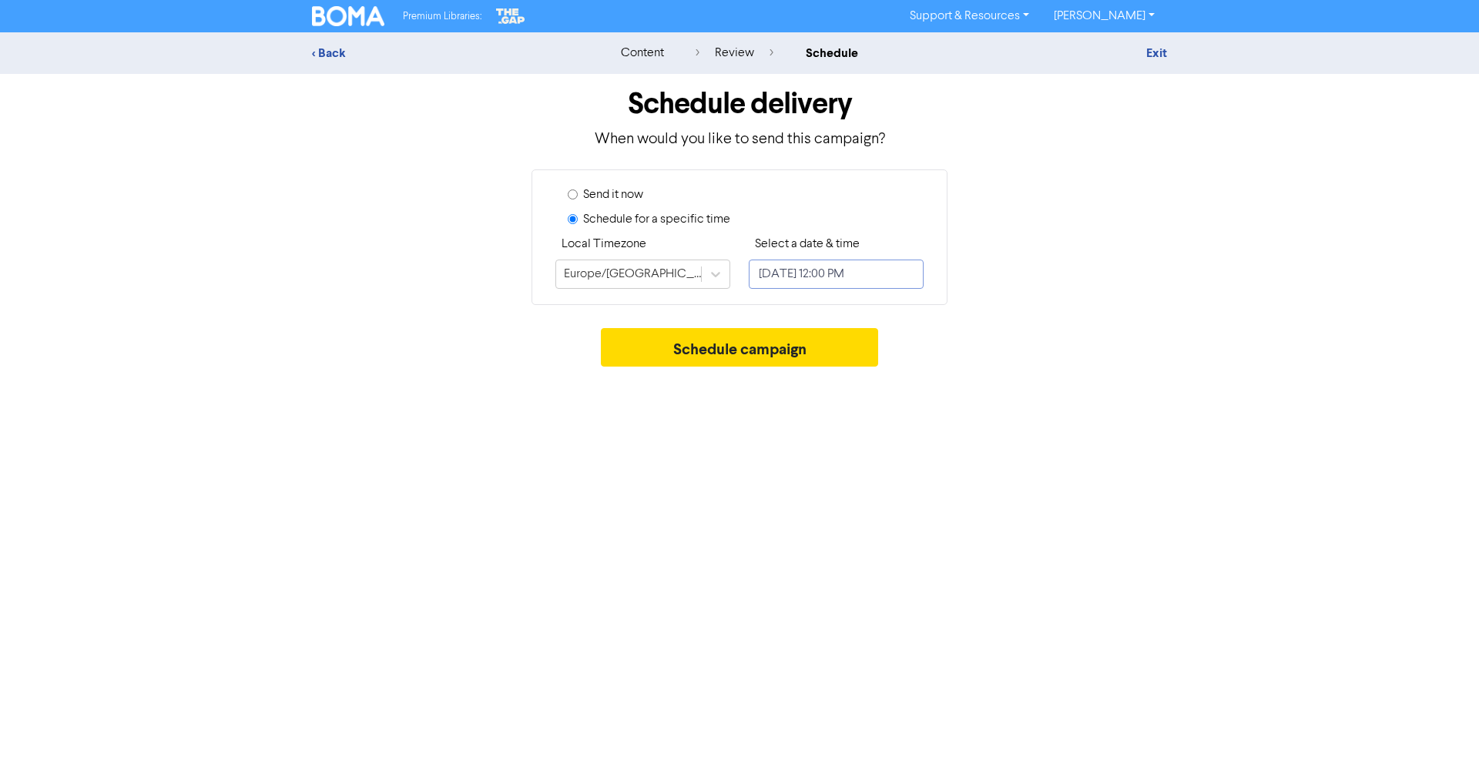
click at [794, 265] on input "[DATE] 12:00 PM" at bounding box center [836, 274] width 175 height 29
select select "9"
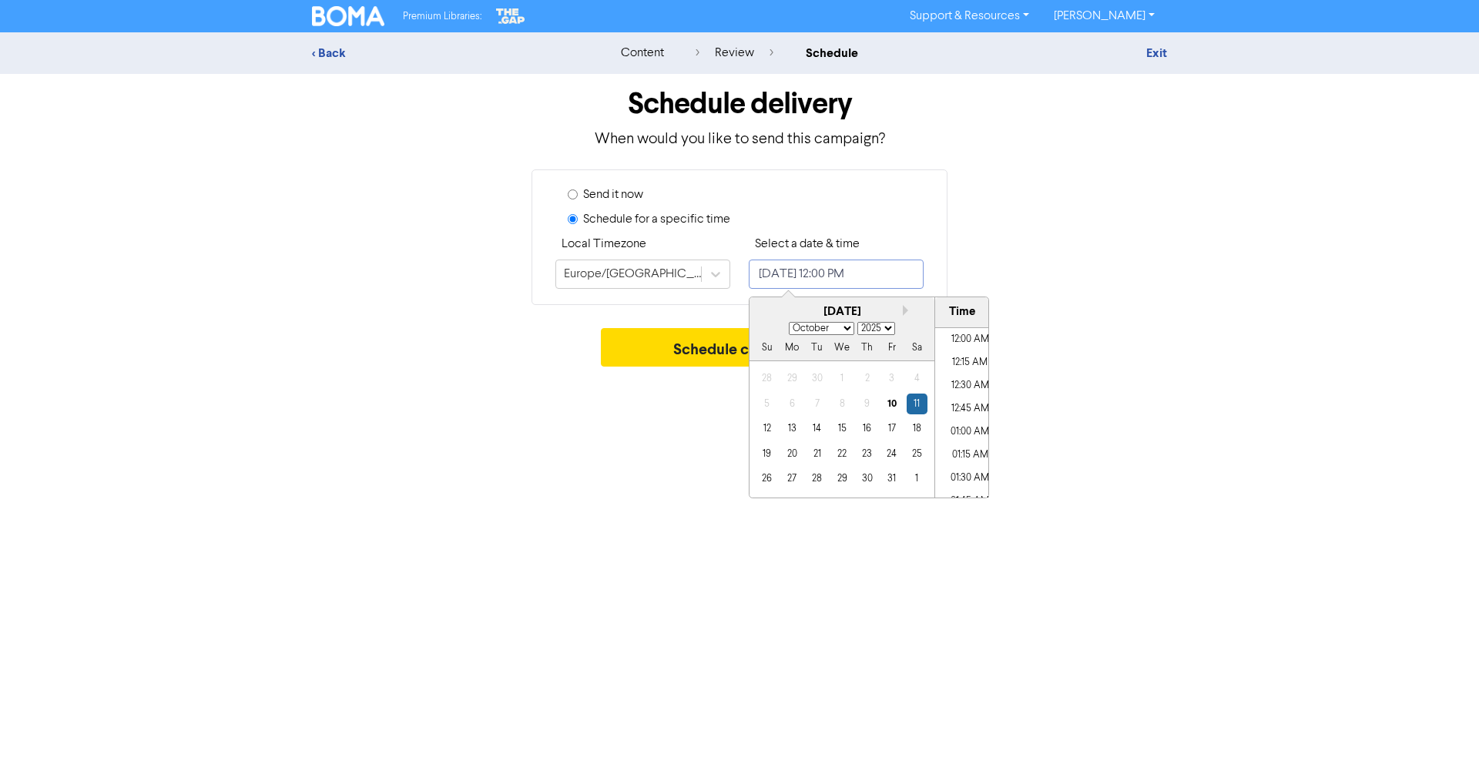
scroll to position [1036, 0]
click at [892, 425] on div "17" at bounding box center [891, 428] width 21 height 21
click at [966, 343] on li "06:30 AM" at bounding box center [969, 338] width 69 height 23
type input "[DATE] 6:30 AM"
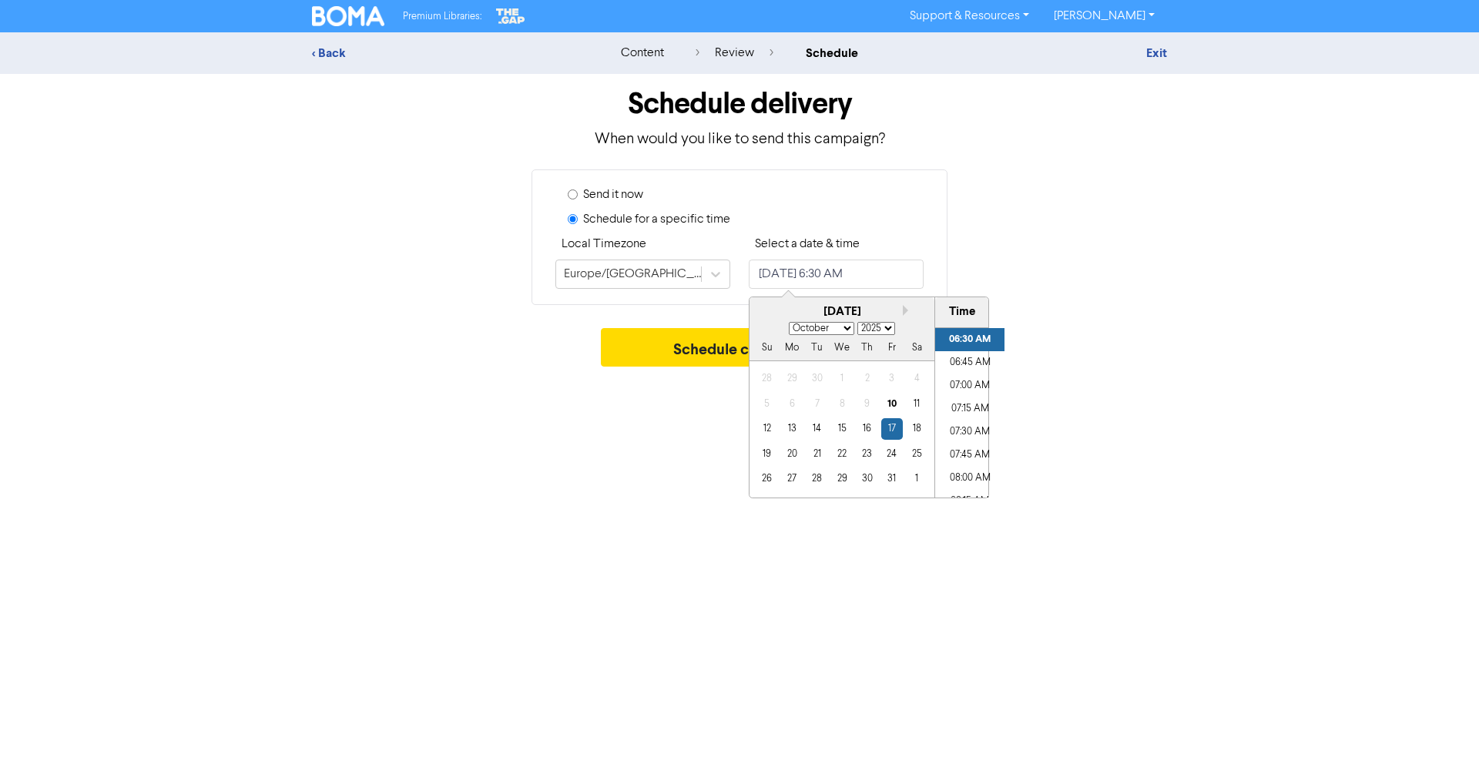
click at [606, 313] on div "Schedule delivery When would you like to send this campaign? Send it now Schedu…" at bounding box center [739, 224] width 878 height 300
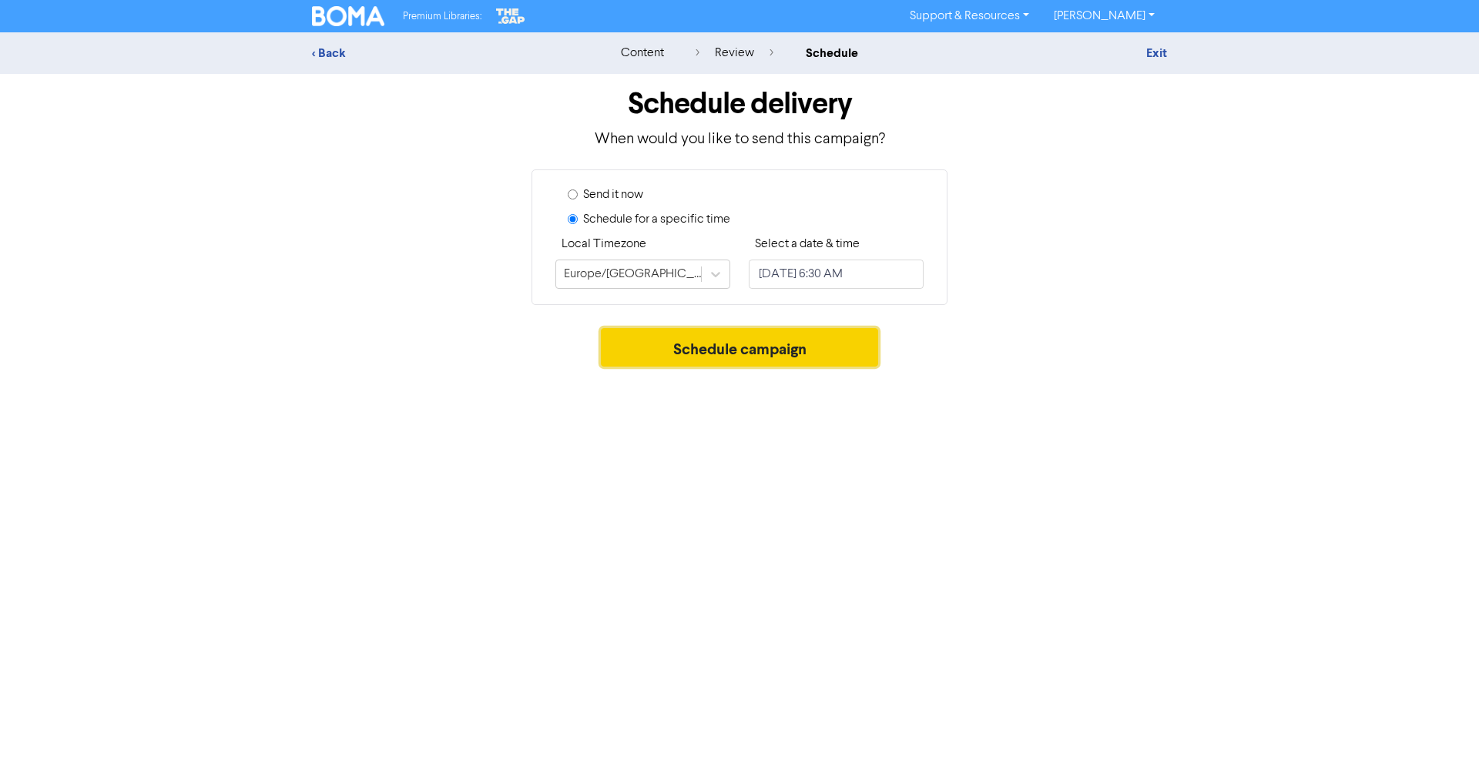
click at [711, 342] on button "Schedule campaign" at bounding box center [740, 347] width 278 height 39
